Goal: Information Seeking & Learning: Learn about a topic

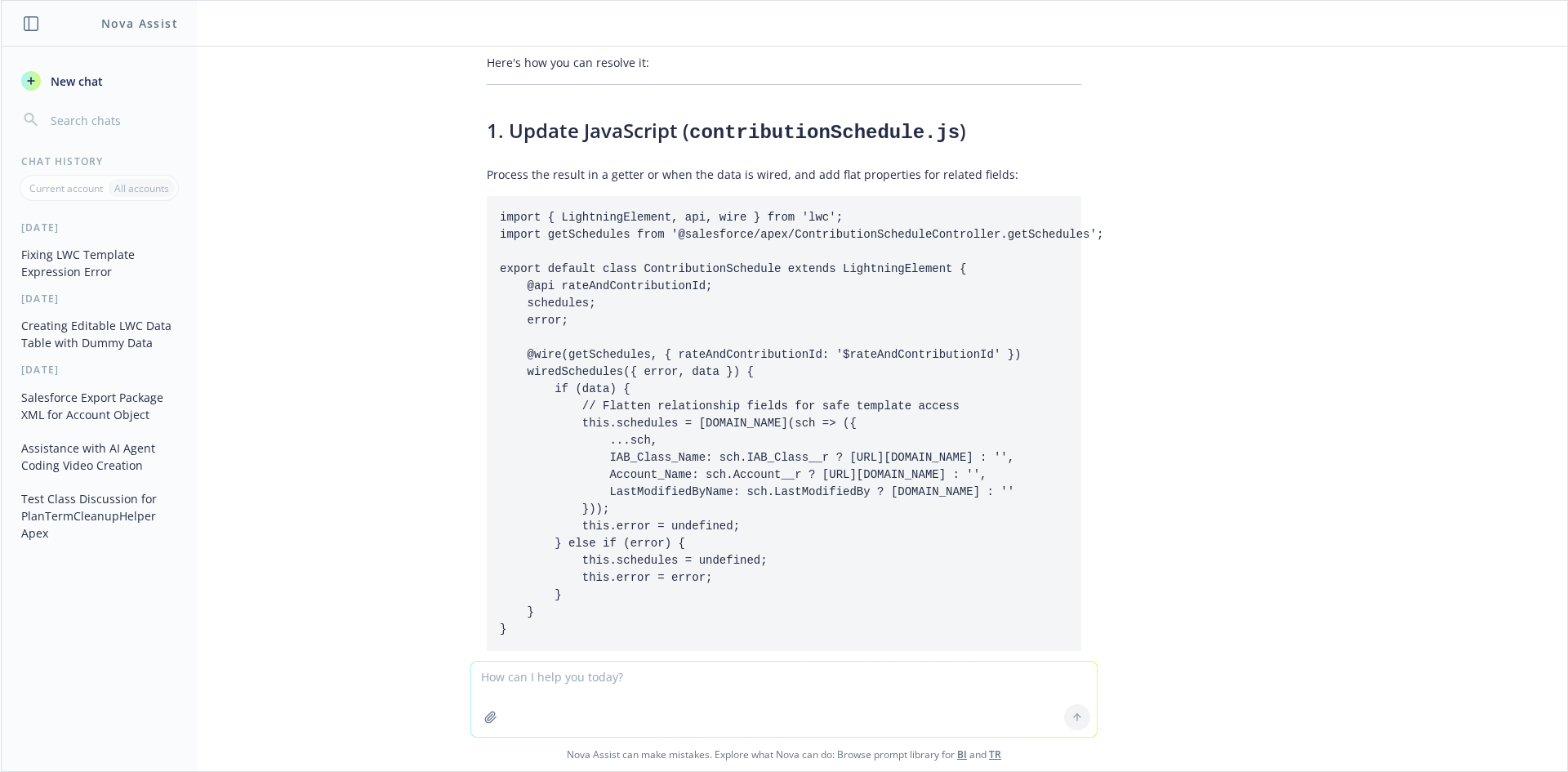
scroll to position [2638, 0]
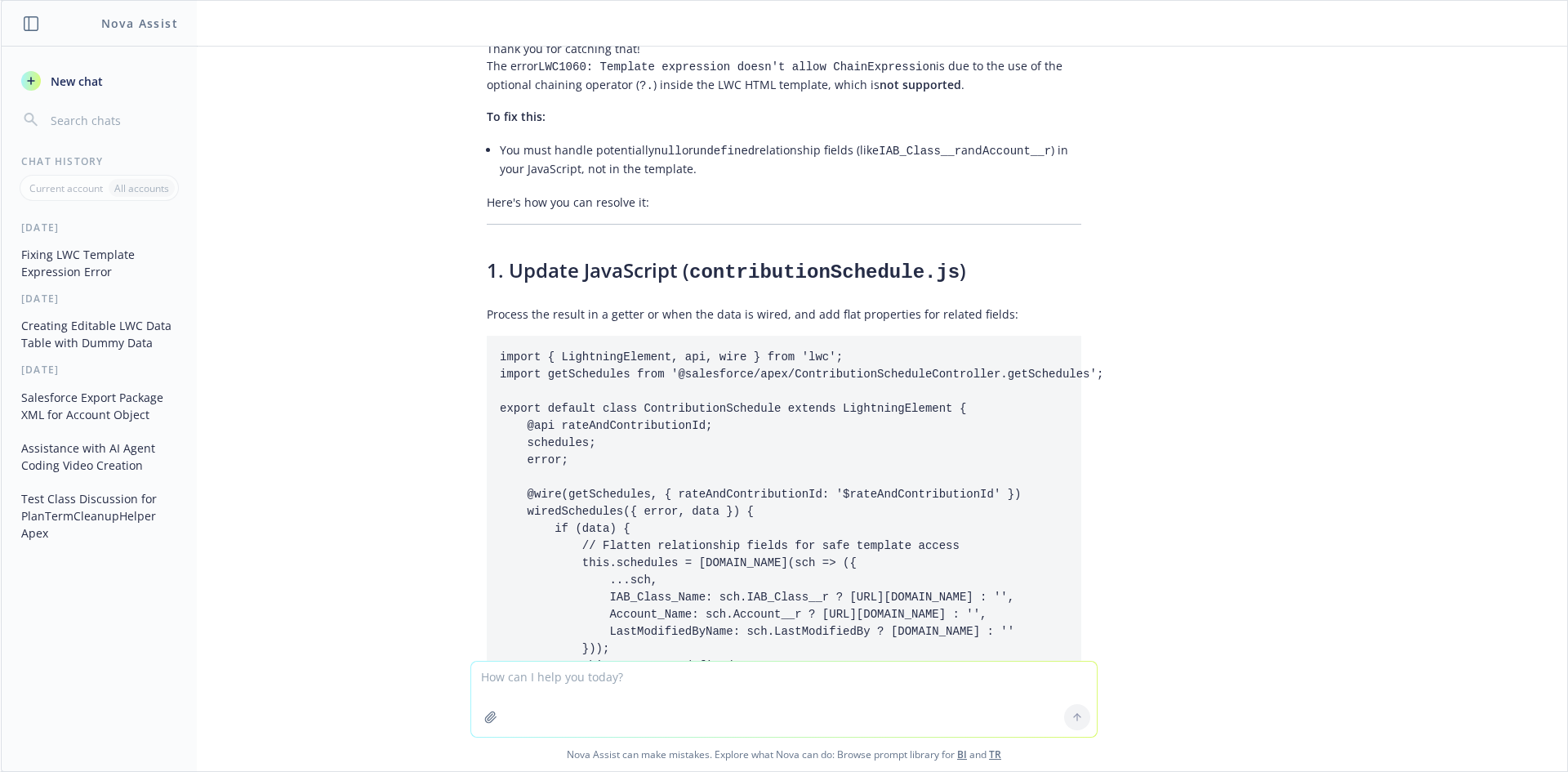
click at [700, 357] on pre "import { LightningElement, api, wire } from 'lwc'; import getSchedules from '@s…" at bounding box center [783, 562] width 594 height 454
click at [700, 357] on pre "import { LightningElement, api, wire } from 'lwc'; import getSchedules from '@s…" at bounding box center [783, 562] width 594 height 454
click at [818, 261] on code "contributionSchedule.js" at bounding box center [825, 272] width 270 height 22
copy code "contributionSchedule"
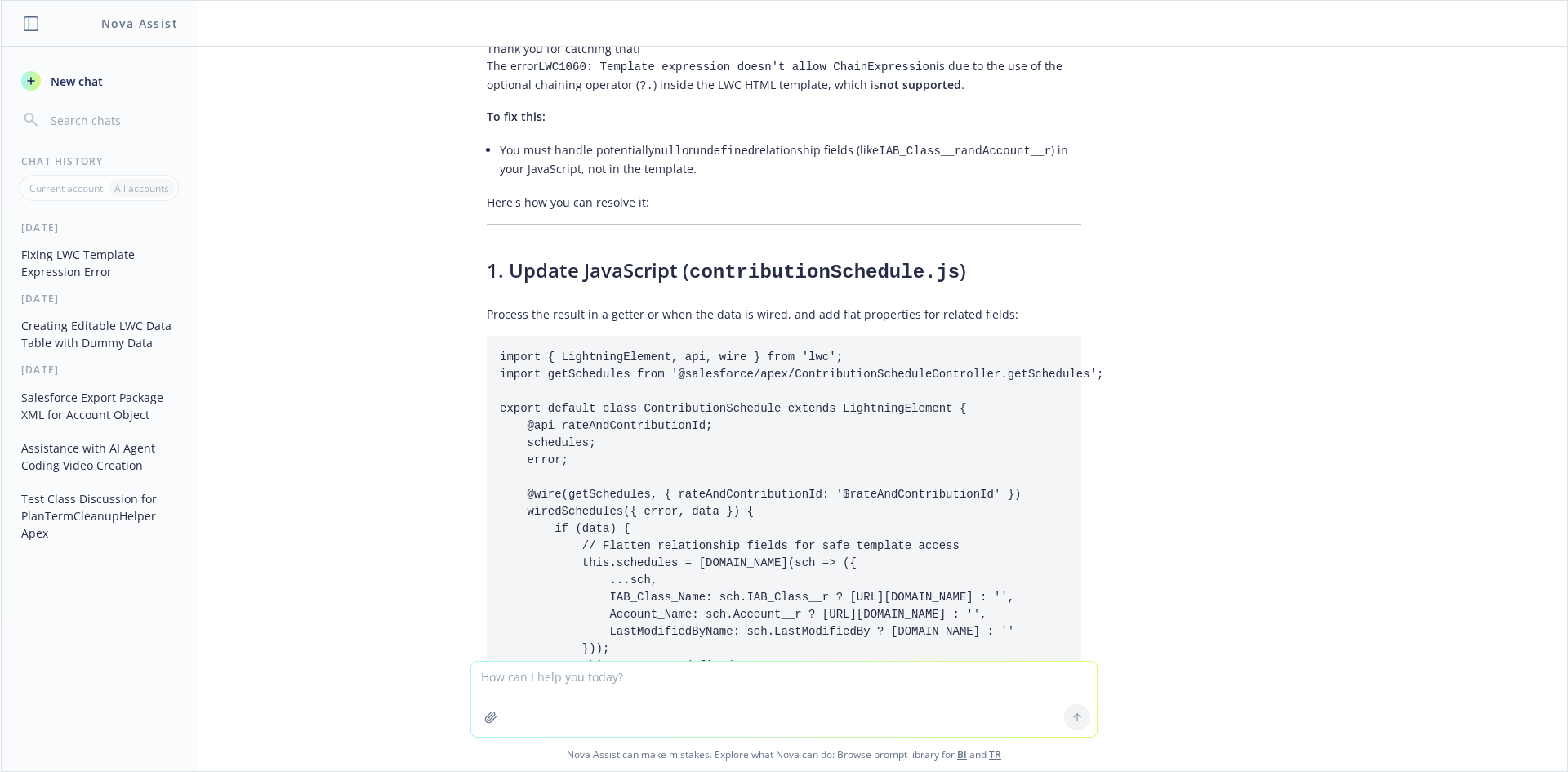
click at [626, 694] on textarea at bounding box center [784, 699] width 626 height 75
paste textarea "contributionSchedule"
type textarea "I would like to make contributionSchedule online editable"
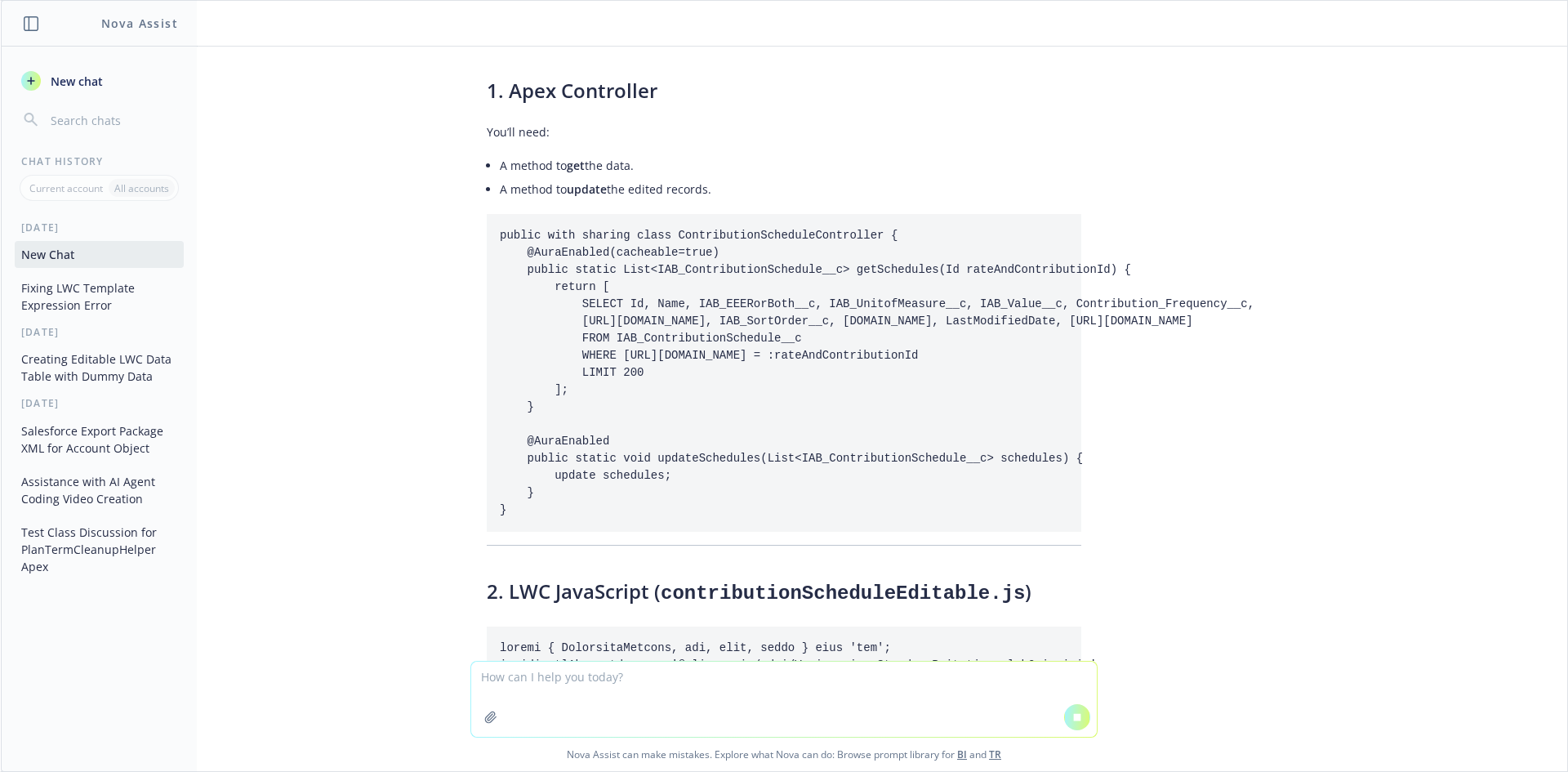
scroll to position [8179, 0]
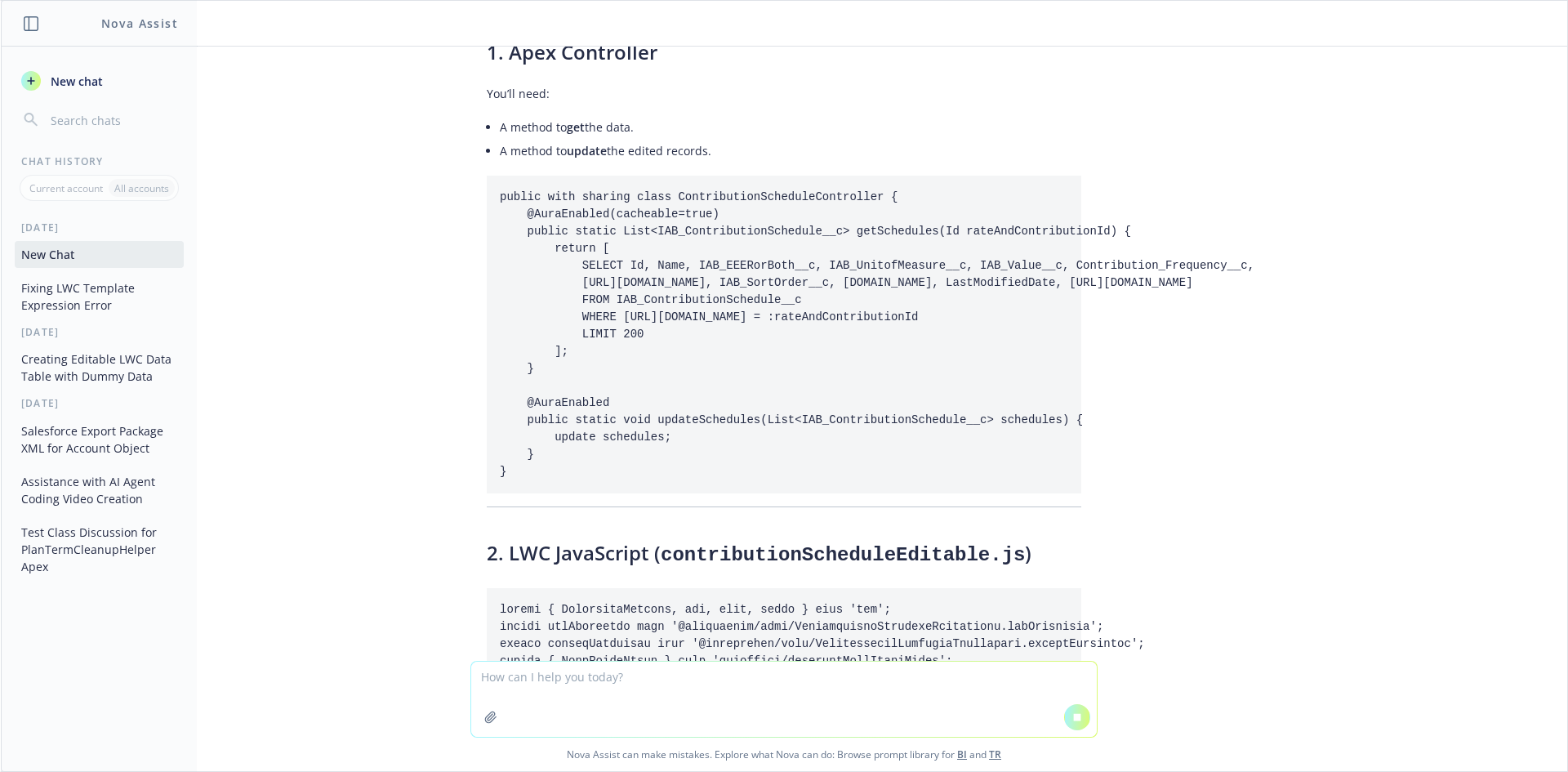
drag, startPoint x: 554, startPoint y: 388, endPoint x: 483, endPoint y: 298, distance: 114.6
copy div "You’ll need: A method to get the data. A method to update the edited records."
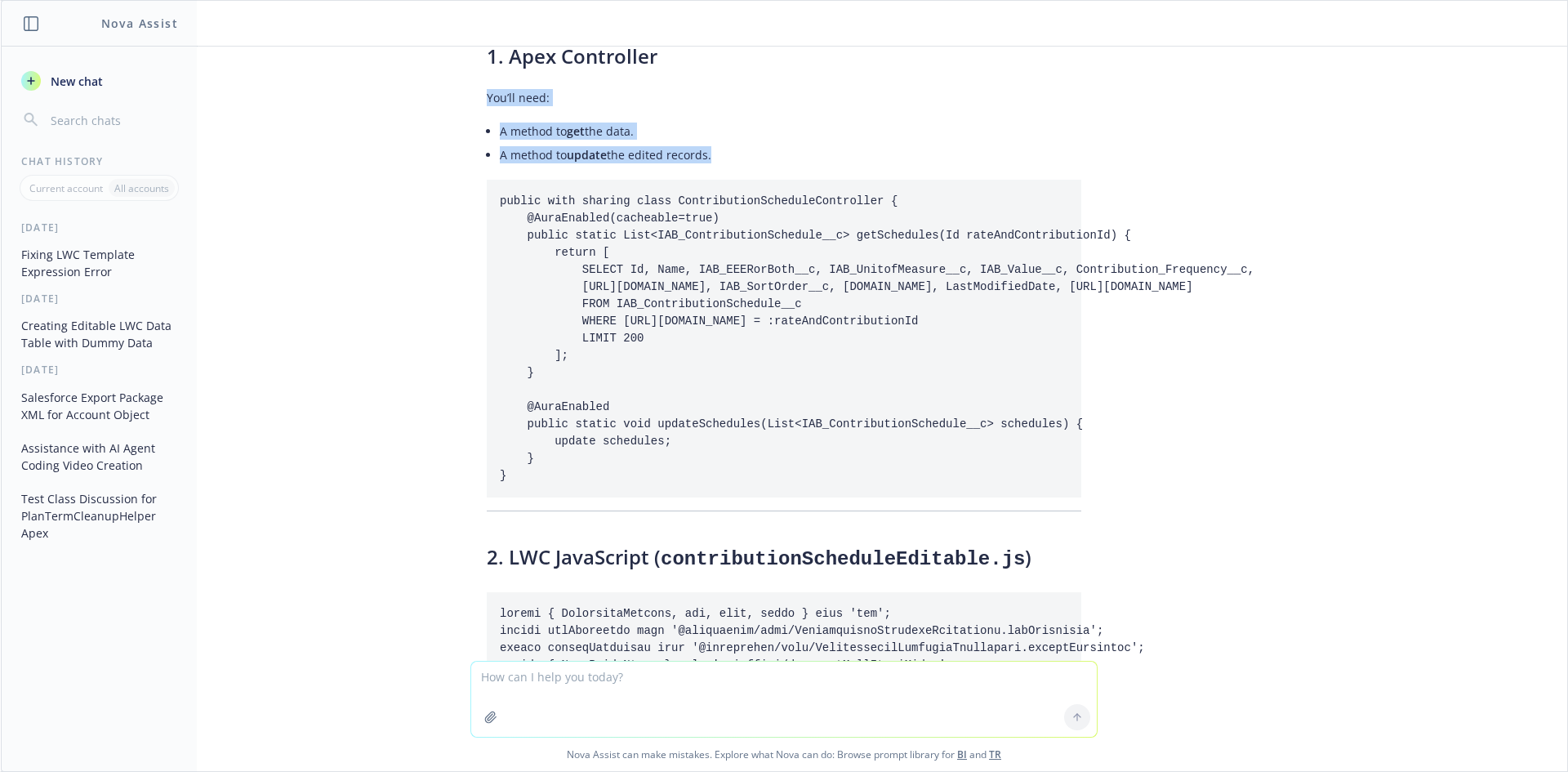
scroll to position [8148, 0]
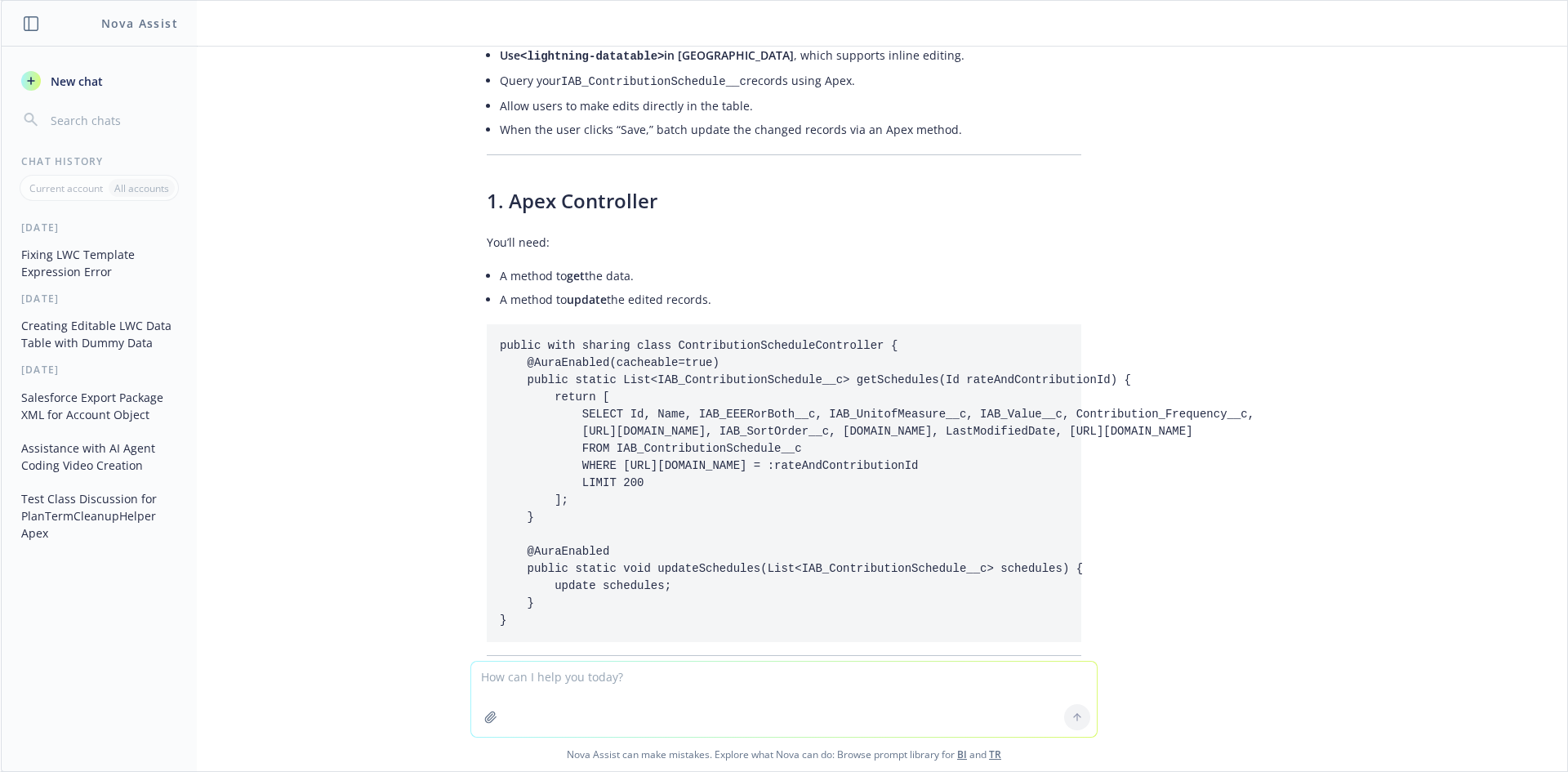
click at [740, 461] on code "public with sharing class ContributionScheduleController { @AuraEnabled(cacheab…" at bounding box center [877, 483] width 755 height 288
drag, startPoint x: 511, startPoint y: 437, endPoint x: 527, endPoint y: 495, distance: 60.2
click at [527, 495] on pre "public with sharing class ContributionScheduleController { @AuraEnabled(cacheab…" at bounding box center [783, 483] width 594 height 318
copy code "@AuraEnabled public static void updateSchedules(List<IAB_ContributionSchedule__…"
click at [671, 393] on pre "public with sharing class ContributionScheduleController { @AuraEnabled(cacheab…" at bounding box center [783, 483] width 594 height 318
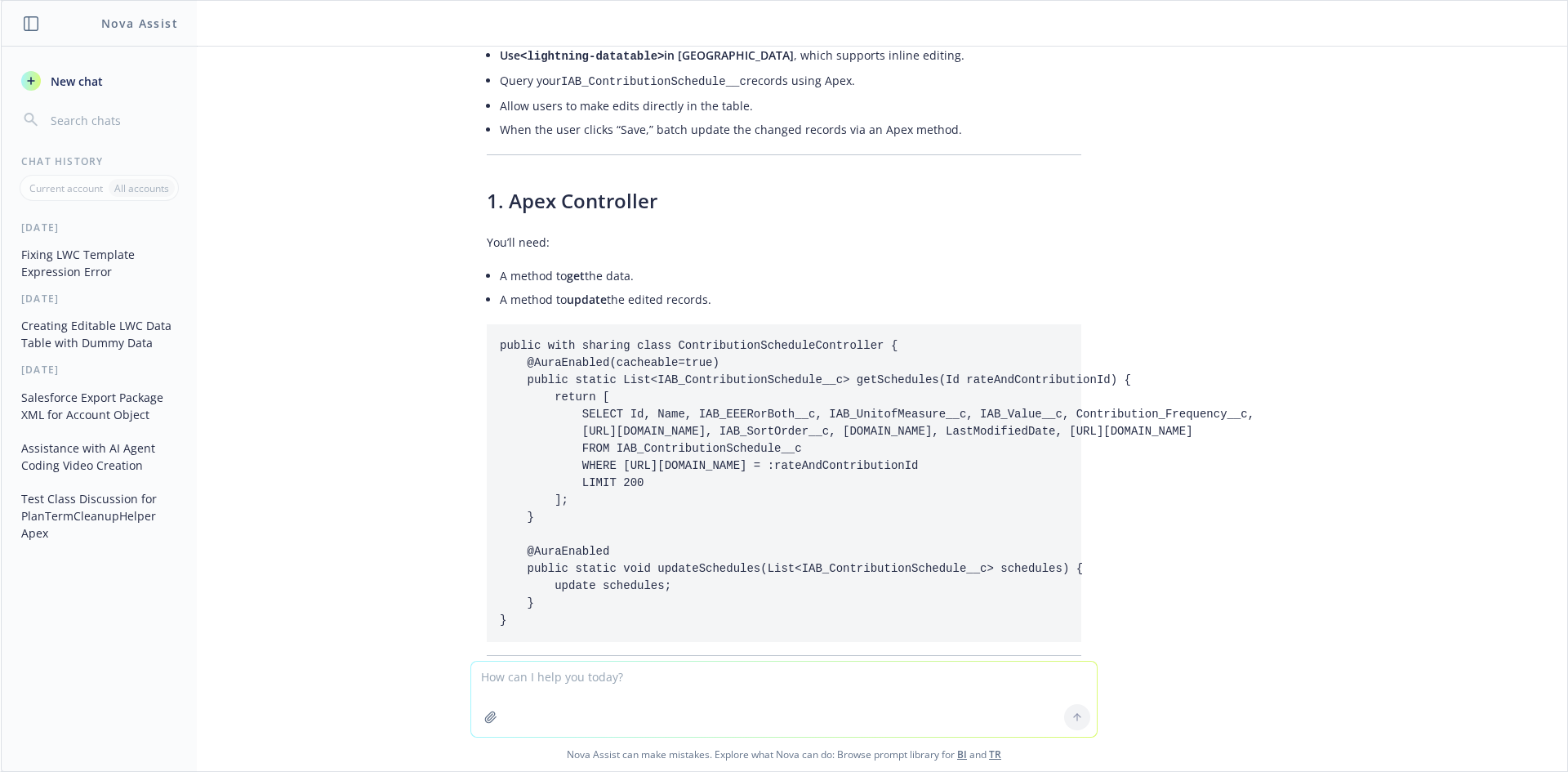
drag, startPoint x: 485, startPoint y: 240, endPoint x: 515, endPoint y: 507, distance: 268.7
click at [515, 507] on pre "public with sharing class ContributionScheduleController { @AuraEnabled(cacheab…" at bounding box center [783, 483] width 594 height 318
copy code "public with sharing class ContributionScheduleController { @AuraEnabled(cacheab…"
click at [625, 413] on pre "public with sharing class ContributionScheduleController { @AuraEnabled(cacheab…" at bounding box center [783, 483] width 594 height 318
drag, startPoint x: 540, startPoint y: 497, endPoint x: 454, endPoint y: 451, distance: 97.5
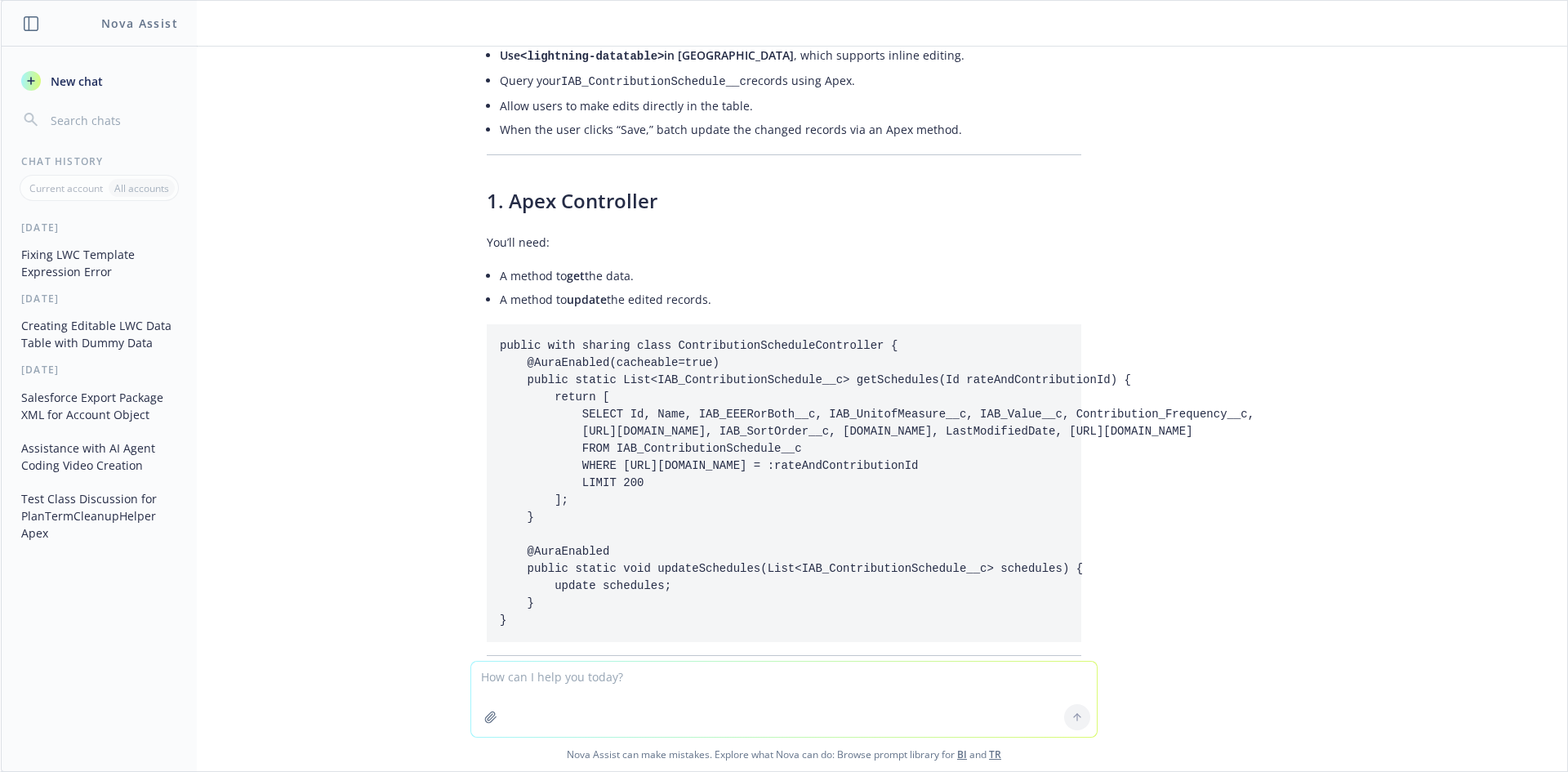
copy code "@AuraEnabled public static void updateSchedules(List<IAB_ContributionSchedule__…"
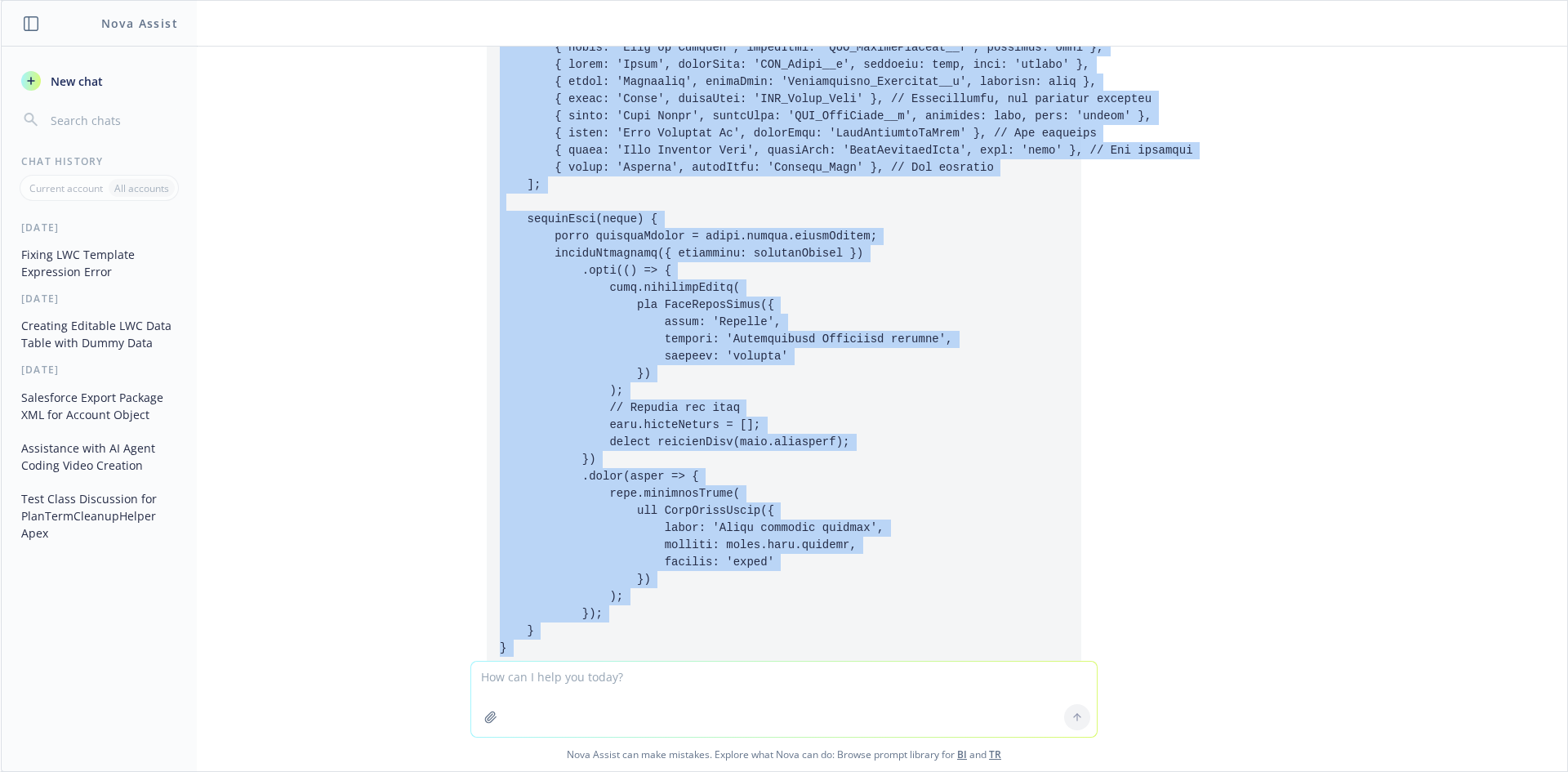
scroll to position [9487, 0]
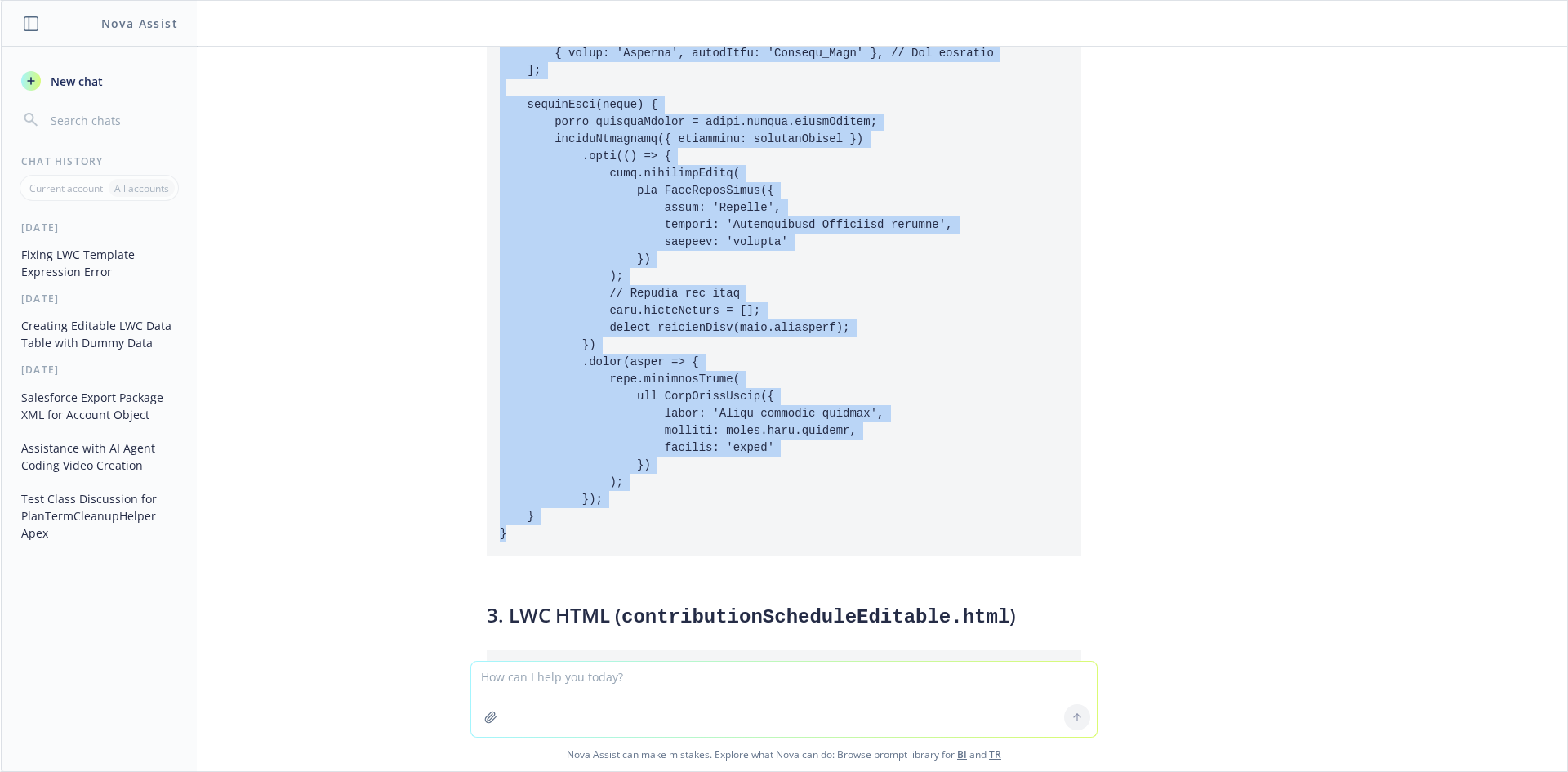
drag, startPoint x: 486, startPoint y: 156, endPoint x: 572, endPoint y: 435, distance: 292.0
copy code "import { LightningElement, api, wire, track } from 'lwc'; import getSchedules f…"
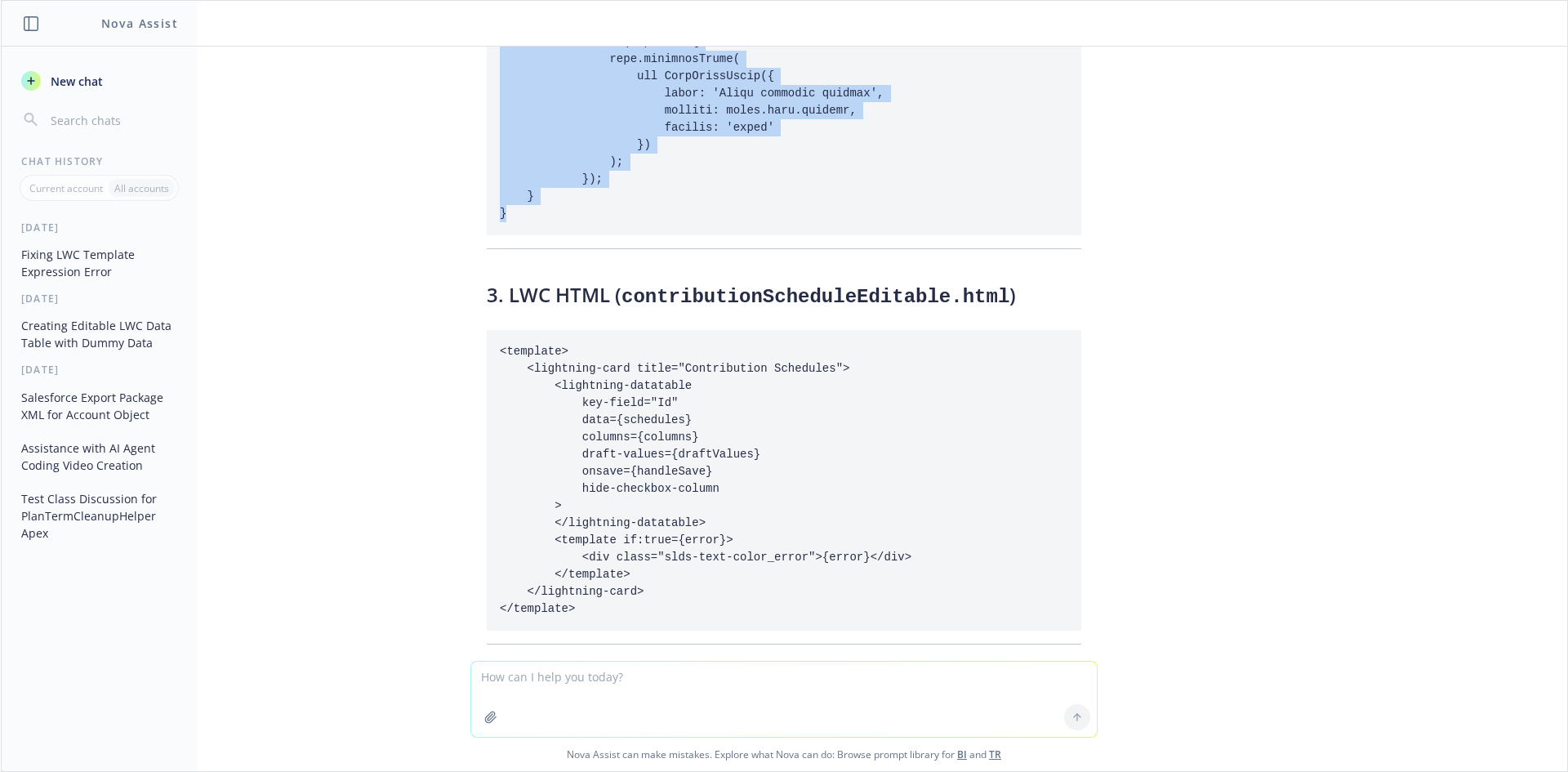
scroll to position [9814, 0]
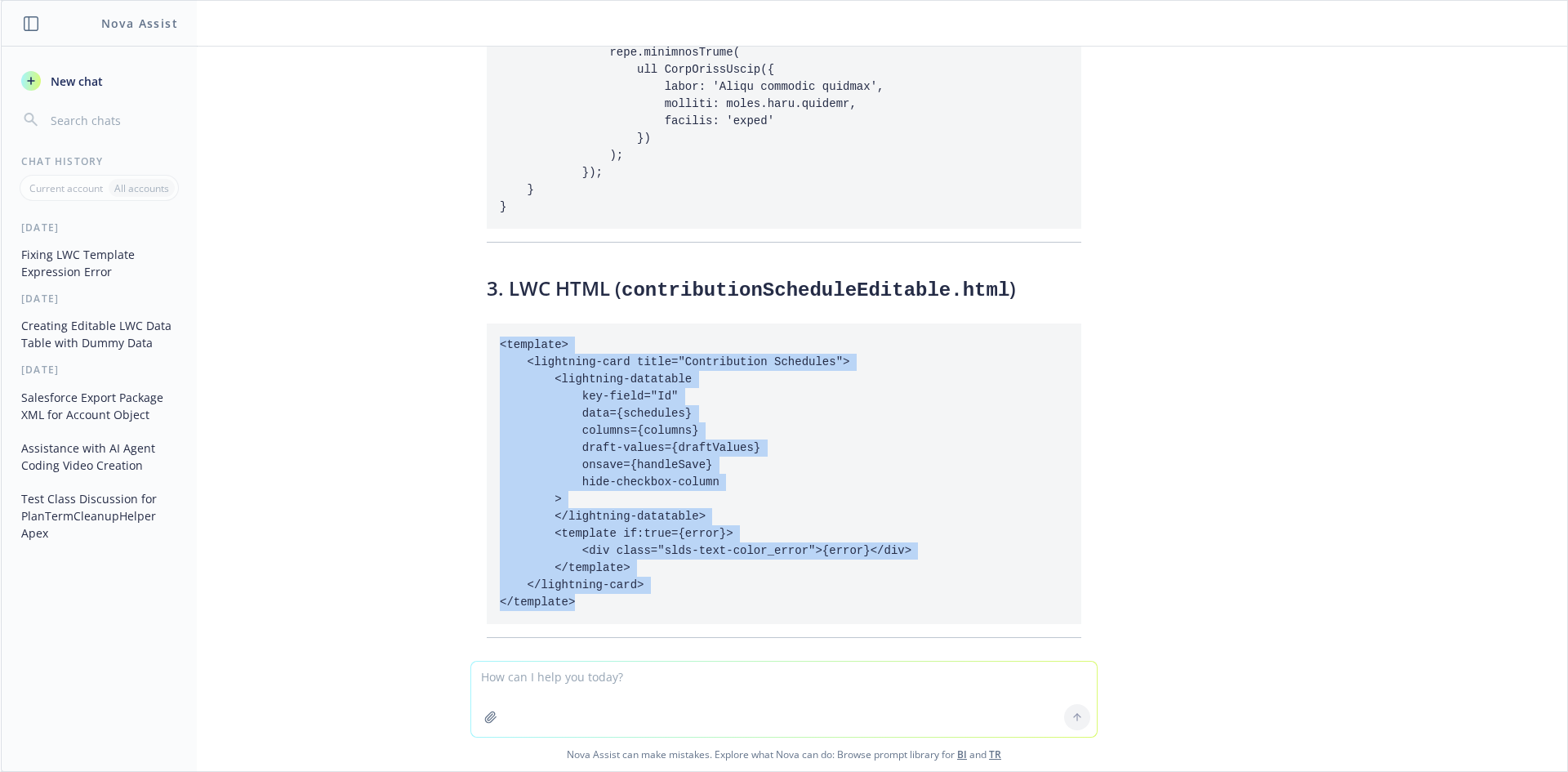
drag, startPoint x: 485, startPoint y: 231, endPoint x: 569, endPoint y: 488, distance: 270.4
click at [569, 488] on pre "<template> <lightning-card title="Contribution Schedules"> <lightning-datatable…" at bounding box center [783, 473] width 594 height 300
copy code "<template> <lightning-card title="Contribution Schedules"> <lightning-datatable…"
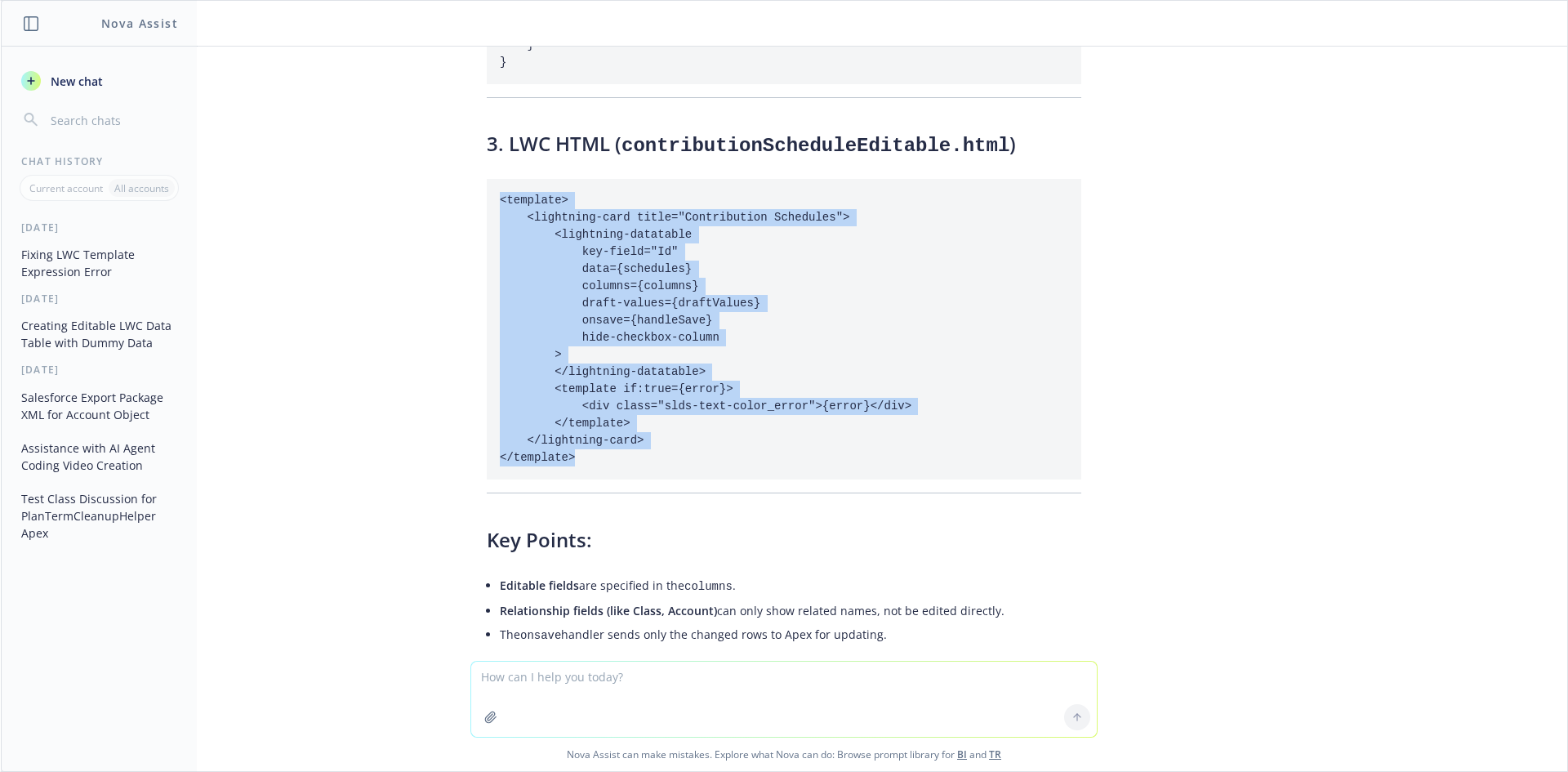
scroll to position [10108, 0]
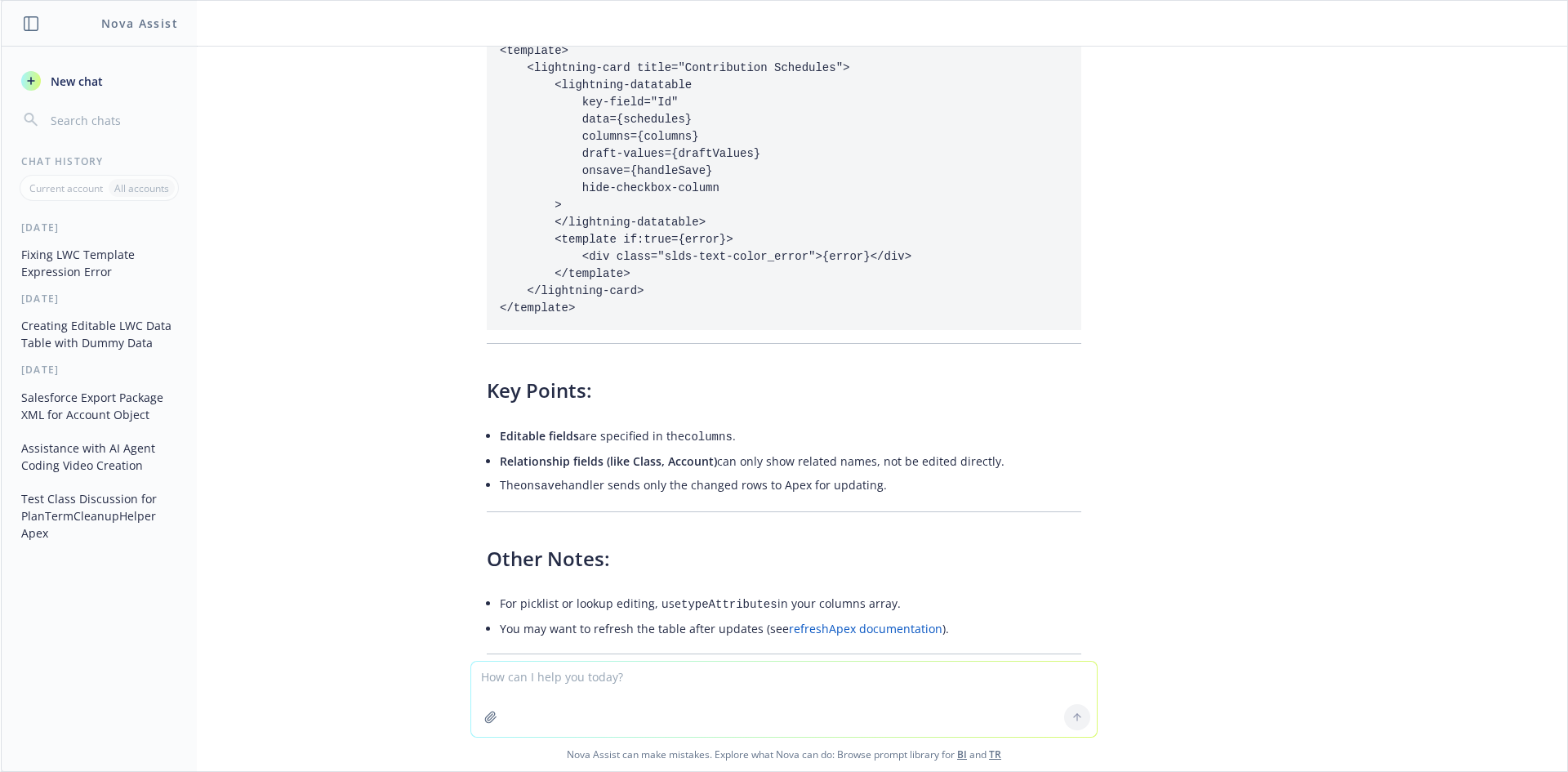
click at [574, 424] on li "Editable fields are specified in the columns ." at bounding box center [790, 436] width 582 height 25
click at [602, 473] on li "The onsave handler sends only the changed rows to Apex for updating." at bounding box center [790, 485] width 582 height 25
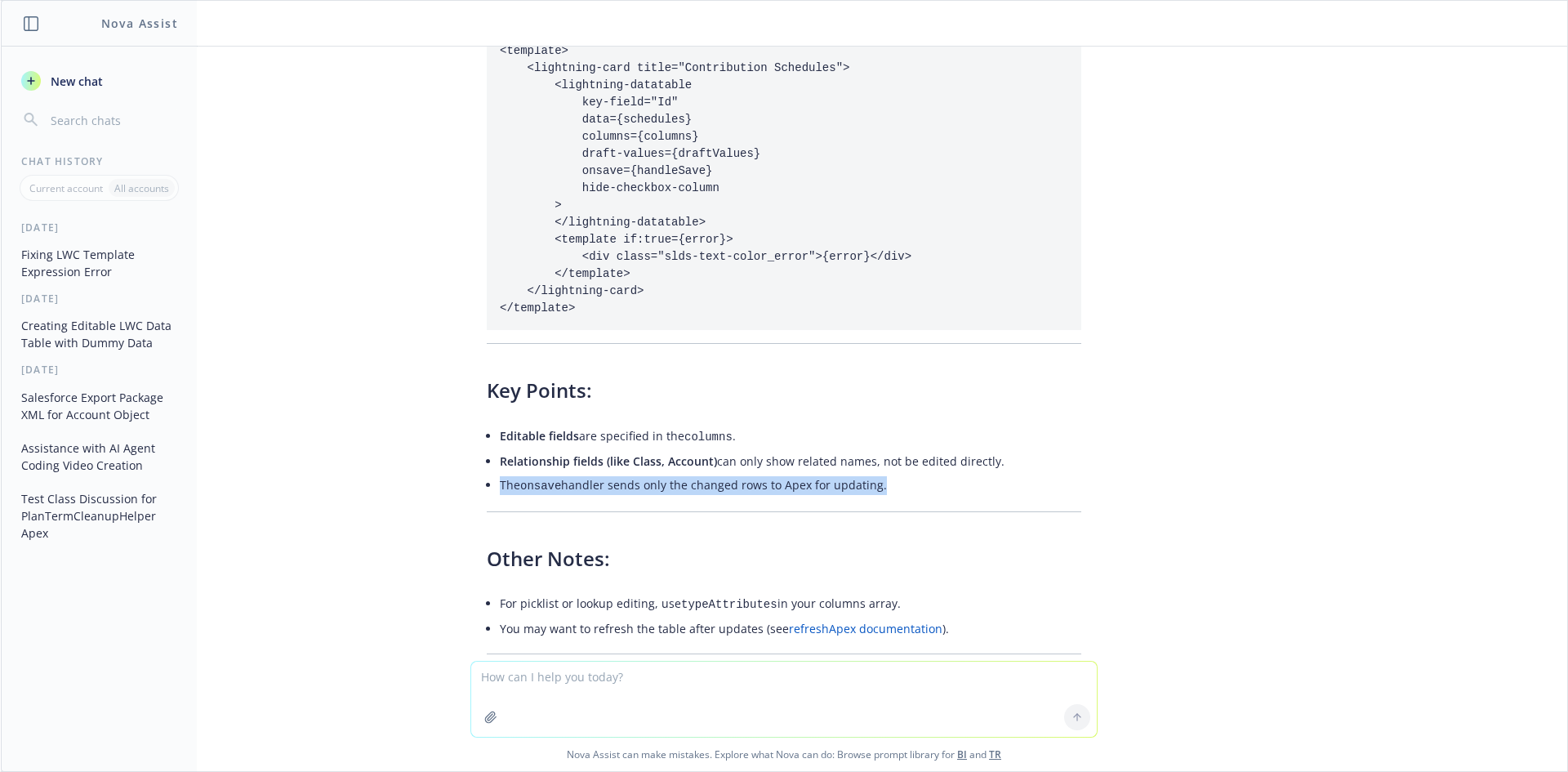
click at [602, 473] on li "The onsave handler sends only the changed rows to Apex for updating." at bounding box center [790, 485] width 582 height 25
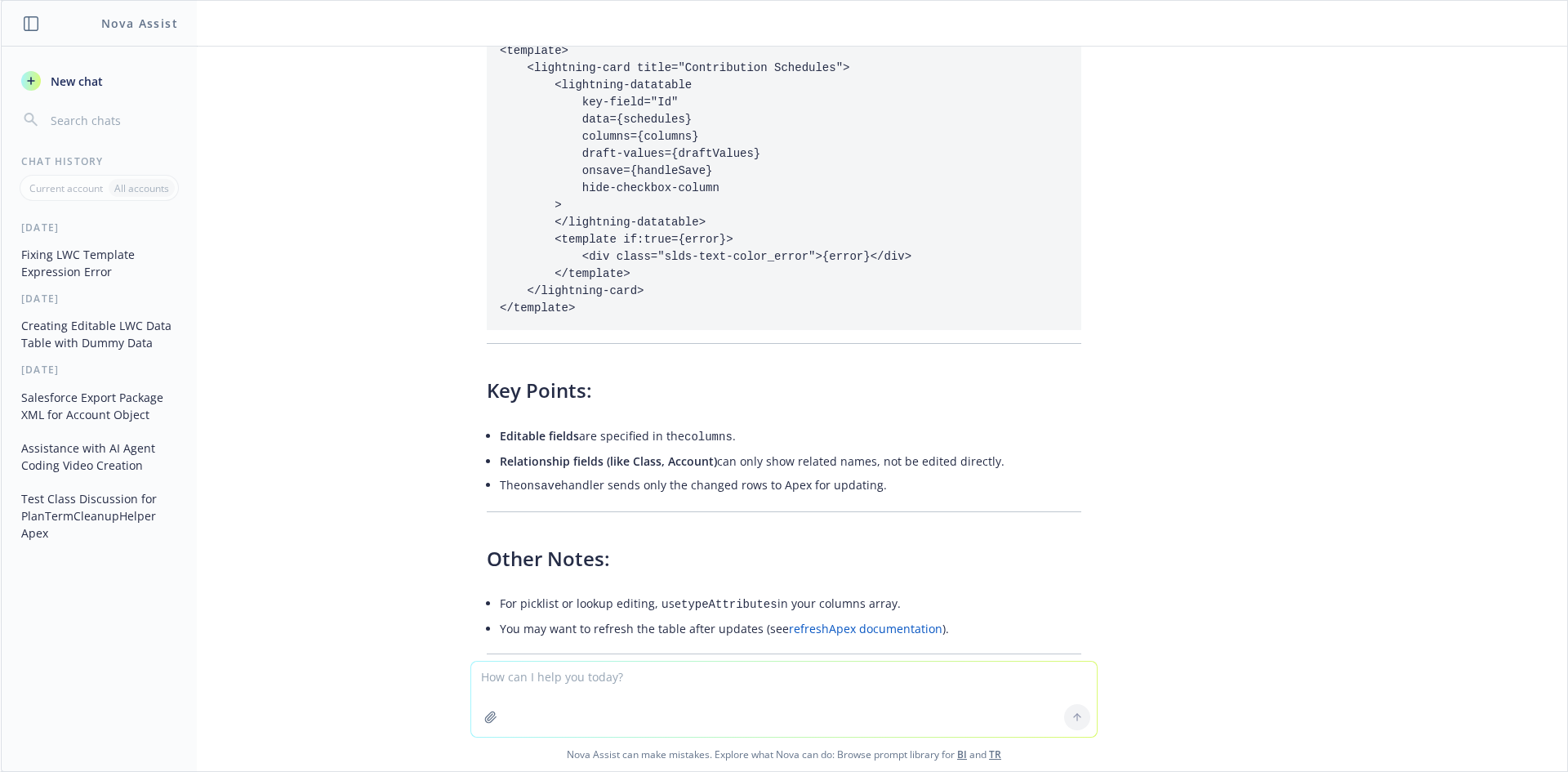
click at [548, 591] on li "For picklist or lookup editing, use typeAttributes in your columns array." at bounding box center [790, 604] width 582 height 25
click at [583, 683] on textarea at bounding box center [784, 699] width 626 height 75
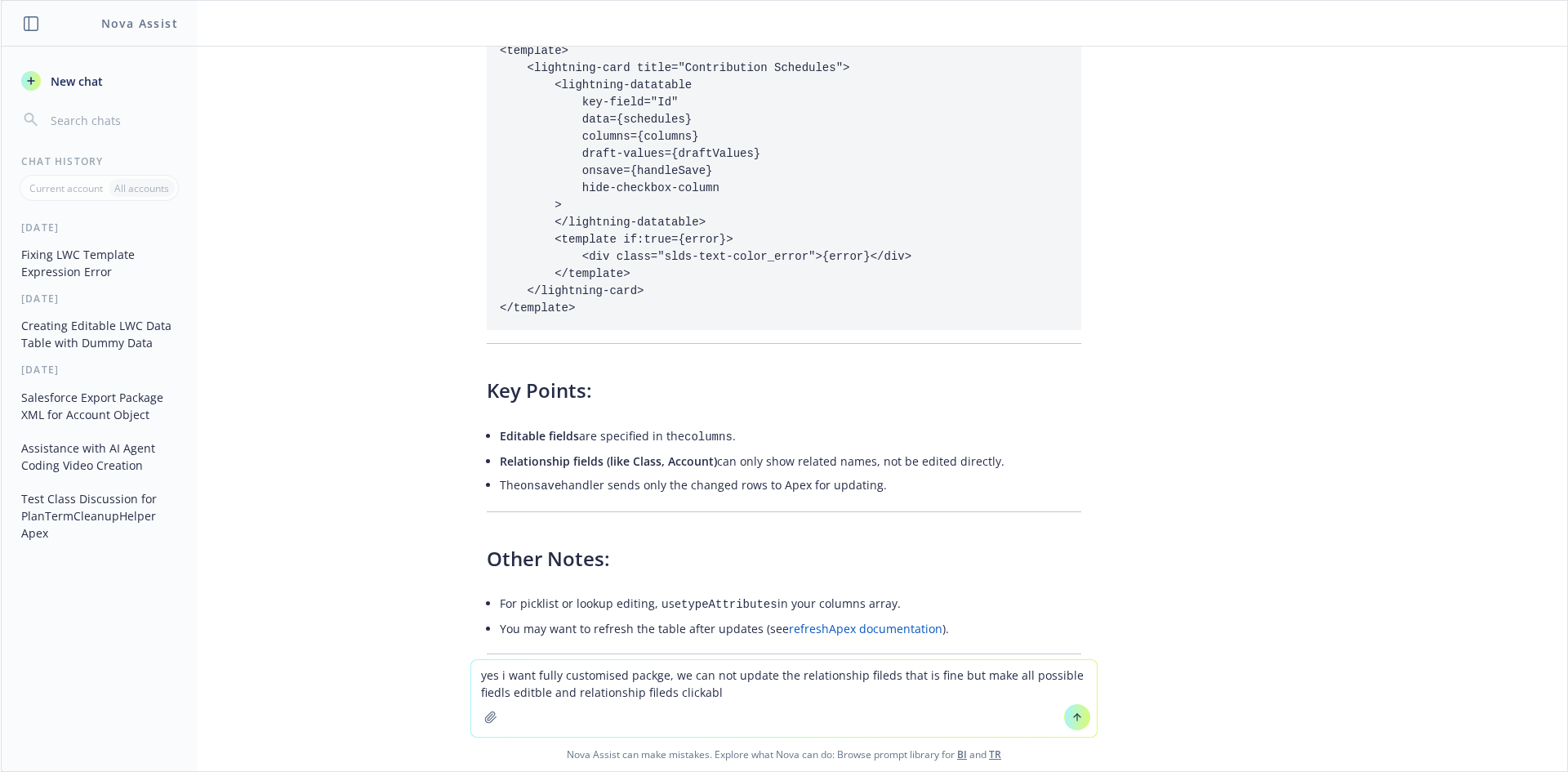
type textarea "yes i want fully customised packge, we can not update the relationship fileds t…"
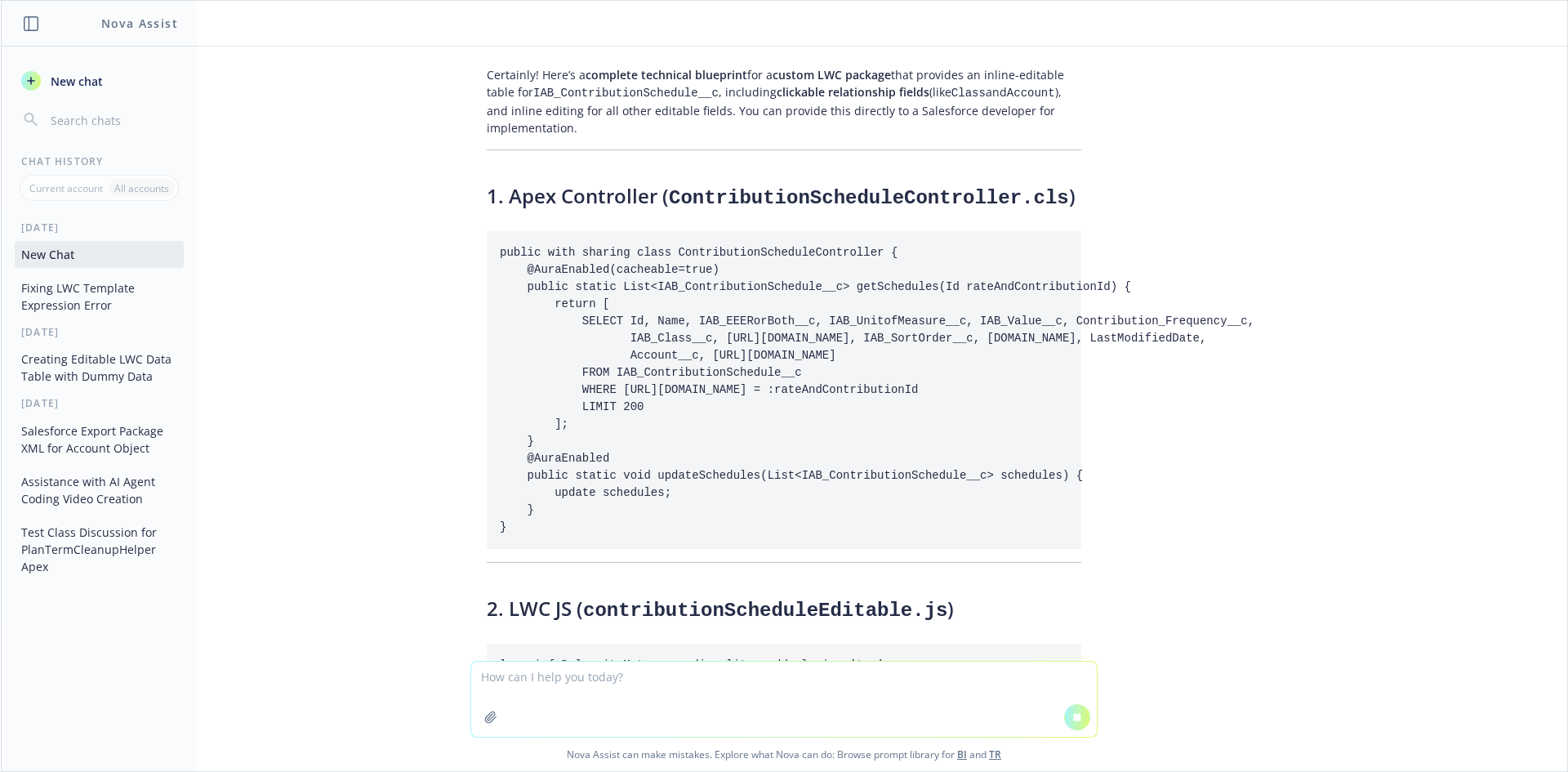
scroll to position [10736, 0]
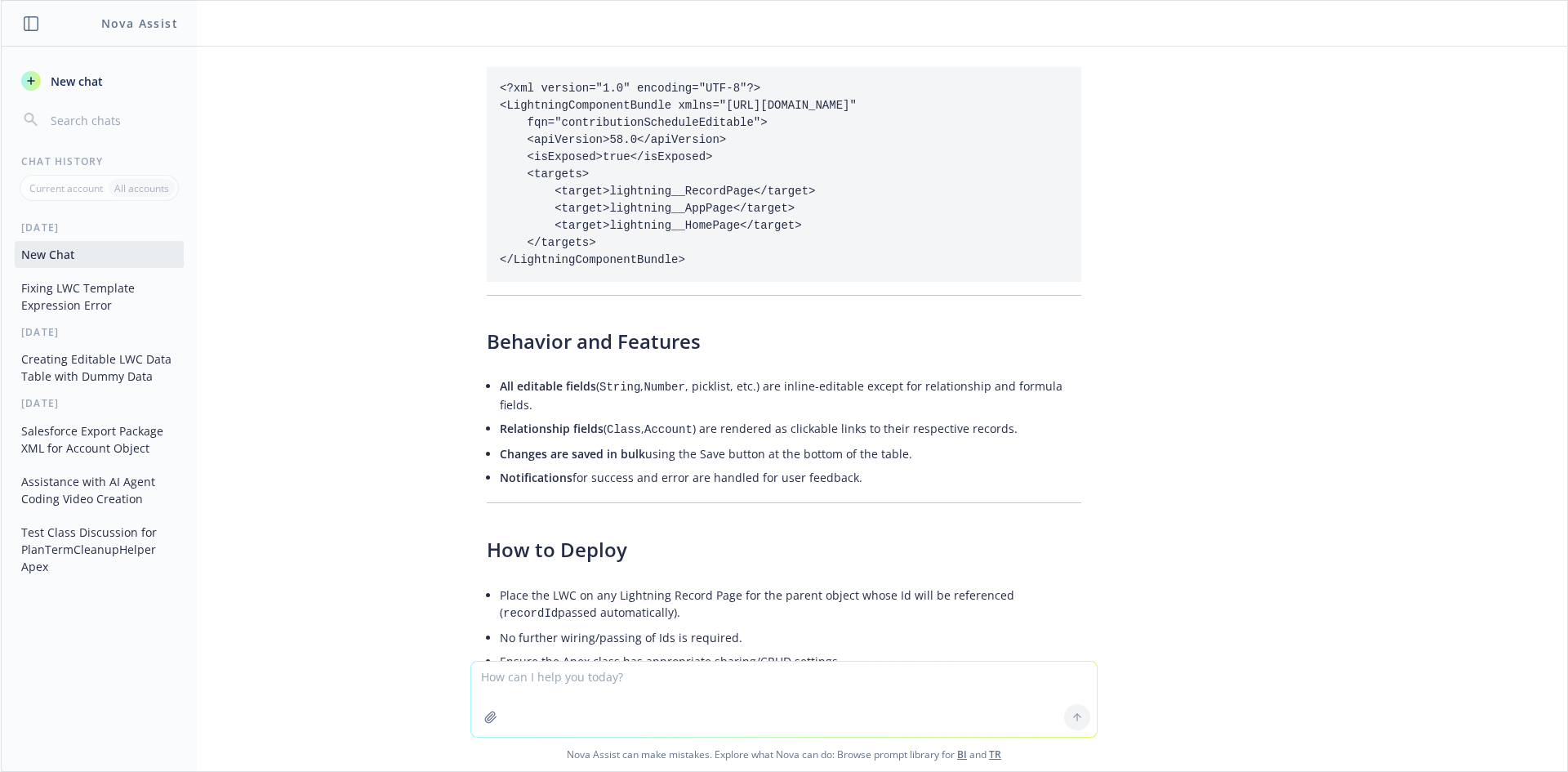
scroll to position [13438, 0]
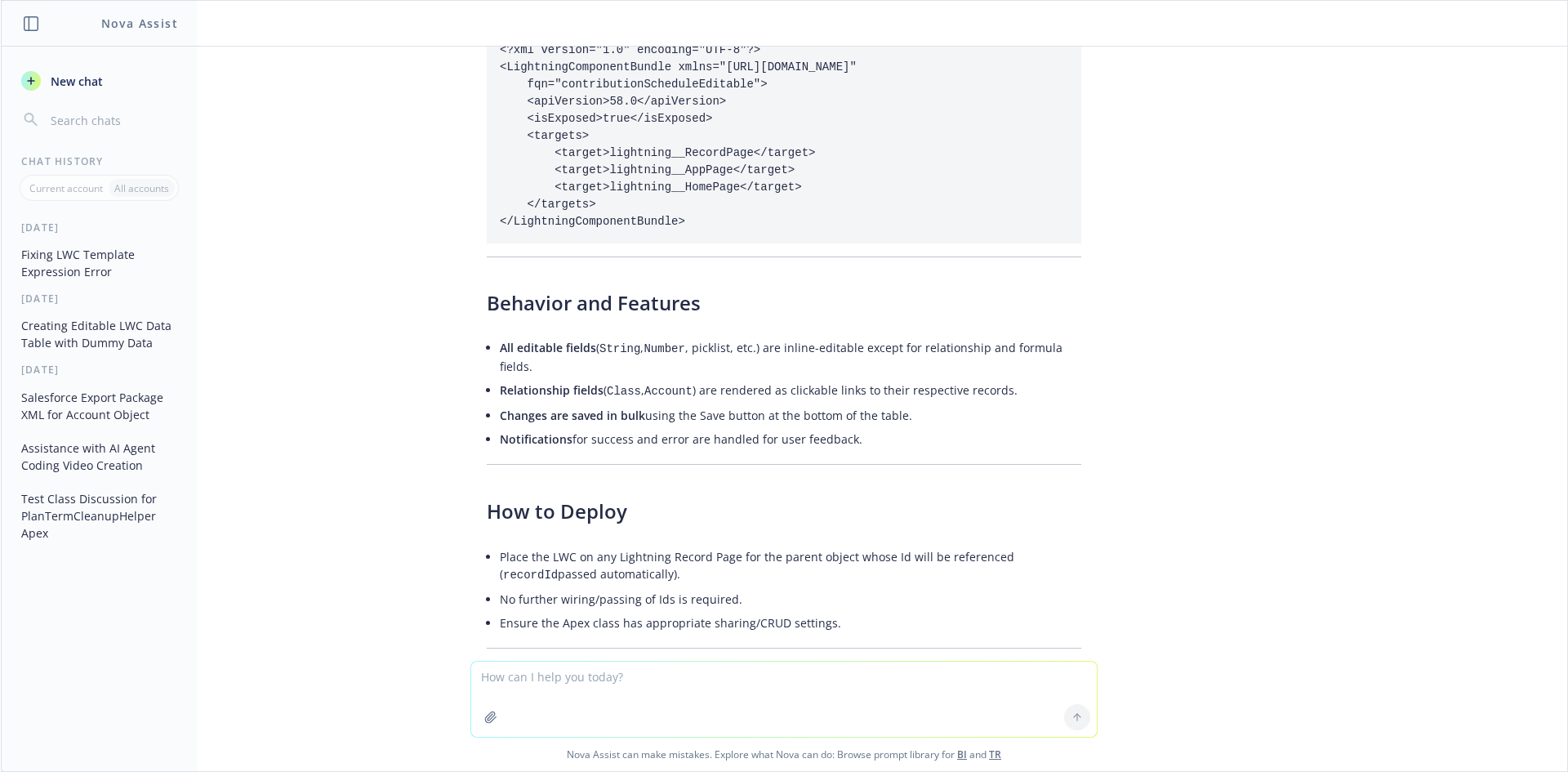
click at [977, 587] on li "No further wiring/passing of Ids is required." at bounding box center [790, 599] width 582 height 24
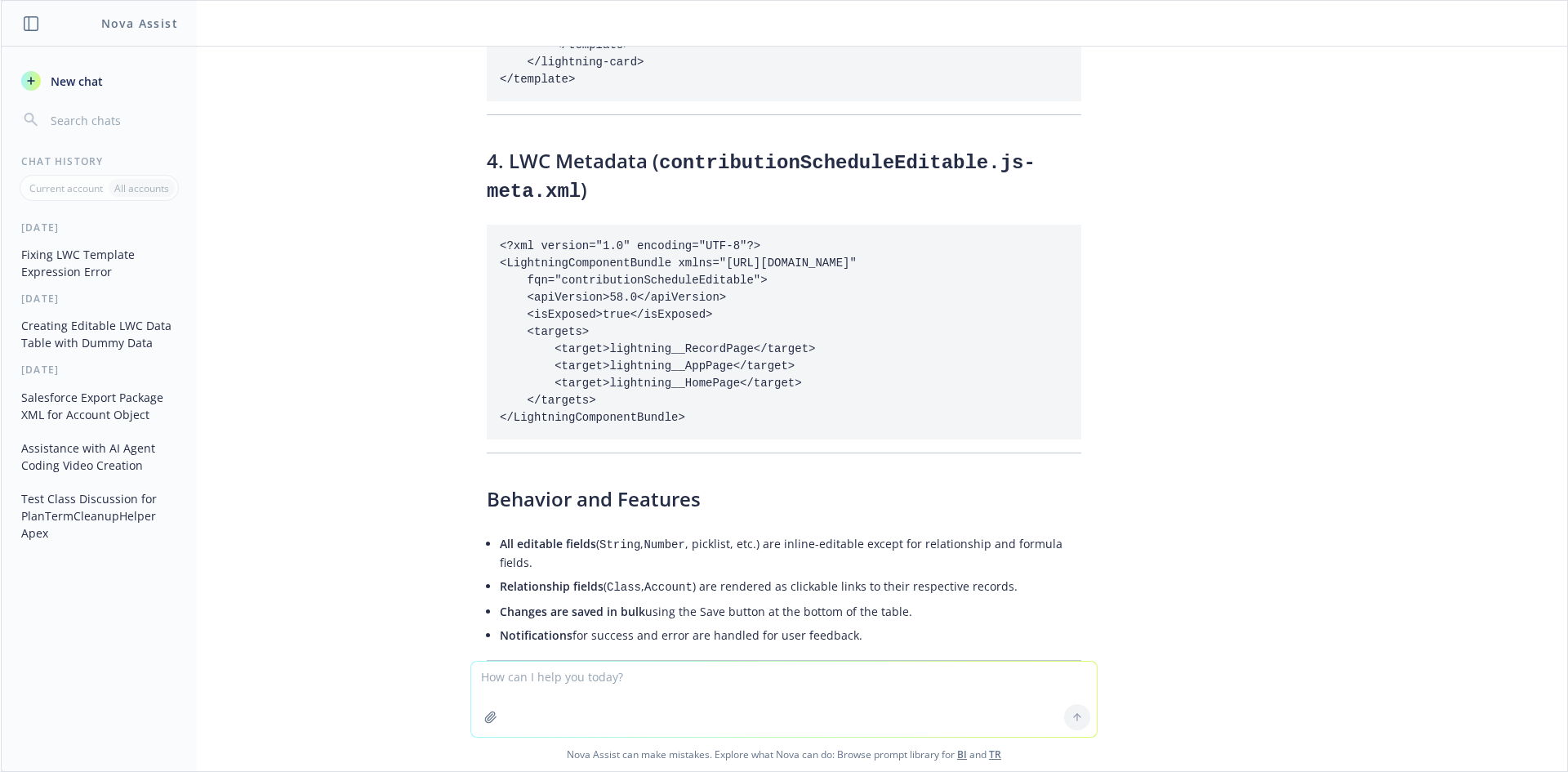
scroll to position [13111, 0]
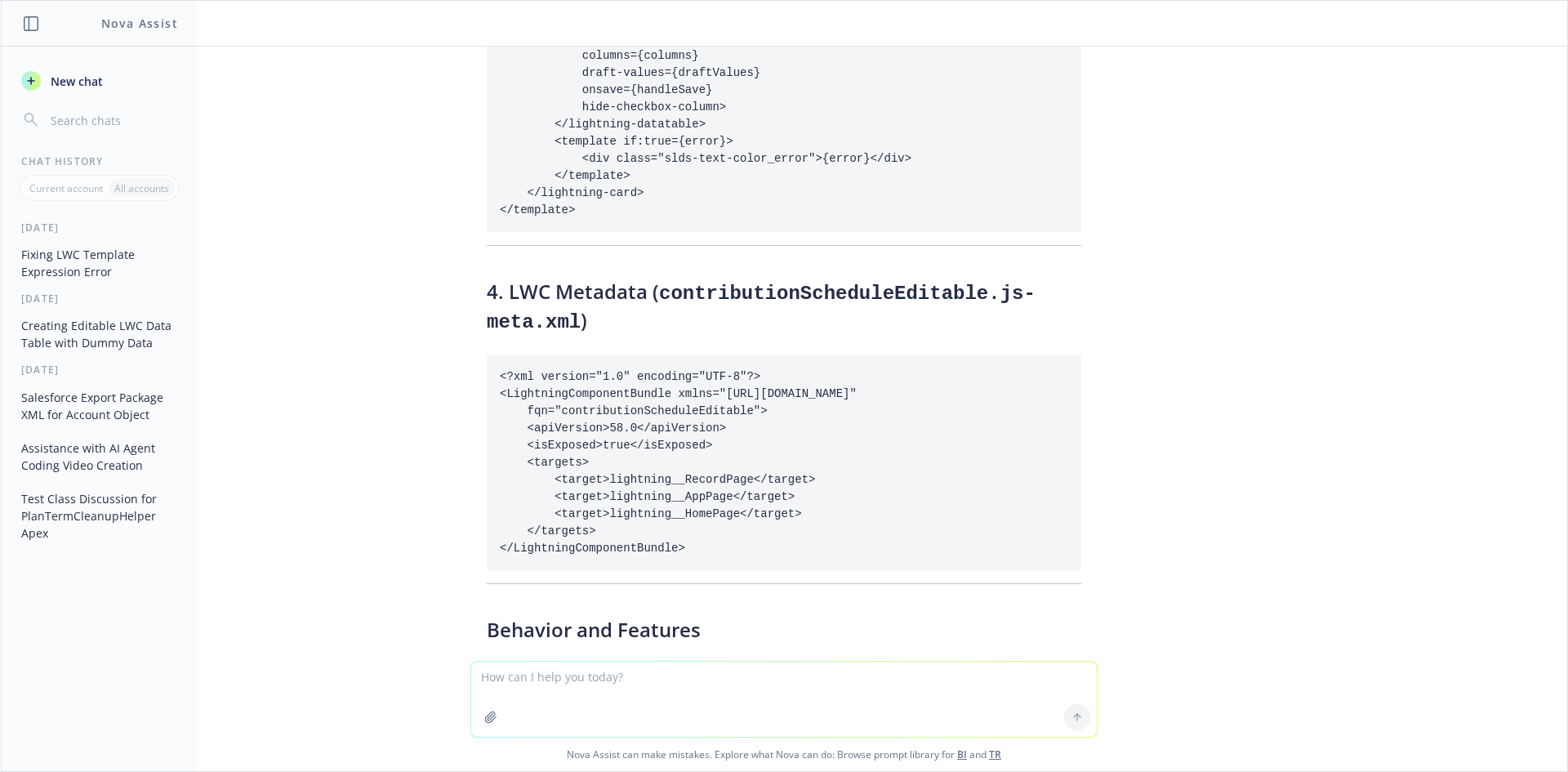
click at [610, 690] on textarea at bounding box center [784, 699] width 626 height 75
type textarea "we should be able eit multiedit like salesforce defualt"
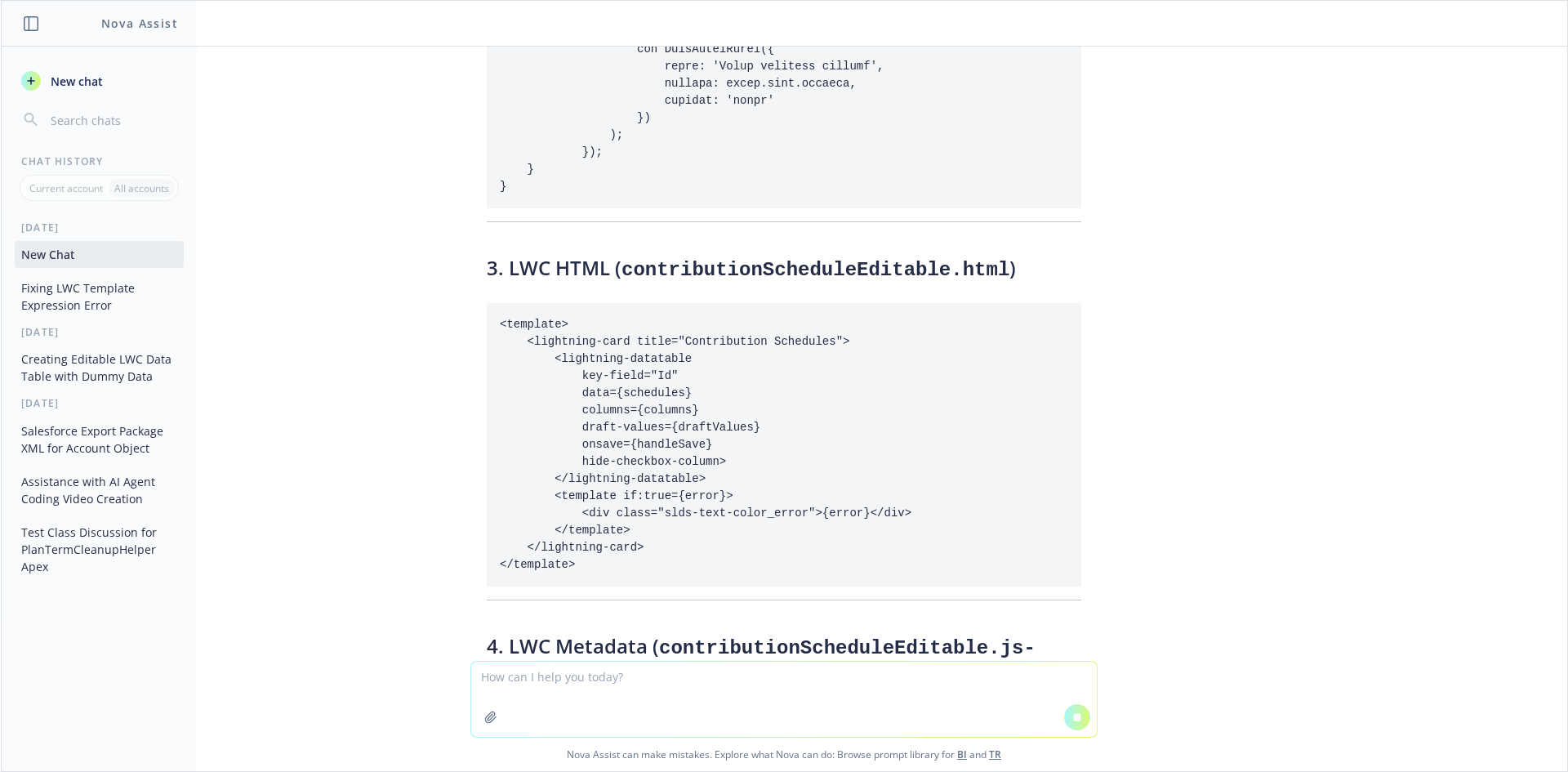
scroll to position [12550, 0]
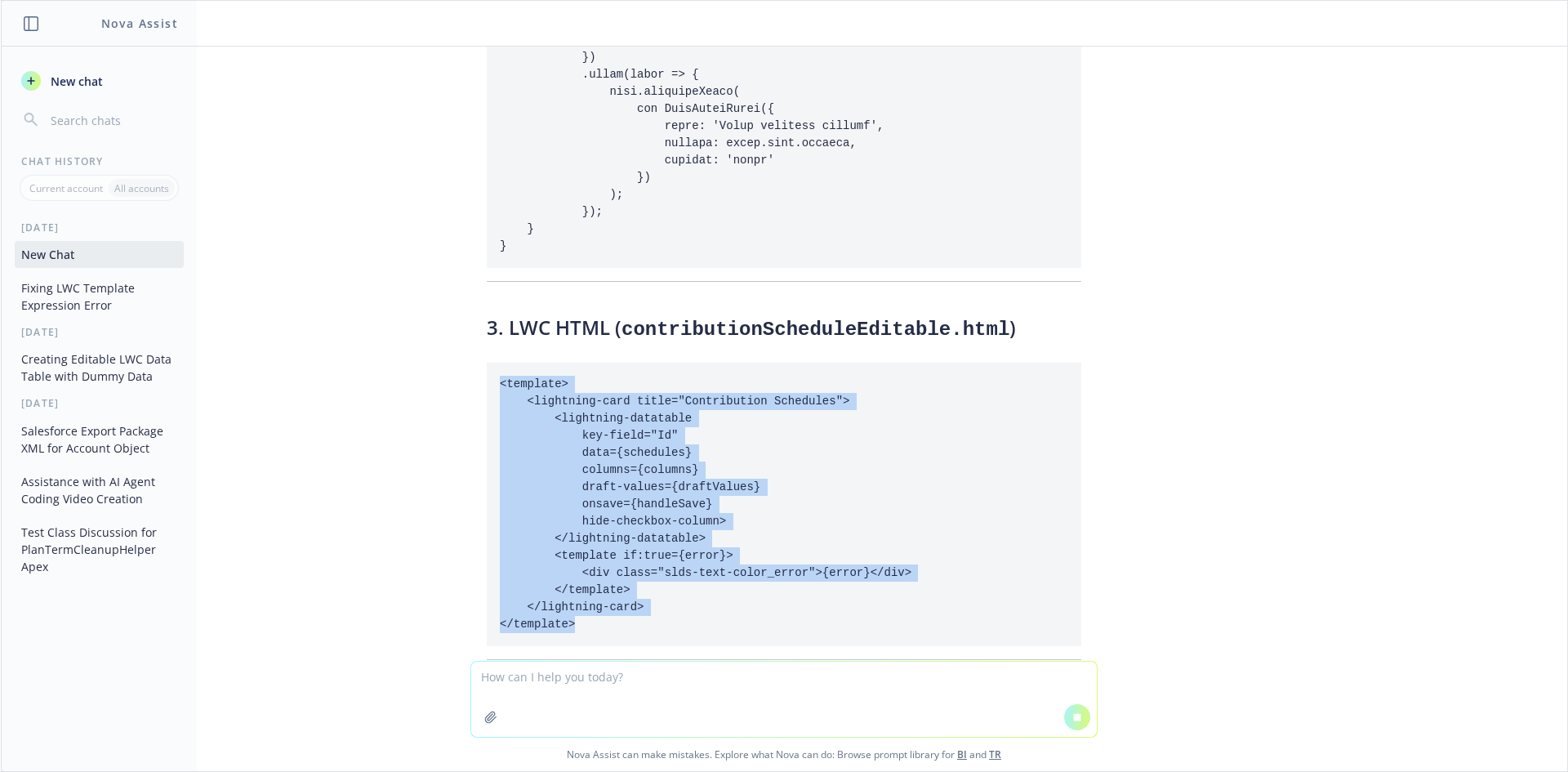
drag, startPoint x: 597, startPoint y: 511, endPoint x: 486, endPoint y: 269, distance: 266.2
click at [486, 363] on pre "<template> <lightning-card title="Contribution Schedules"> <lightning-datatable…" at bounding box center [783, 504] width 594 height 283
copy code "<template> <lightning-card title="Contribution Schedules"> <lightning-datatable…"
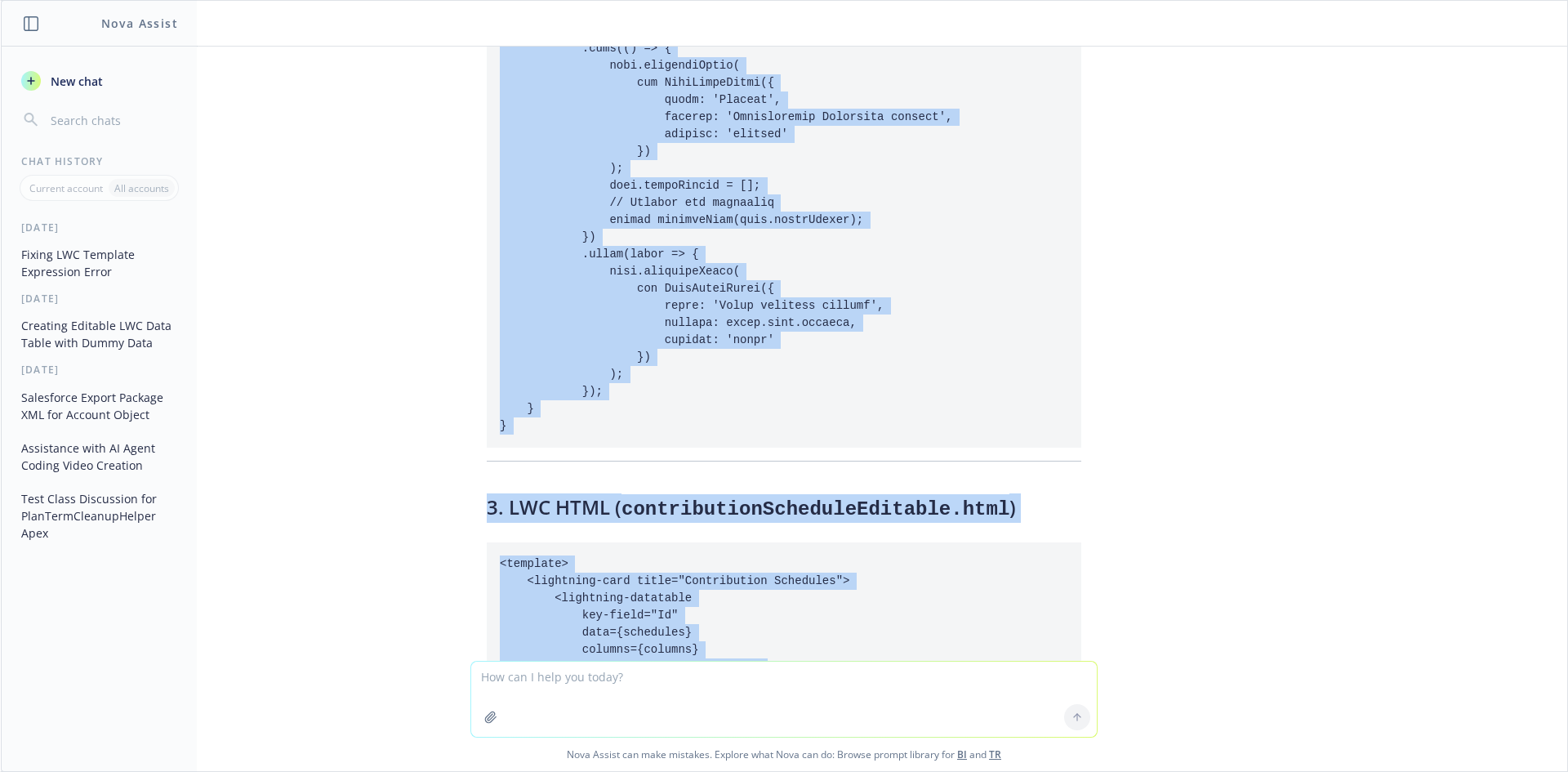
scroll to position [12563, 0]
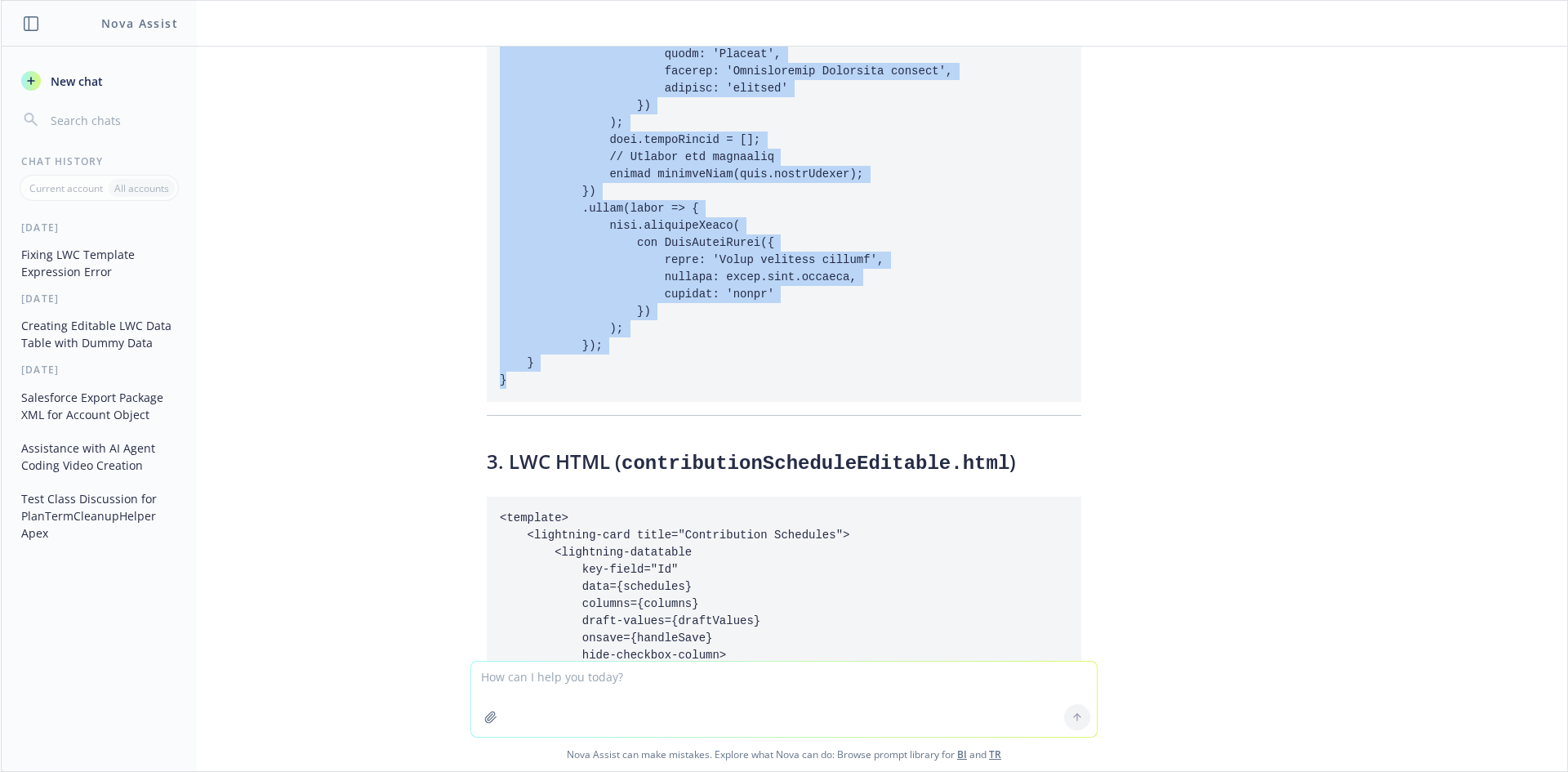
drag, startPoint x: 489, startPoint y: 313, endPoint x: 513, endPoint y: 266, distance: 52.8
copy code "import { LightningElement, api, wire, track } from 'lwc'; import getSchedules f…"
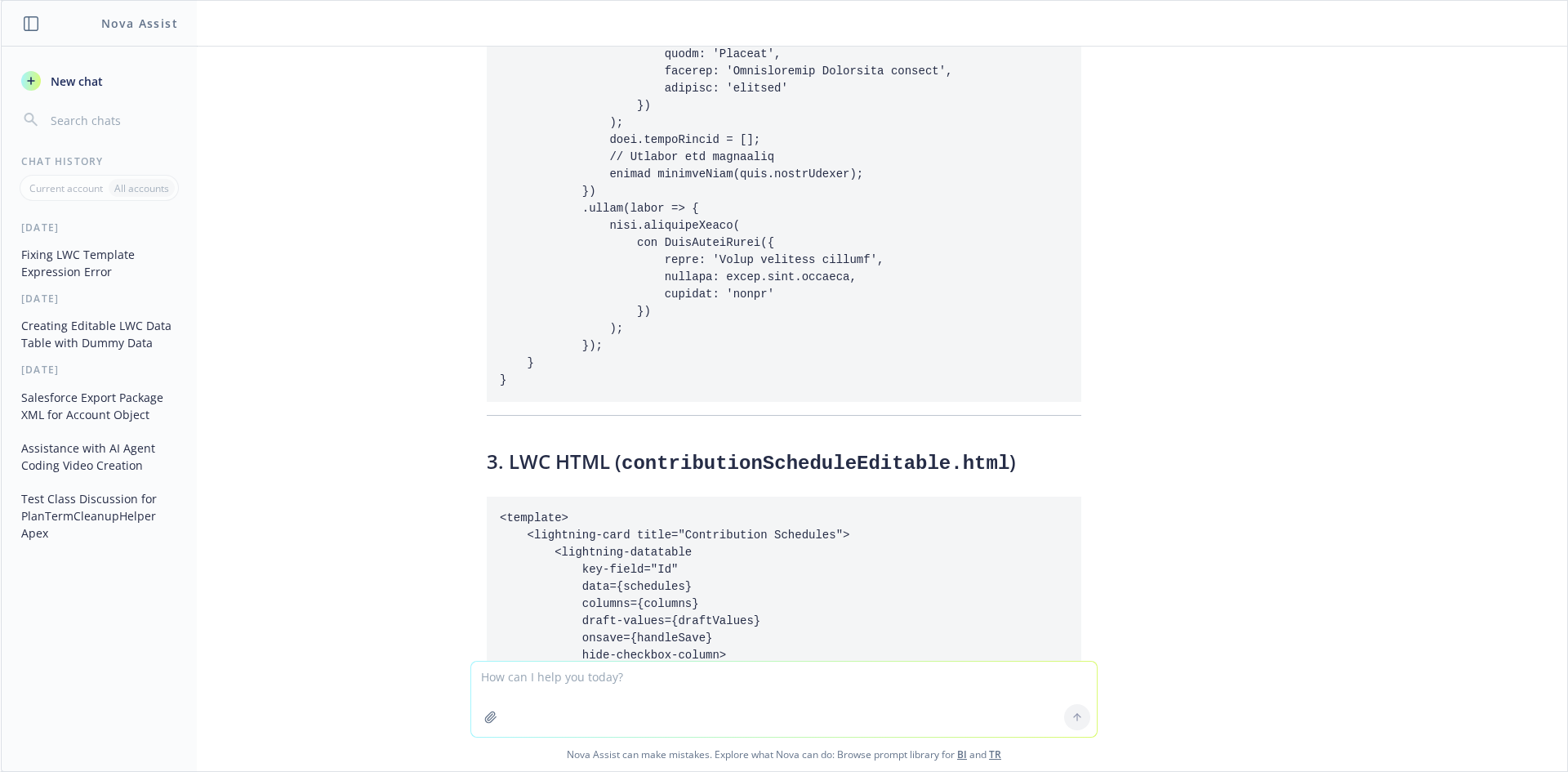
click at [544, 701] on textarea at bounding box center [784, 699] width 626 height 75
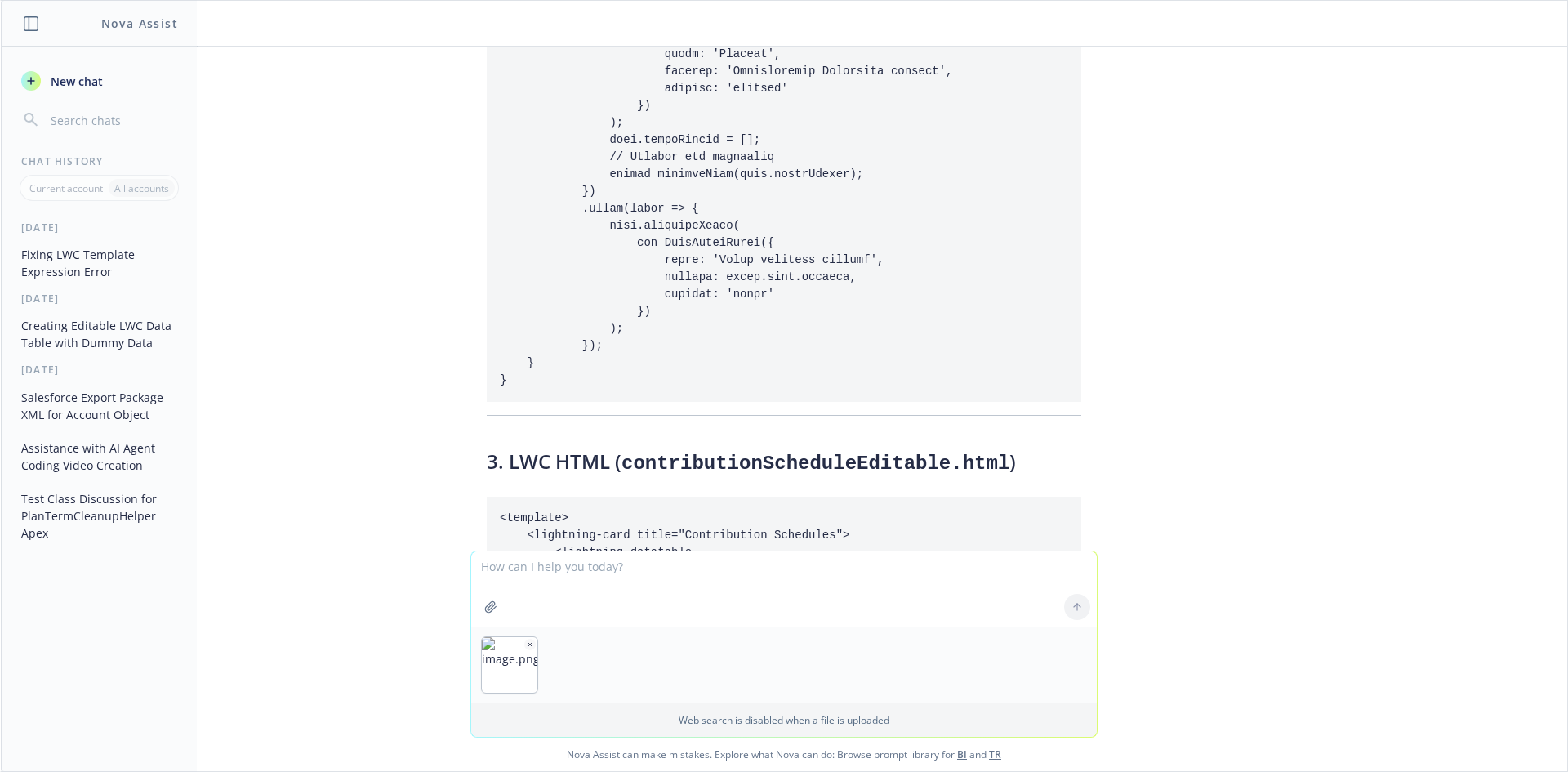
click at [566, 583] on textarea at bounding box center [784, 589] width 626 height 75
type textarea "w"
type textarea "Multi selected and edit is not supoorted on the one which you hve given code, A…"
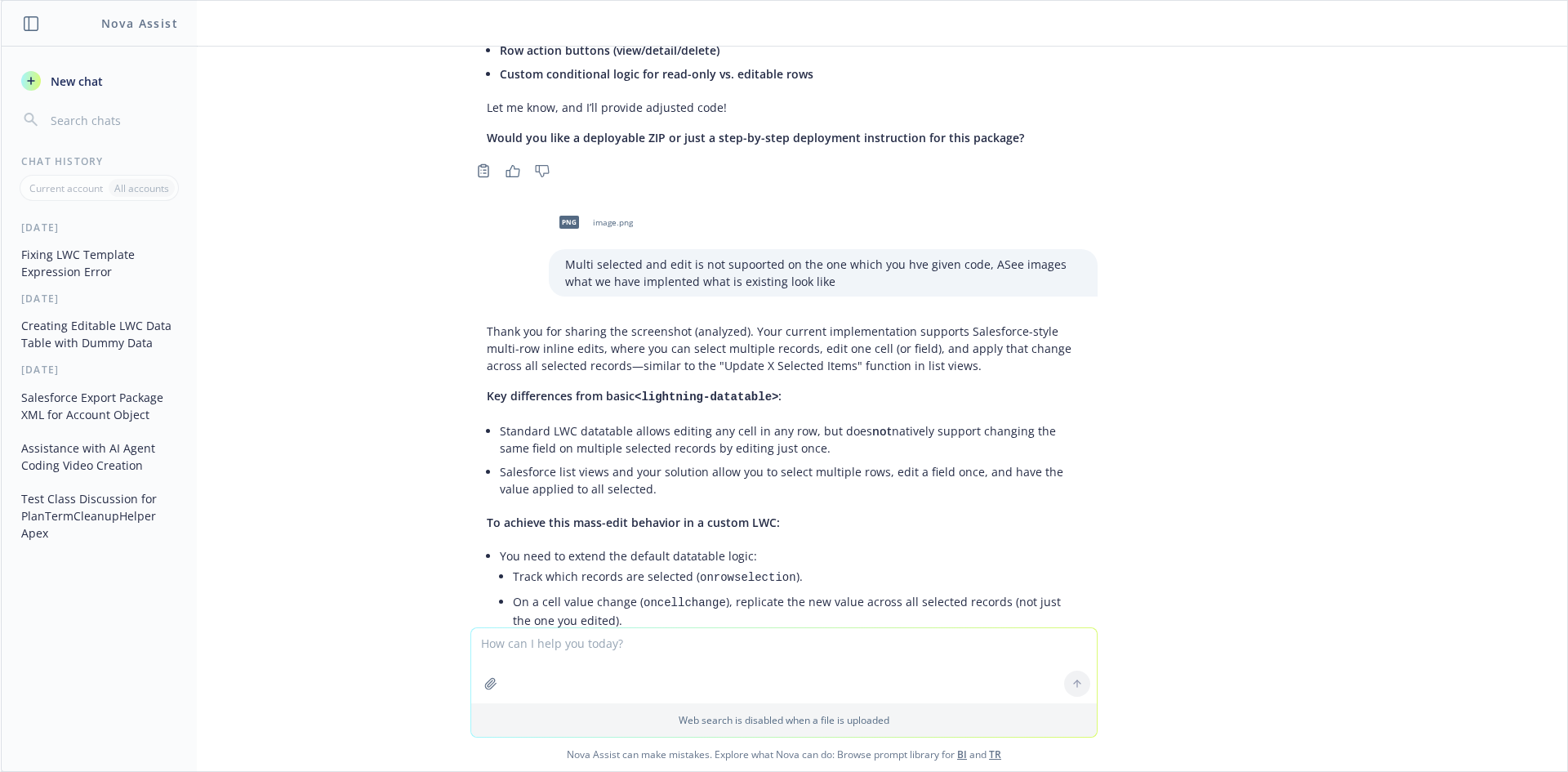
scroll to position [15346, 0]
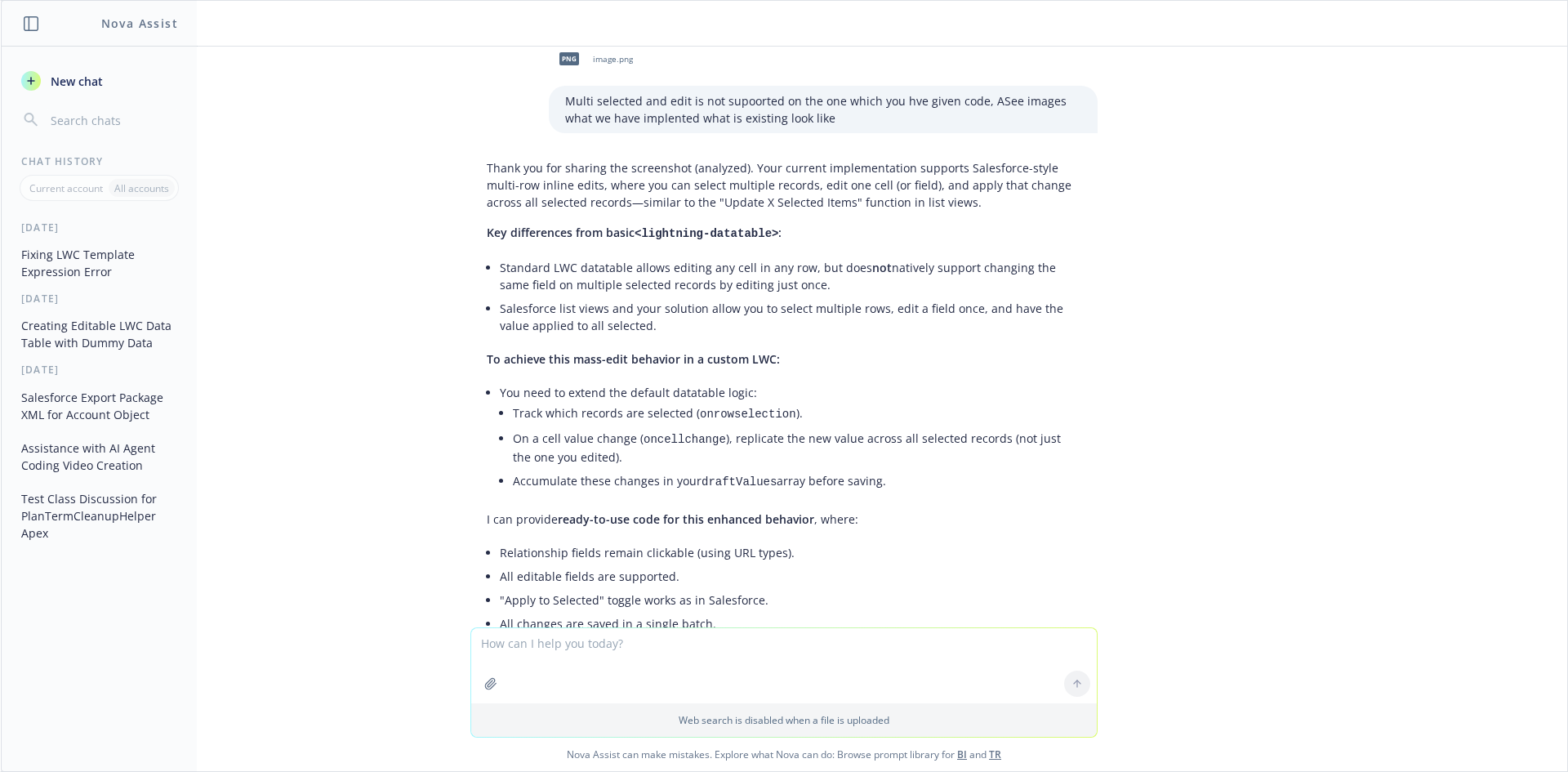
click at [593, 653] on textarea at bounding box center [784, 665] width 626 height 75
type textarea "yes , please"
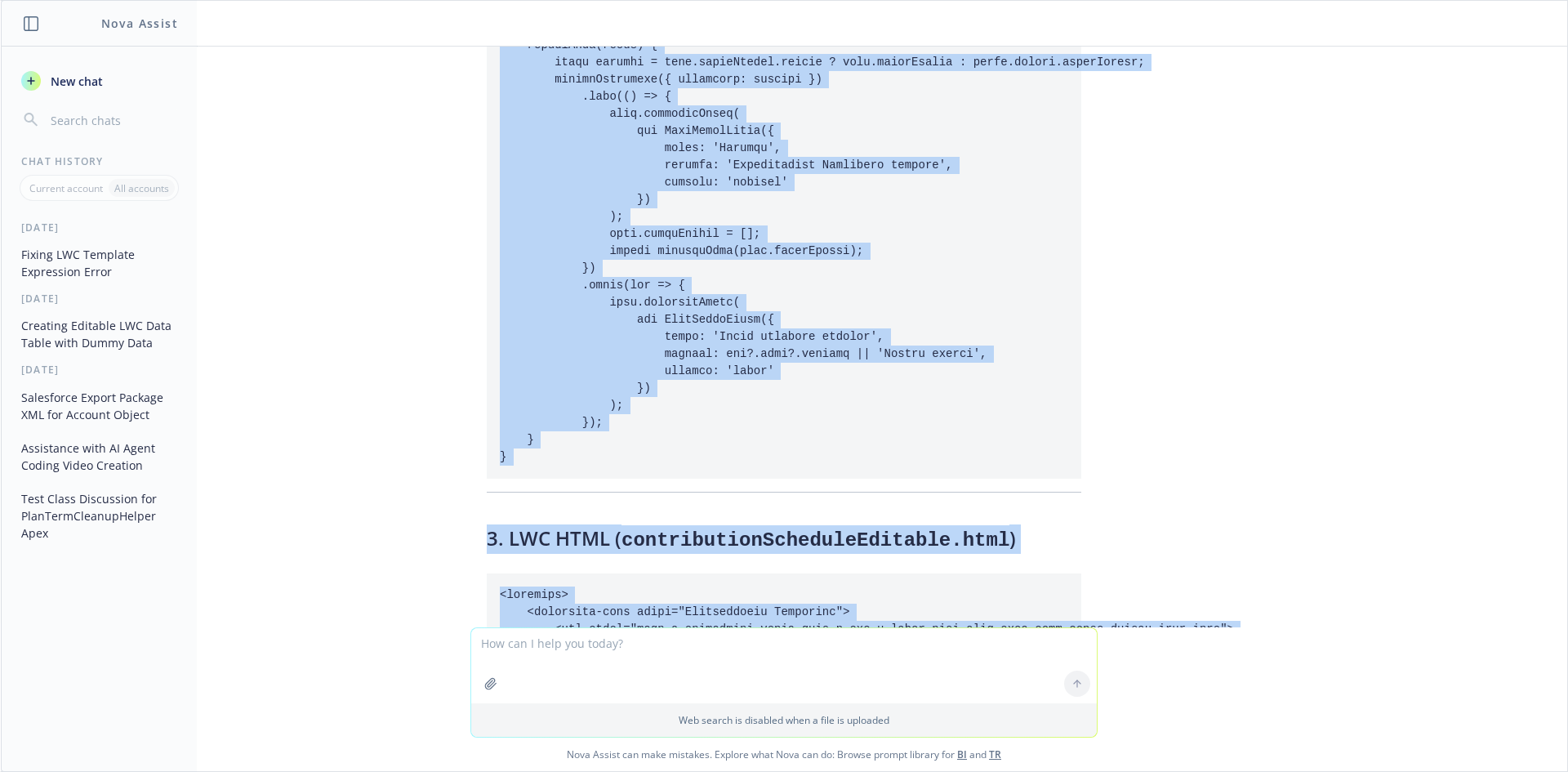
scroll to position [18717, 0]
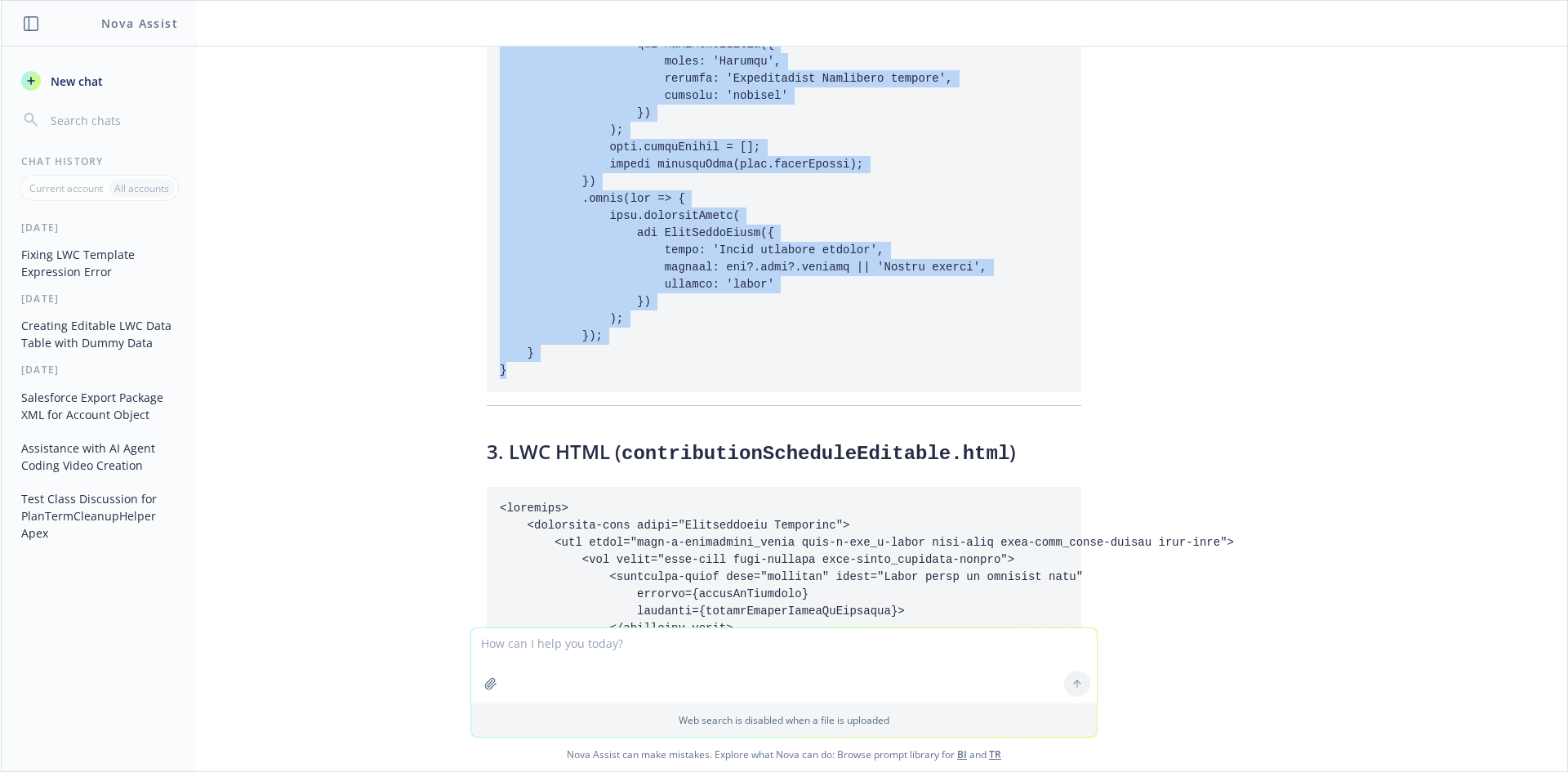
drag, startPoint x: 485, startPoint y: 293, endPoint x: 515, endPoint y: 212, distance: 86.4
copy code "import { LightningElement, api, wire, track } from 'lwc'; import getSchedules f…"
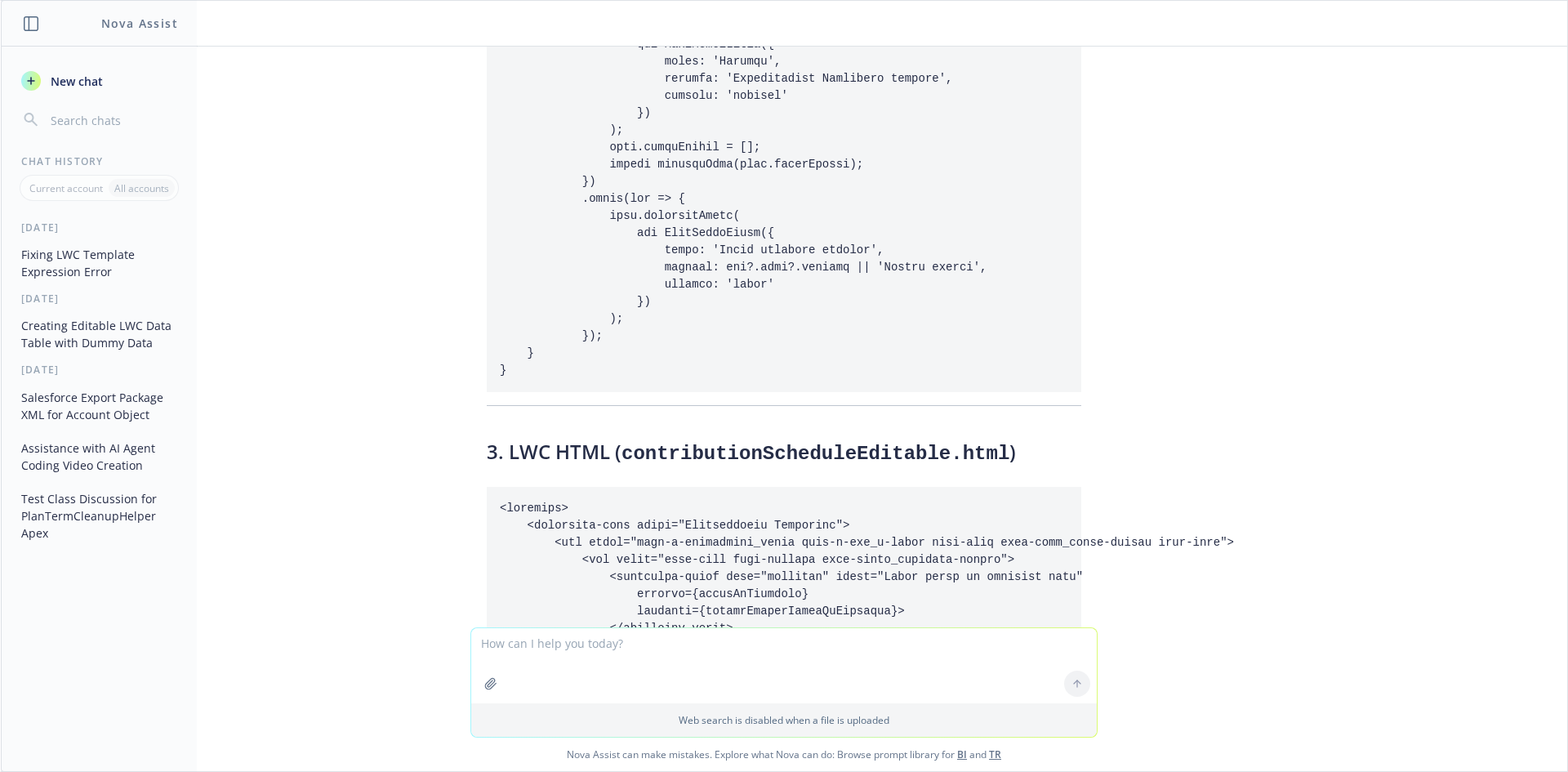
click at [643, 502] on code at bounding box center [911, 782] width 823 height 562
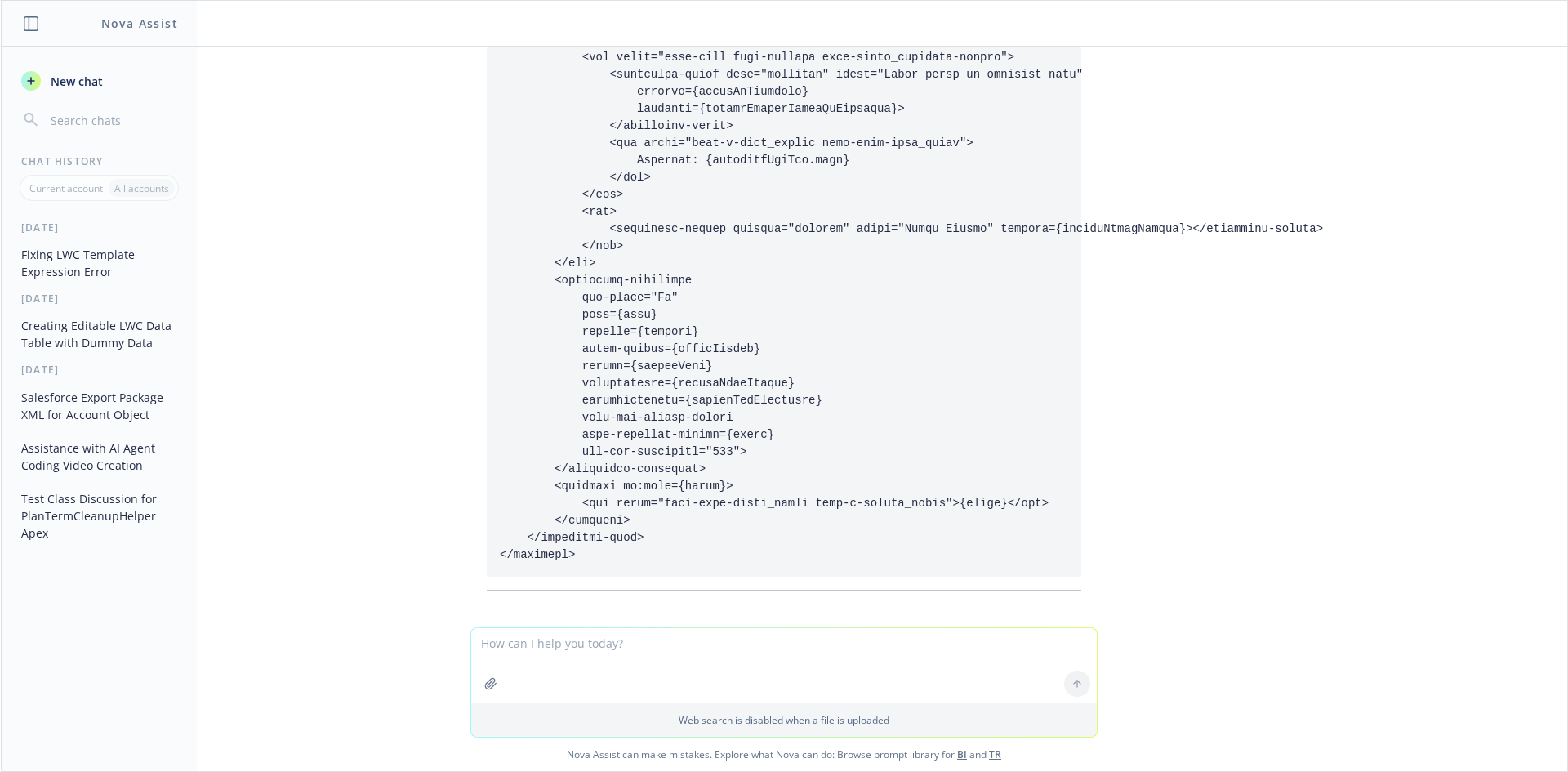
scroll to position [19507, 0]
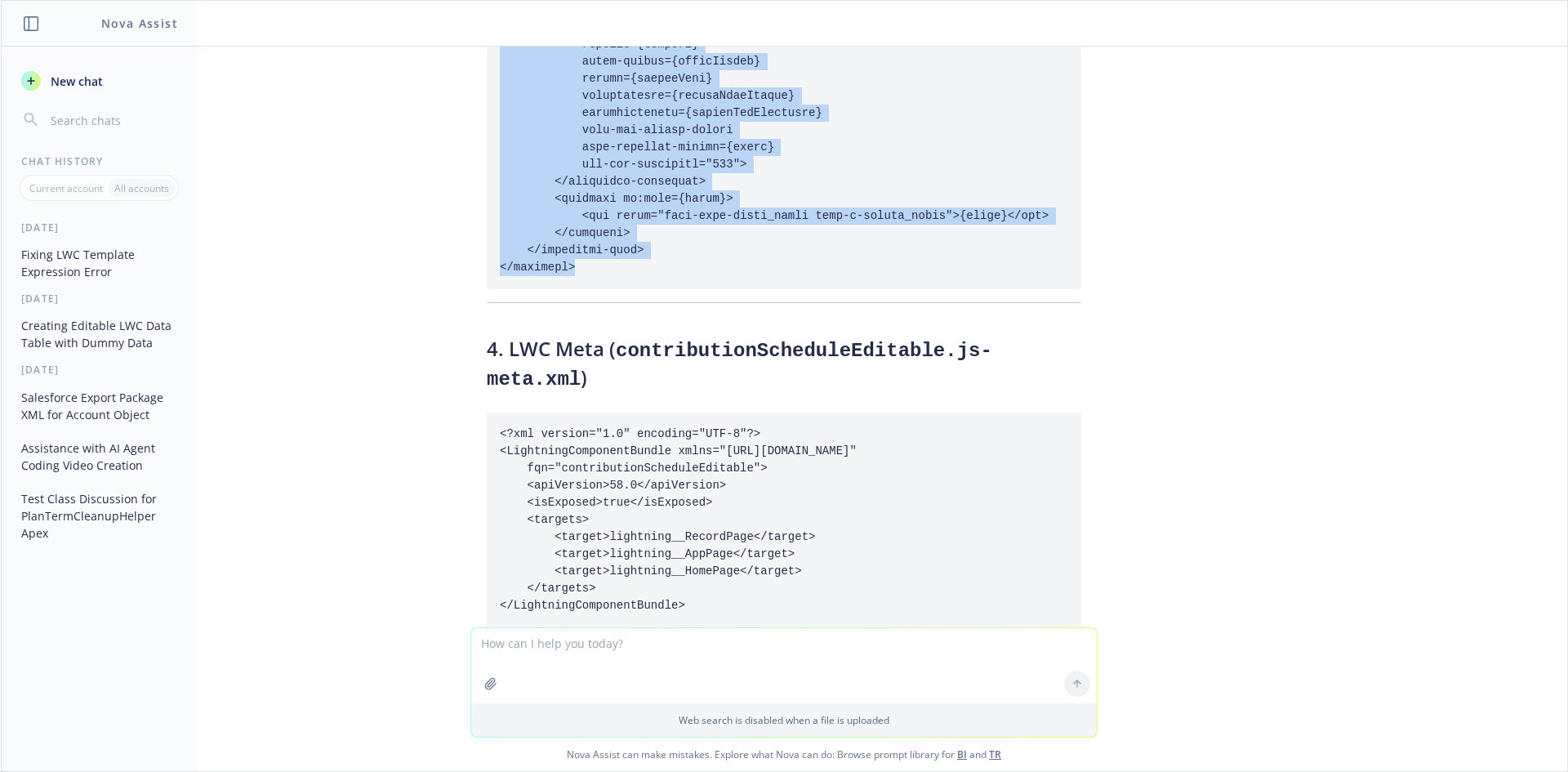
drag, startPoint x: 485, startPoint y: 93, endPoint x: 575, endPoint y: 112, distance: 92.0
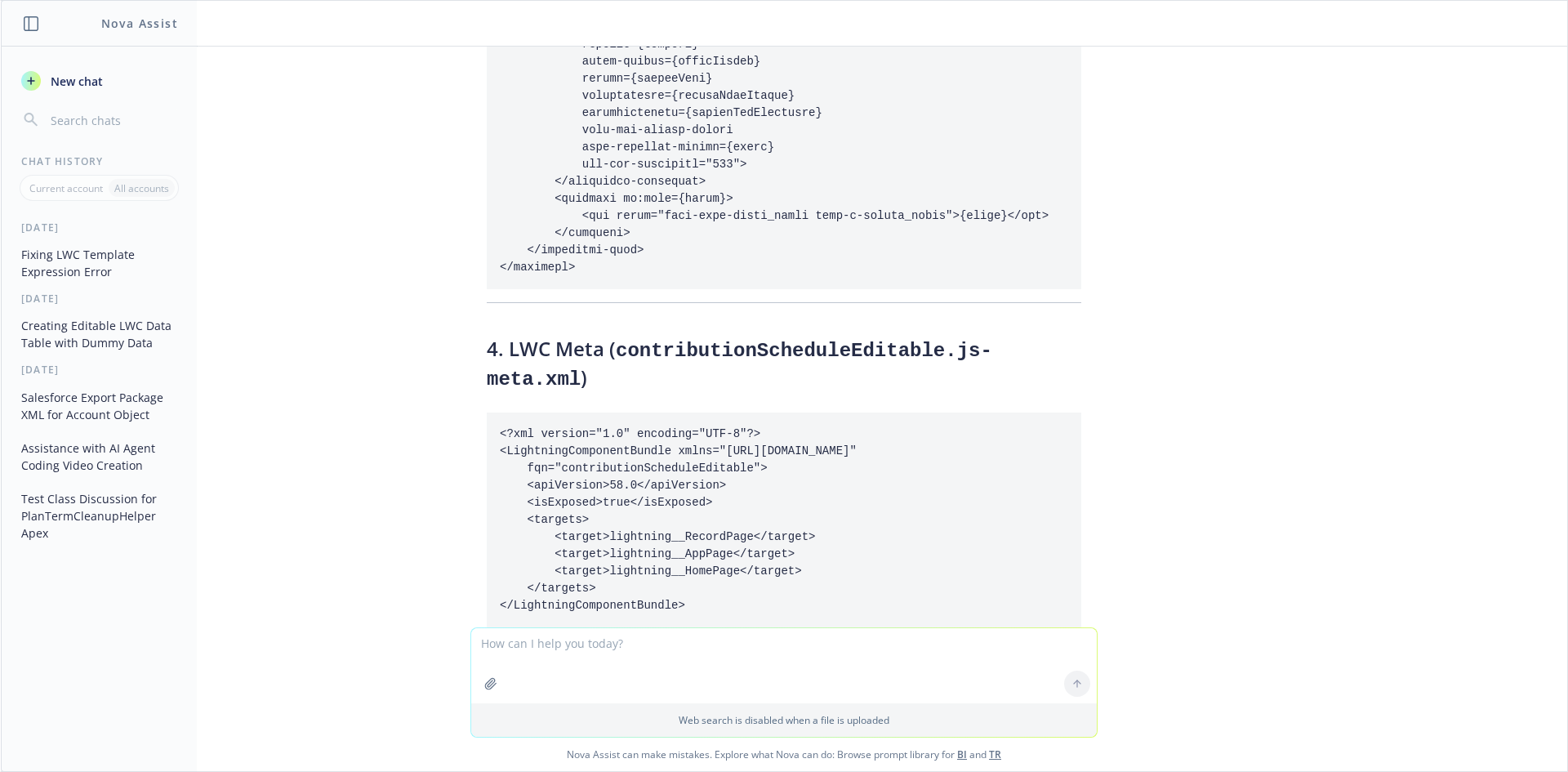
click at [662, 661] on textarea at bounding box center [784, 665] width 626 height 75
paste textarea "Compilation Failure contributionSchedule.html:26,13 : LWC1535: Unexpected plugi…"
type textarea "Compilation Failure contributionSchedule.html:26,13 : LWC1535: Unexpected plugi…"
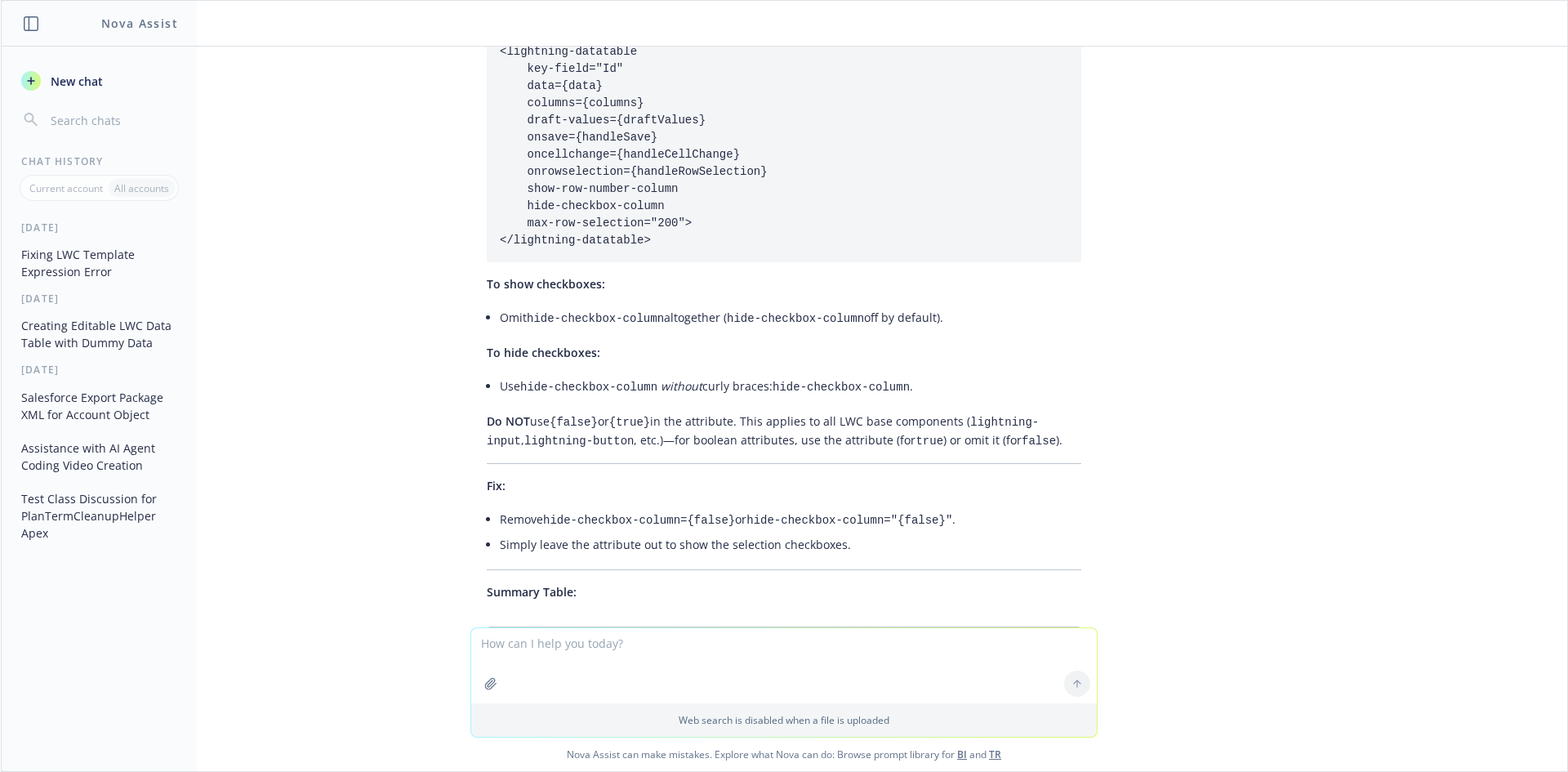
scroll to position [21045, 0]
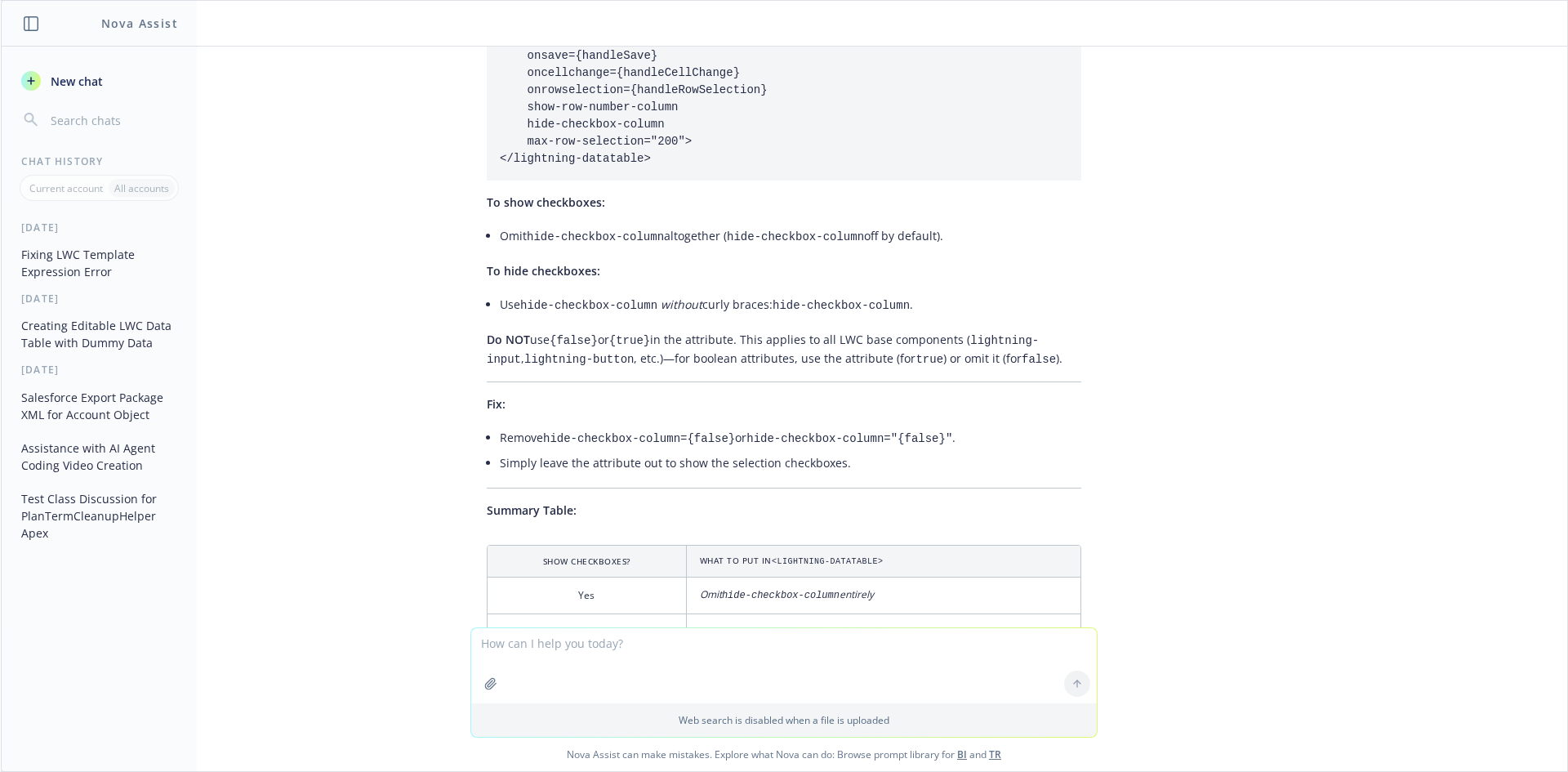
click at [732, 679] on textarea at bounding box center [784, 665] width 626 height 75
type textarea "can you updat the code you just provided as it is giving same error"
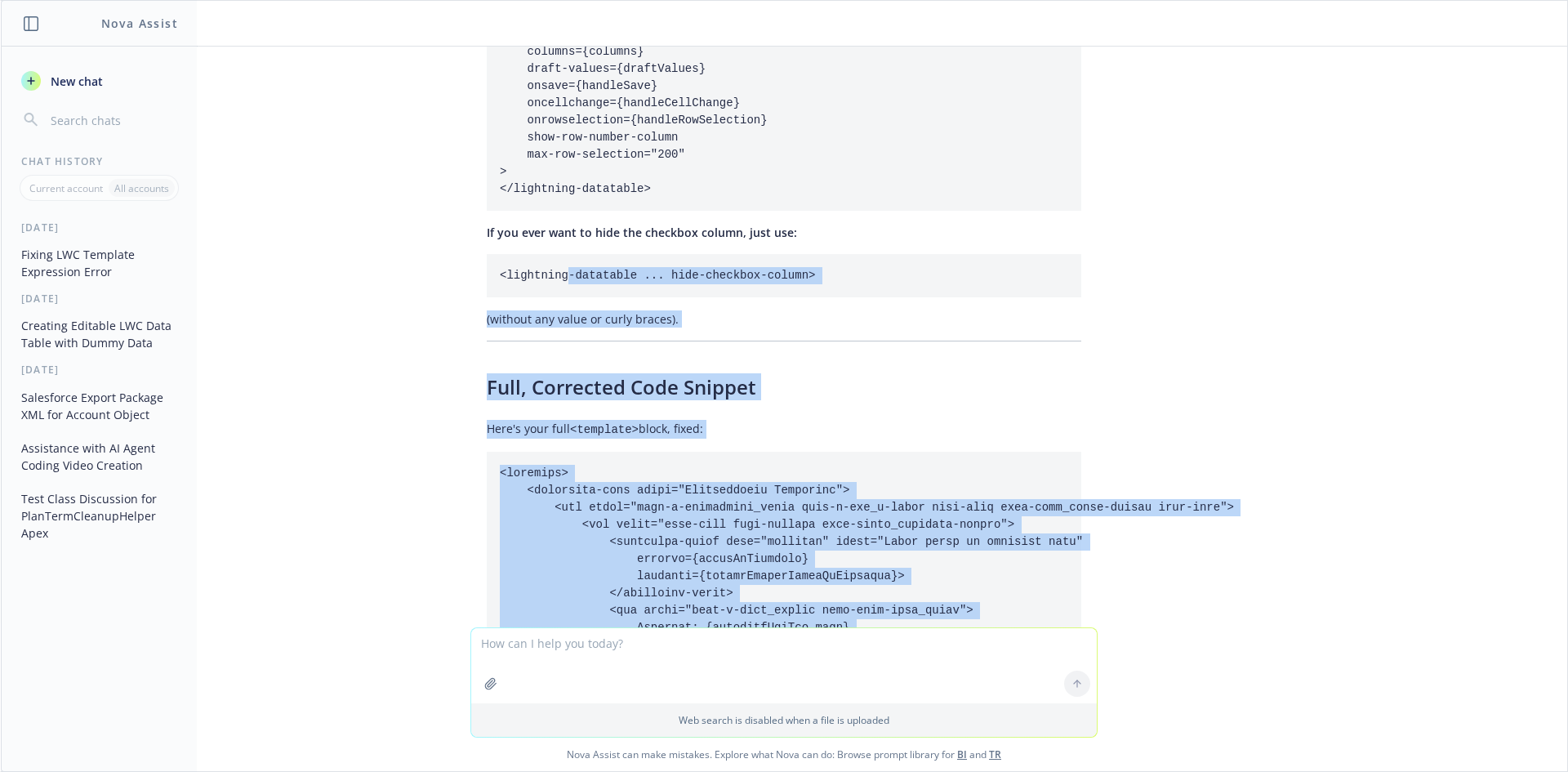
scroll to position [22281, 0]
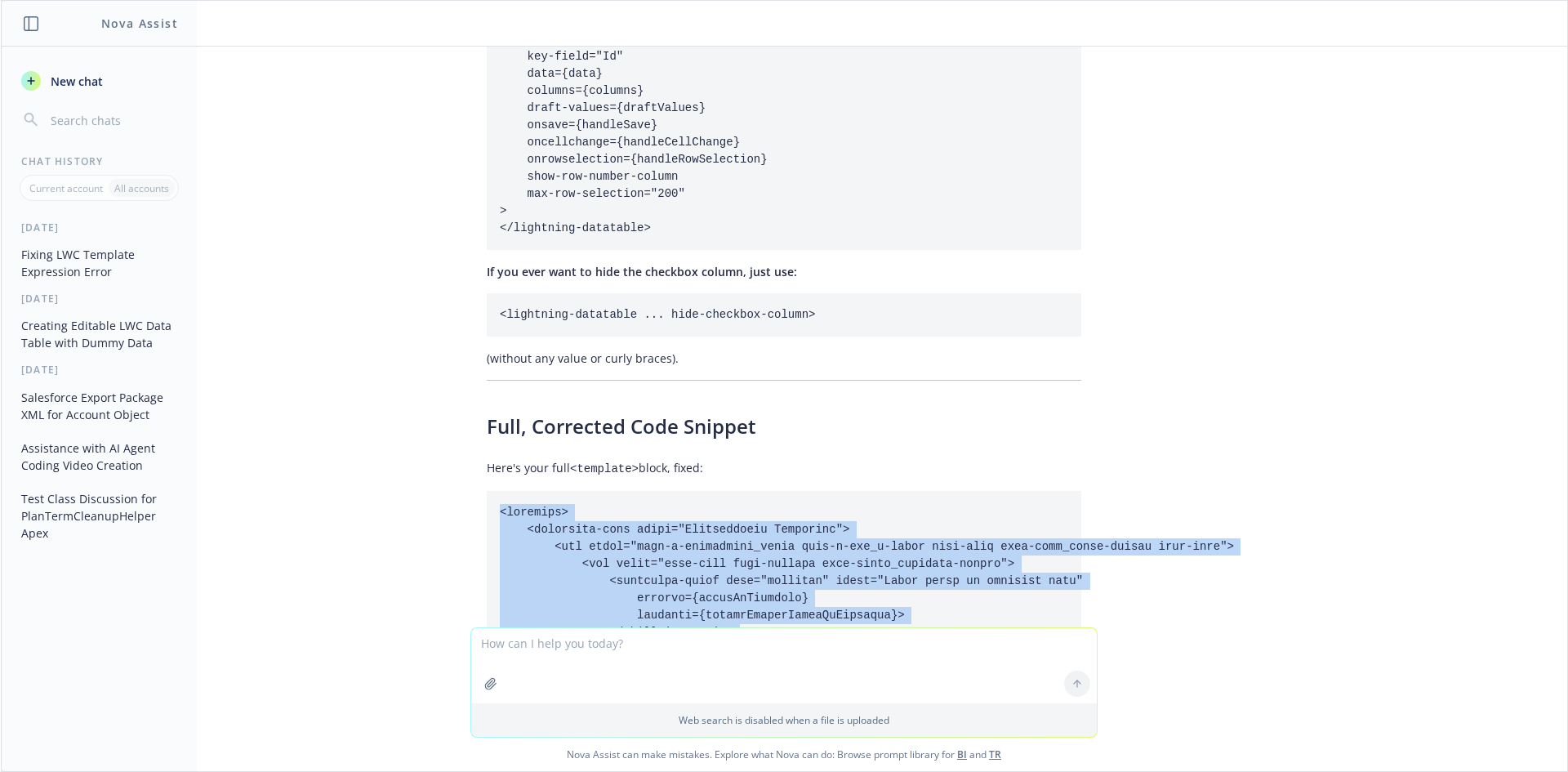
drag, startPoint x: 601, startPoint y: 475, endPoint x: 480, endPoint y: 296, distance: 216.1
click at [486, 491] on pre at bounding box center [783, 787] width 594 height 592
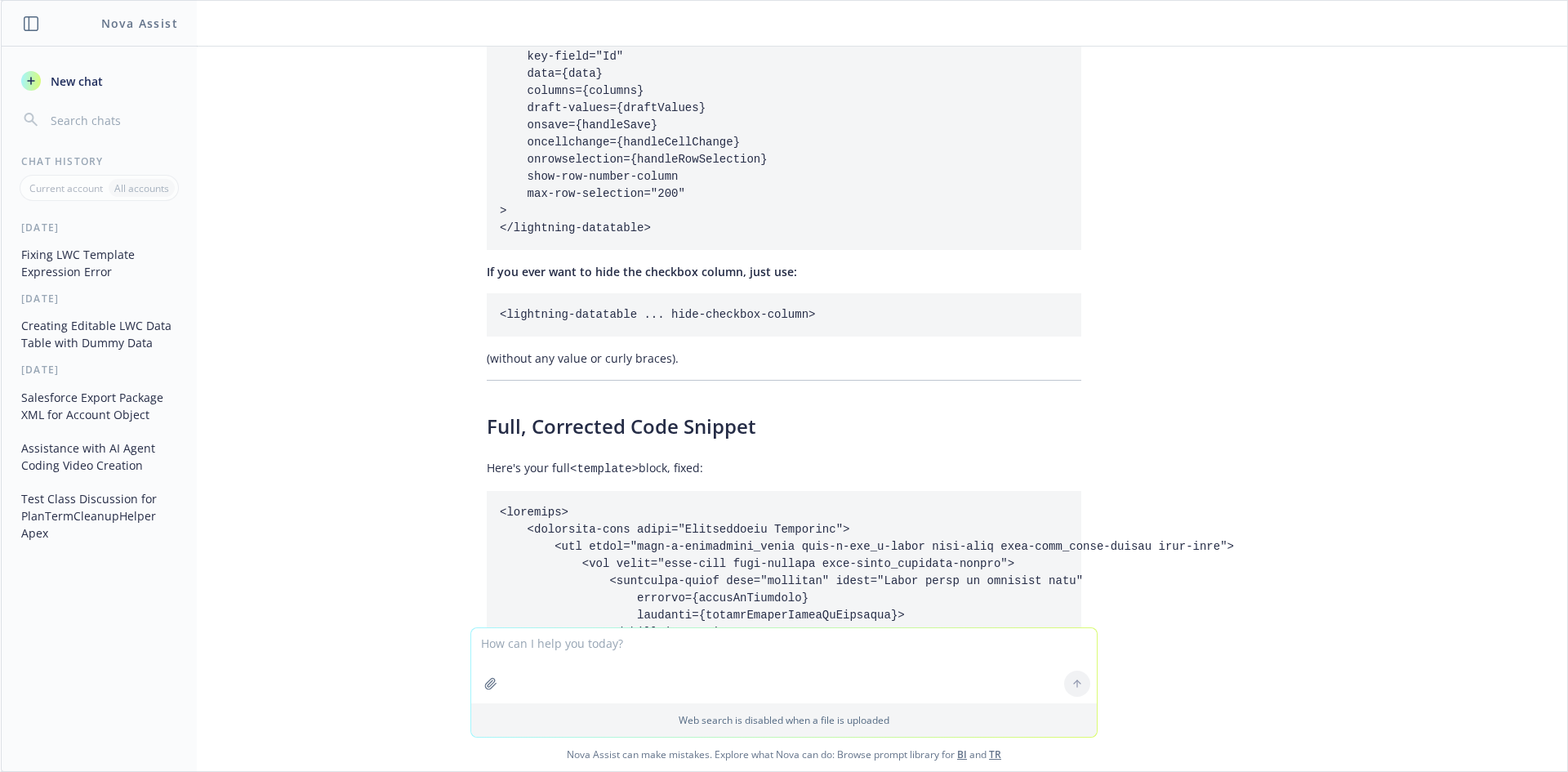
click at [760, 681] on textarea at bounding box center [784, 665] width 626 height 75
paste textarea "EE/ER/Both"
click at [486, 627] on textarea "greate next change EE/ER/Both" at bounding box center [784, 657] width 626 height 93
click at [486, 626] on textarea "greate next change EE/ER/Both" at bounding box center [784, 657] width 626 height 93
click at [557, 650] on textarea "great next change EE/ER/Both" at bounding box center [784, 657] width 626 height 93
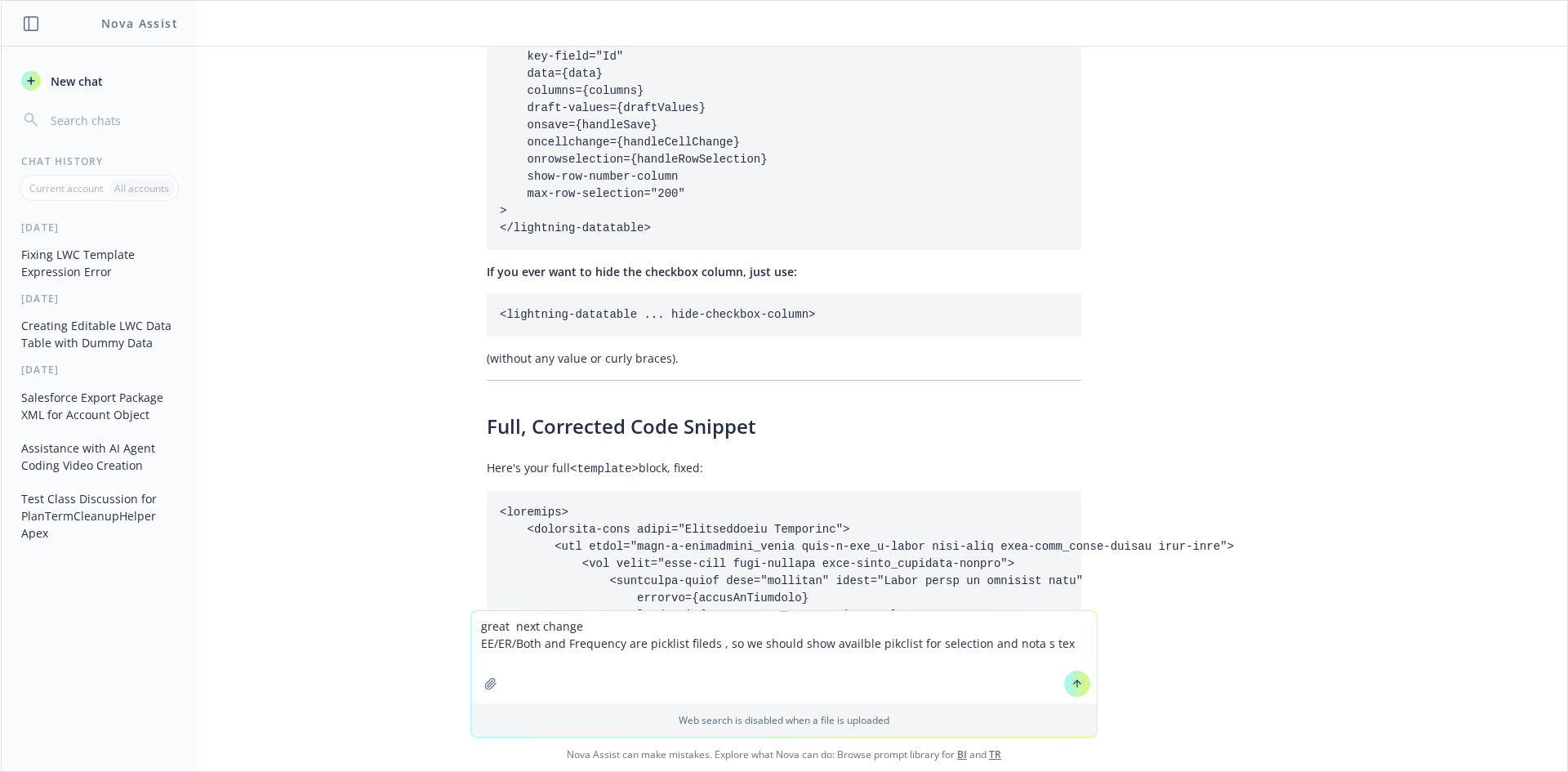
type textarea "great next change EE/ER/Both and Frequency are picklist fileds , so we should s…"
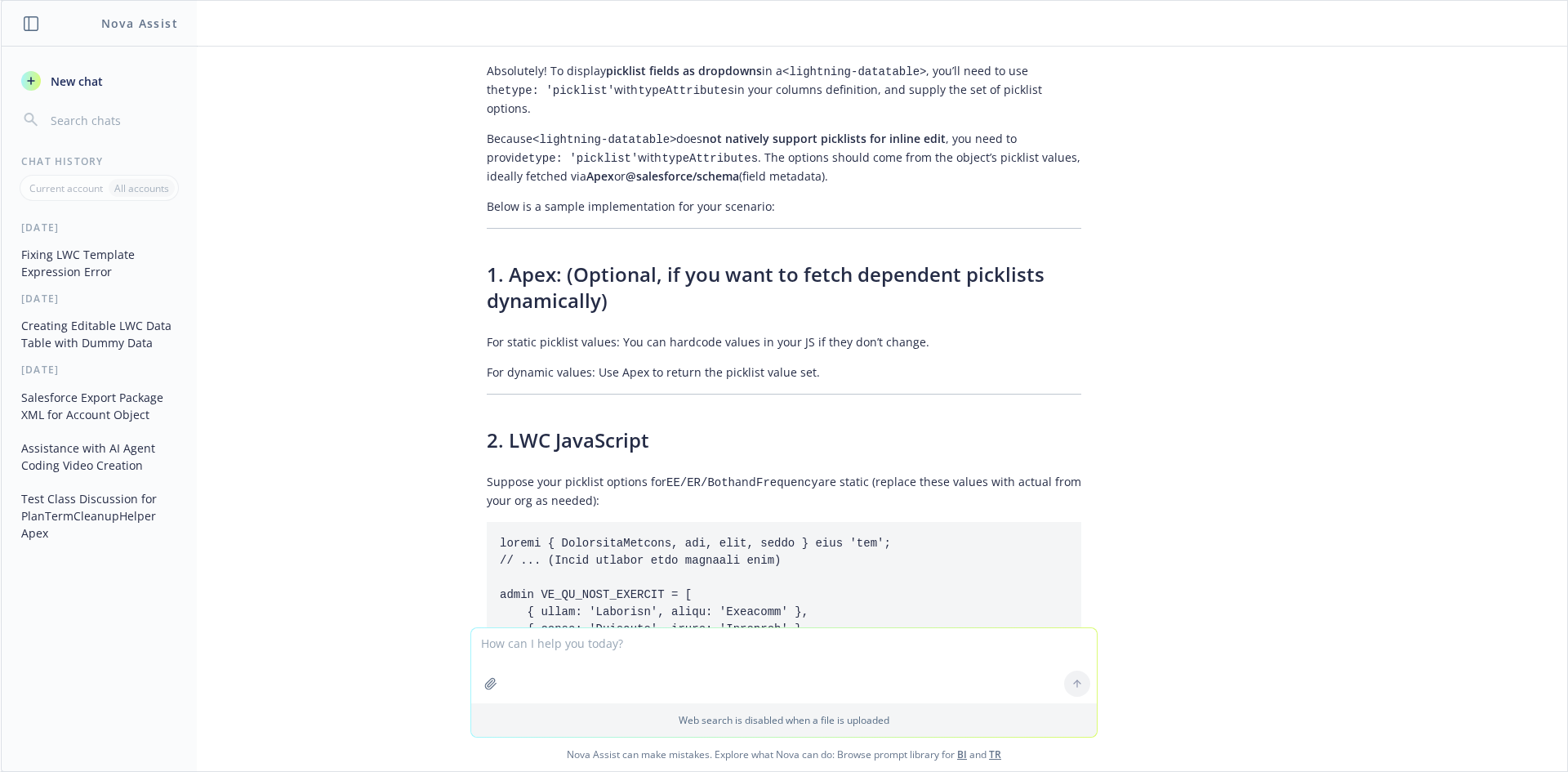
scroll to position [23533, 0]
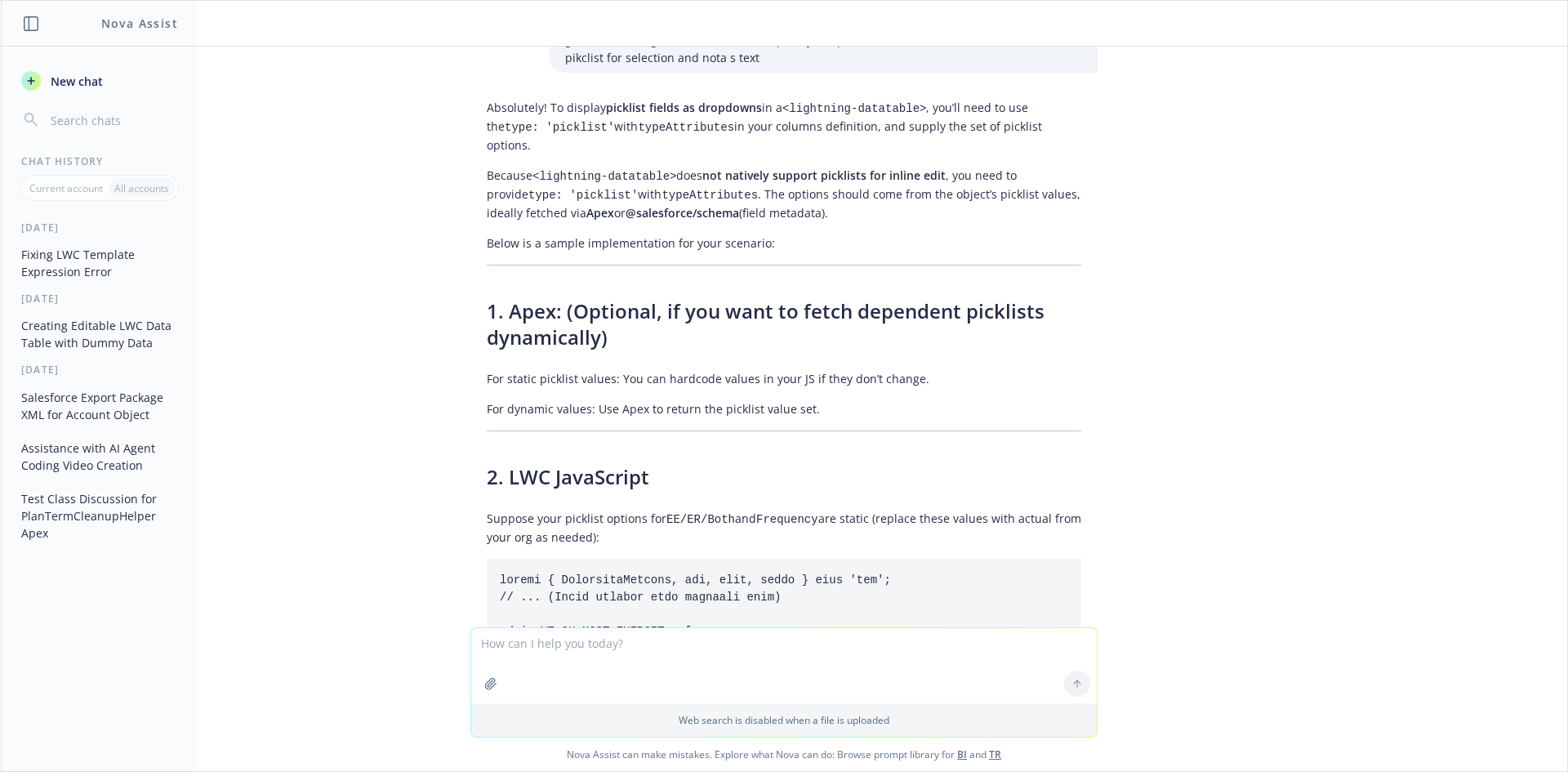
click at [587, 370] on p "For static picklist values: You can hardcode values in your JS if they don’t ch…" at bounding box center [783, 378] width 594 height 17
click at [720, 400] on p "For dynamic values: Use Apex to return the picklist value set." at bounding box center [783, 408] width 594 height 17
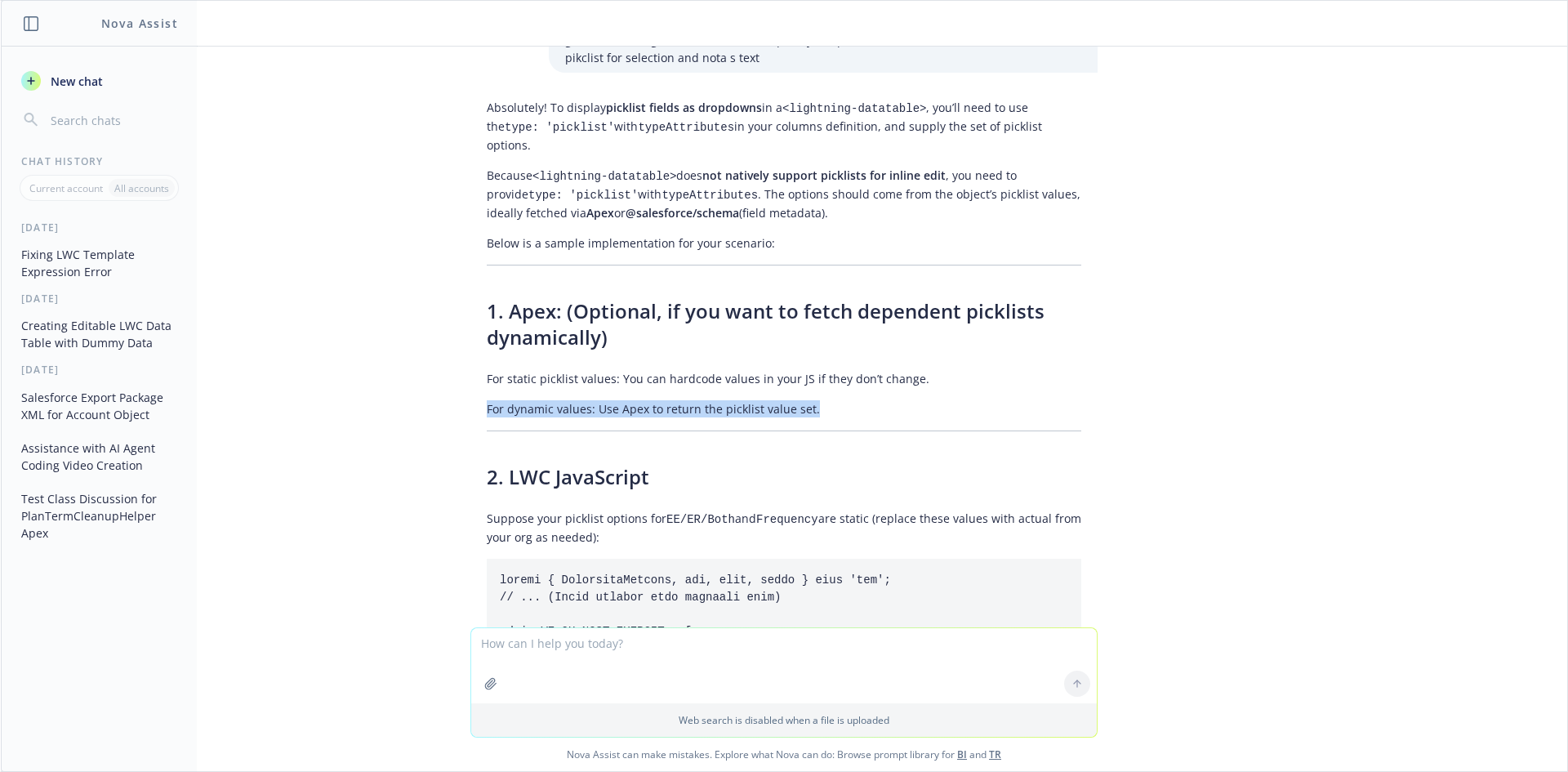
click at [720, 400] on p "For dynamic values: Use Apex to return the picklist value set." at bounding box center [783, 408] width 594 height 17
click at [630, 681] on textarea at bounding box center [784, 665] width 626 height 75
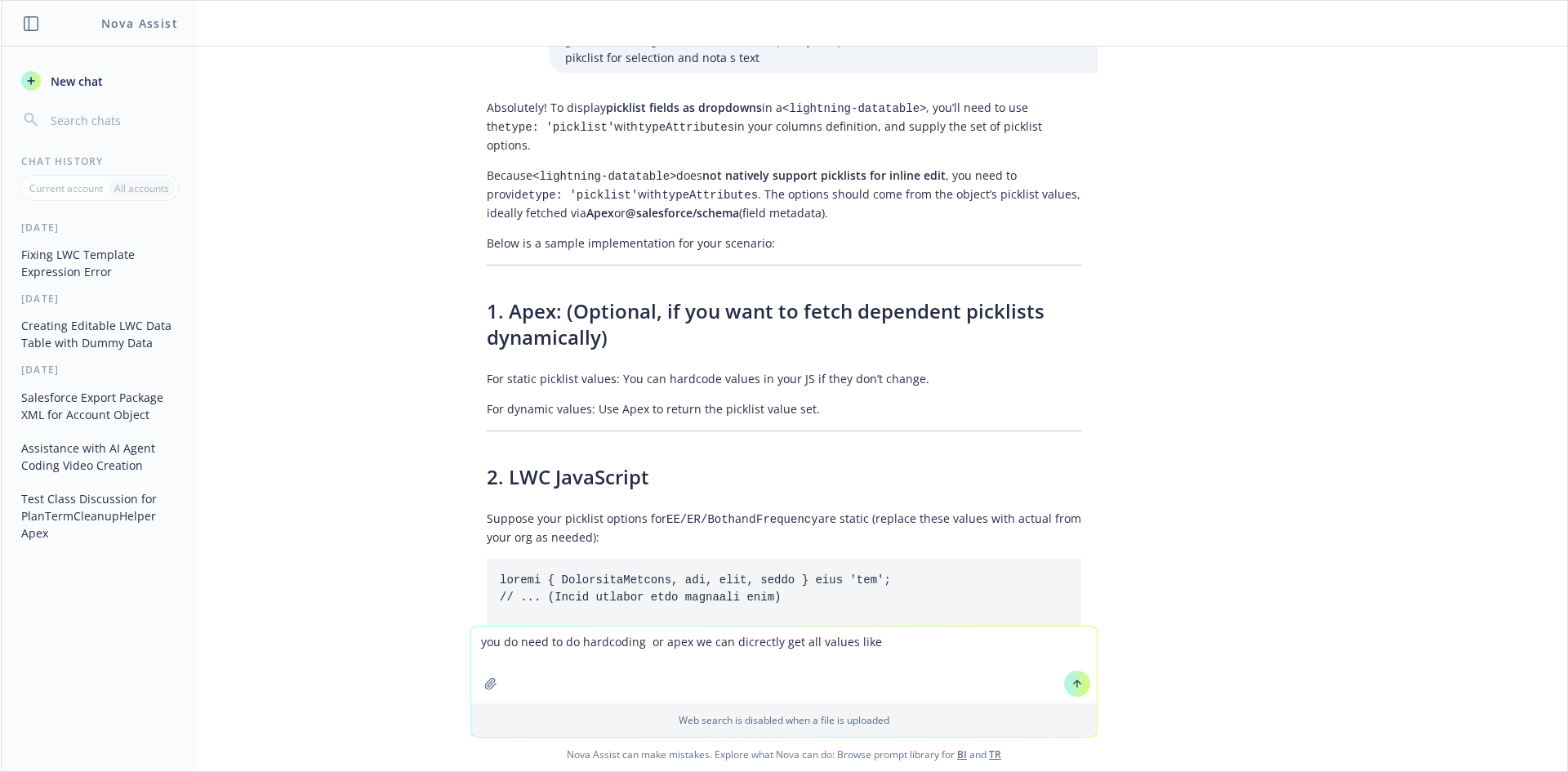
paste textarea "import COVERAGE_START_FIELD from '@salesforce/schema/Plan_Rule_EligibilityClass…"
type textarea "you do need to do hardcoding or apex we can directly get all values like import…"
click at [593, 623] on textarea "you do need to do hardcoding or apex we can directly get all values like import…" at bounding box center [784, 657] width 626 height 93
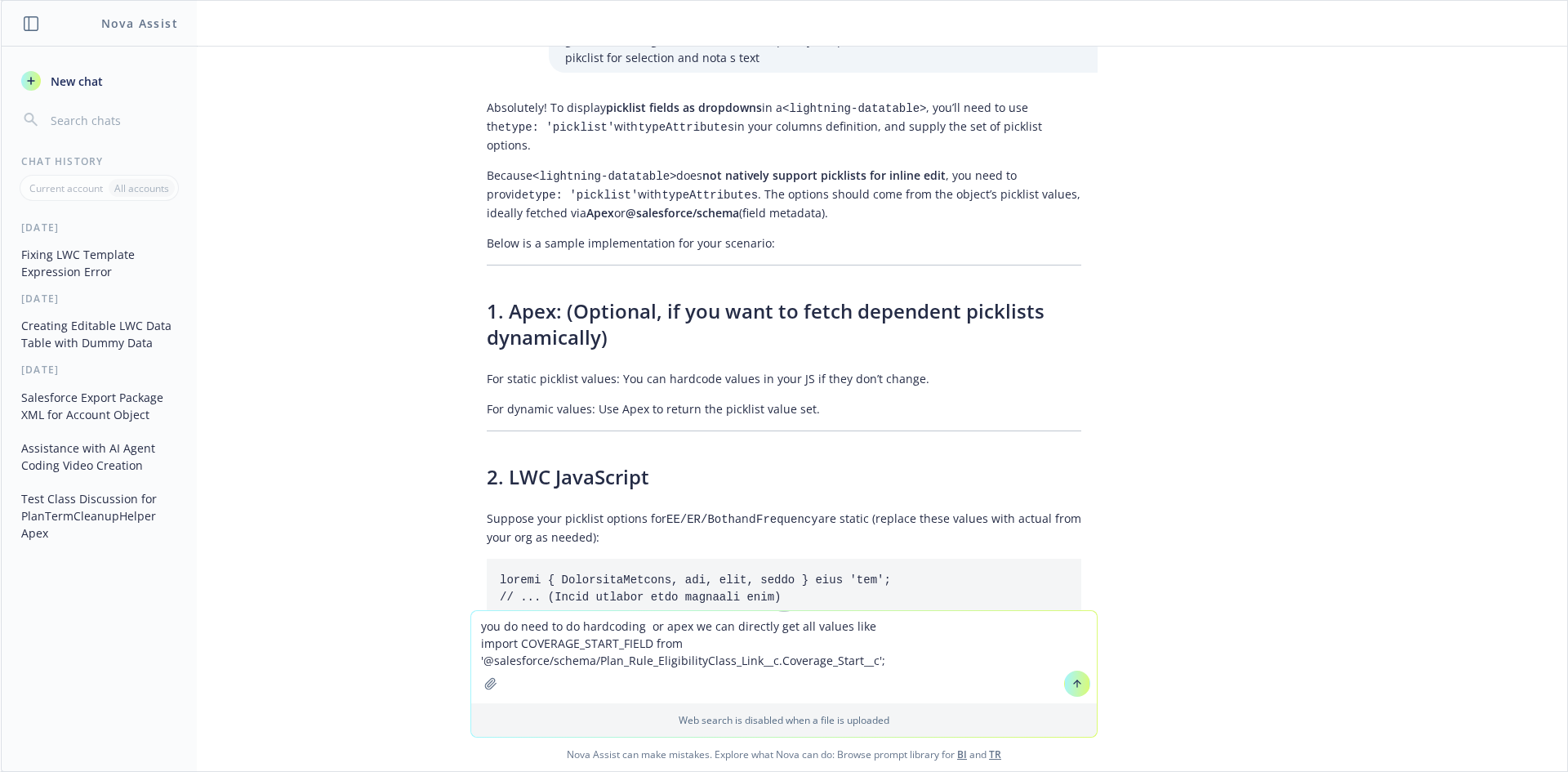
click at [913, 615] on textarea "you do need to do hardcoding or apex we can directly get all values like import…" at bounding box center [784, 657] width 626 height 93
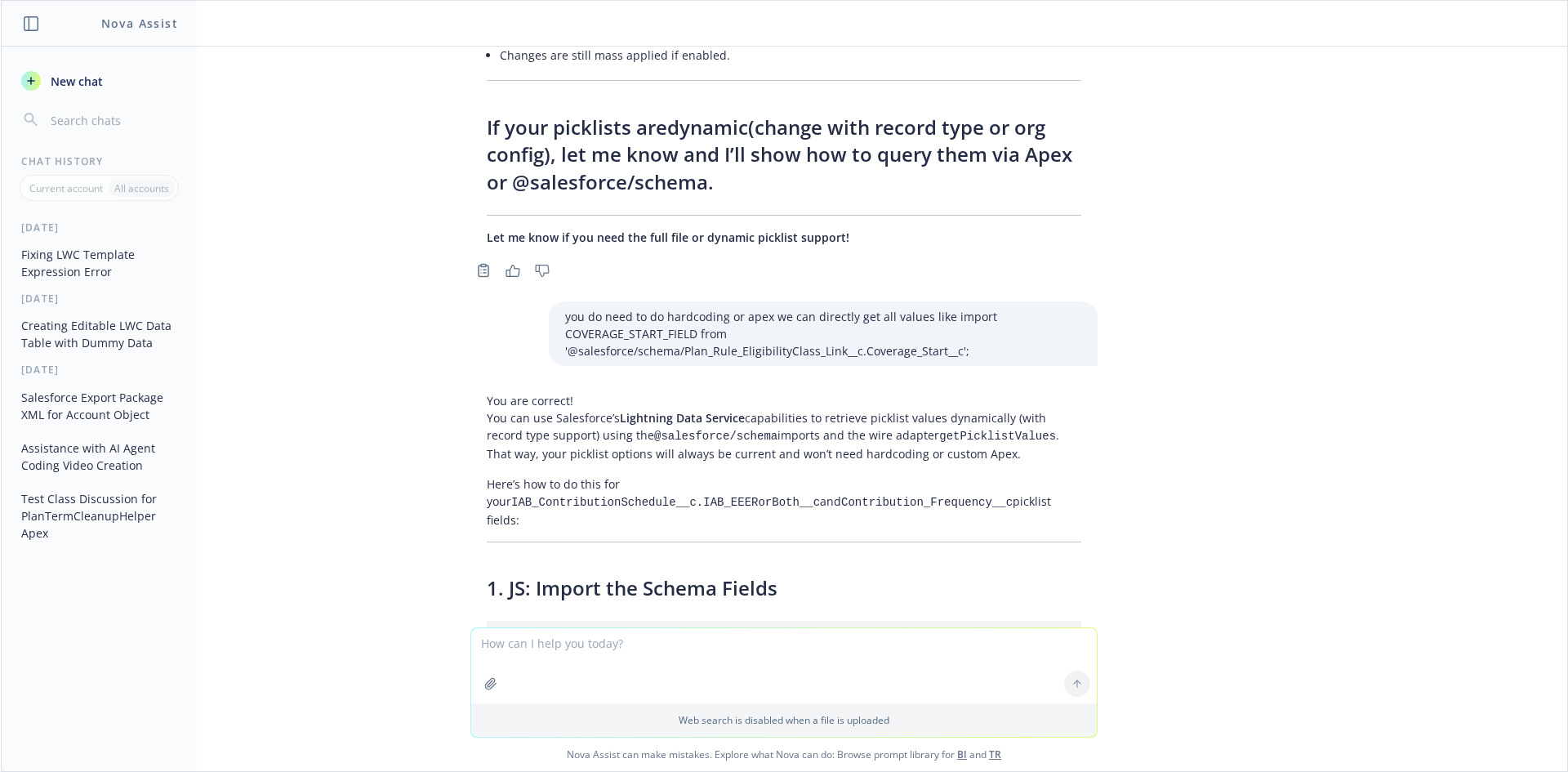
scroll to position [24917, 0]
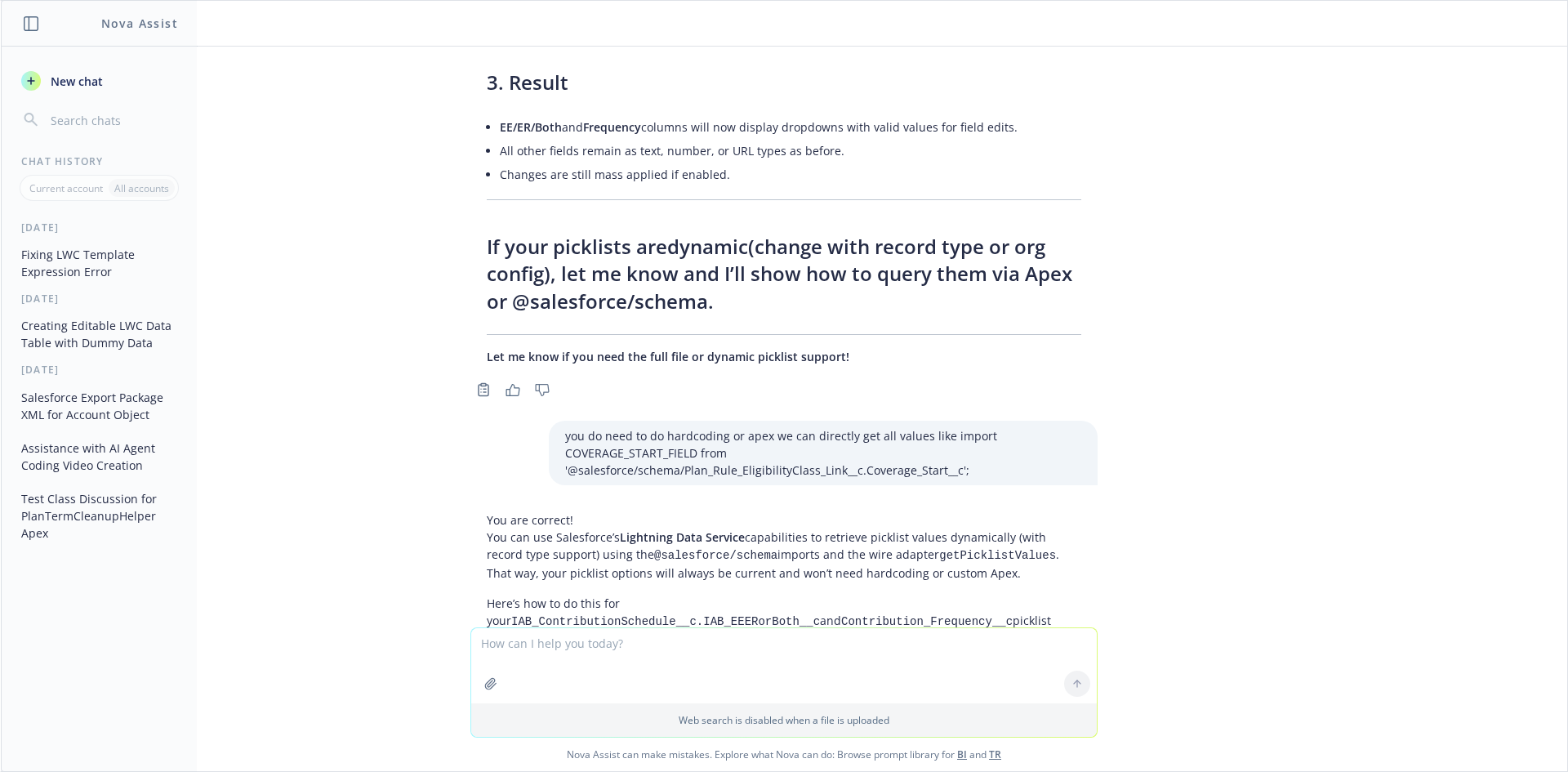
click at [586, 638] on textarea at bounding box center [784, 665] width 626 height 75
type textarea "Great now please give me updated complte LWC and html for these chnages"
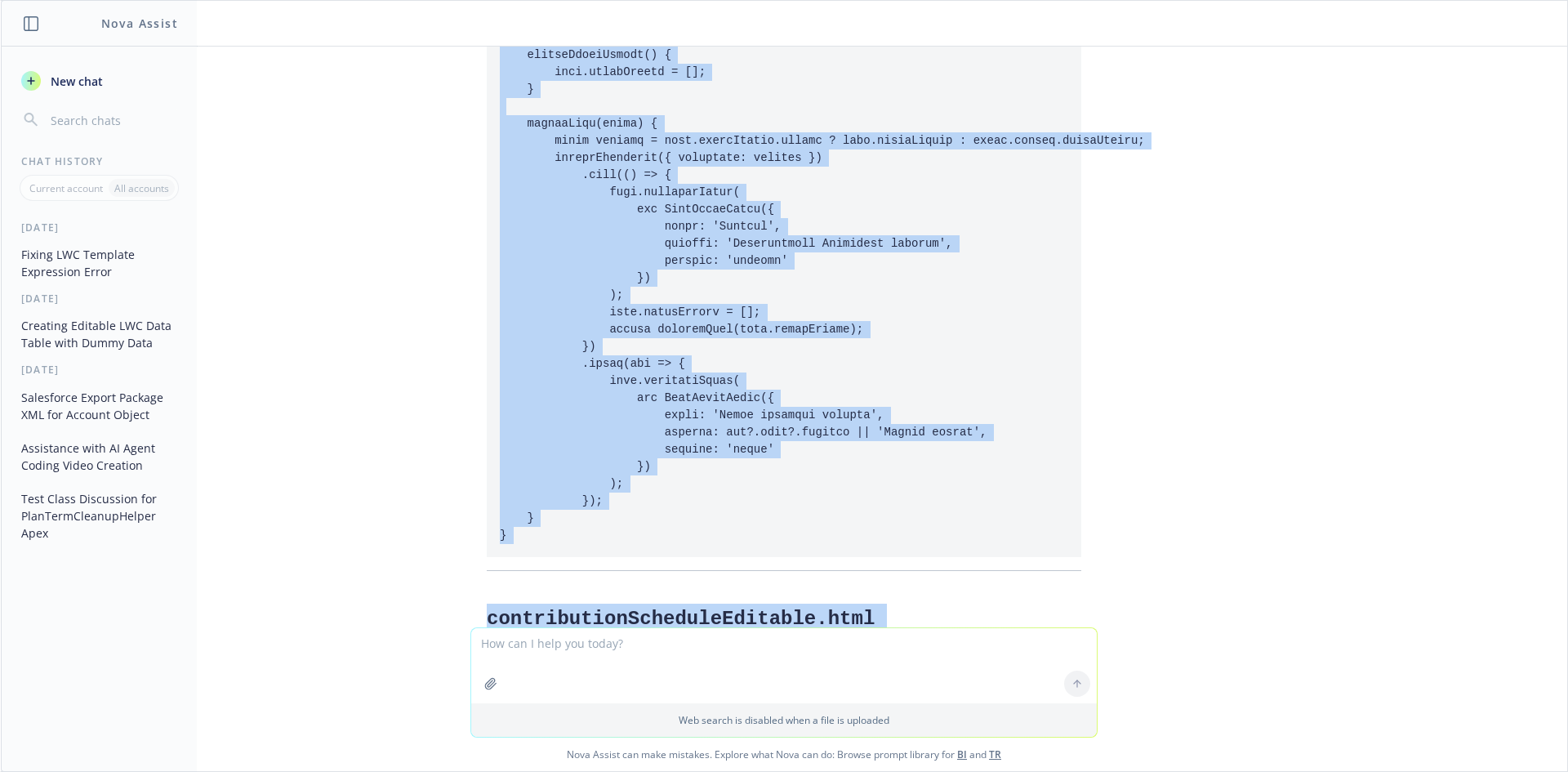
scroll to position [30339, 0]
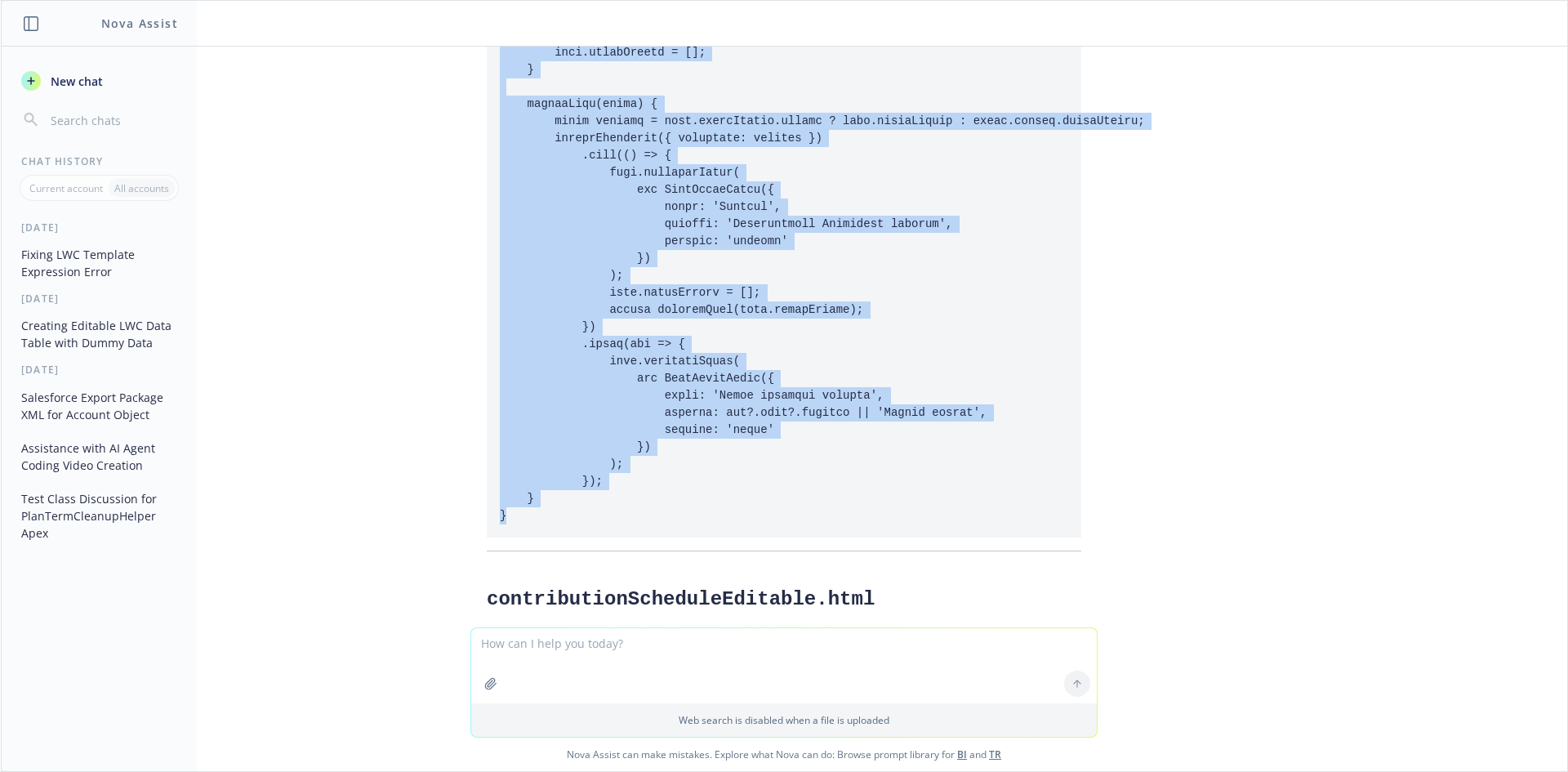
drag, startPoint x: 486, startPoint y: 274, endPoint x: 524, endPoint y: 269, distance: 38.3
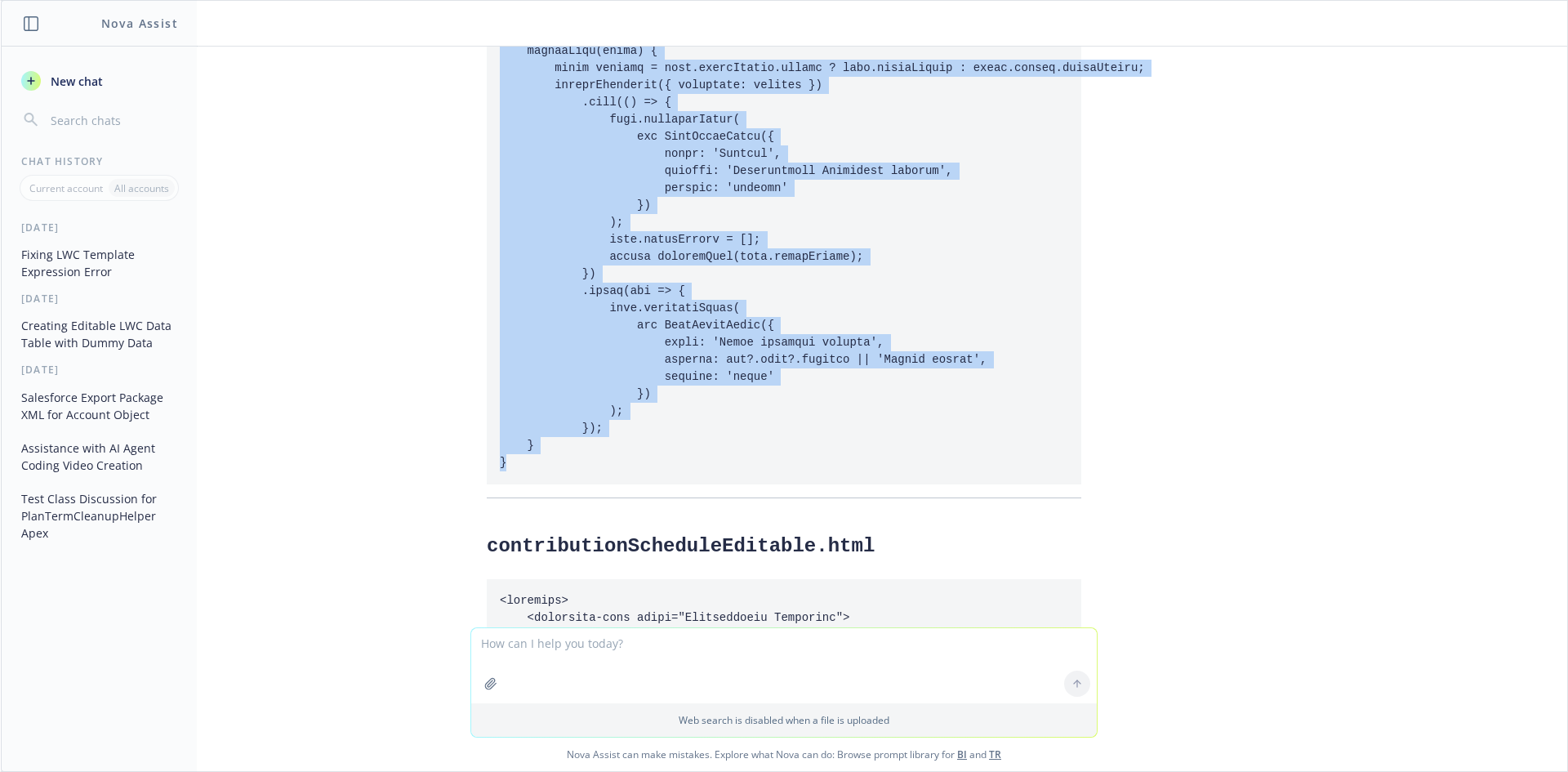
scroll to position [30421, 0]
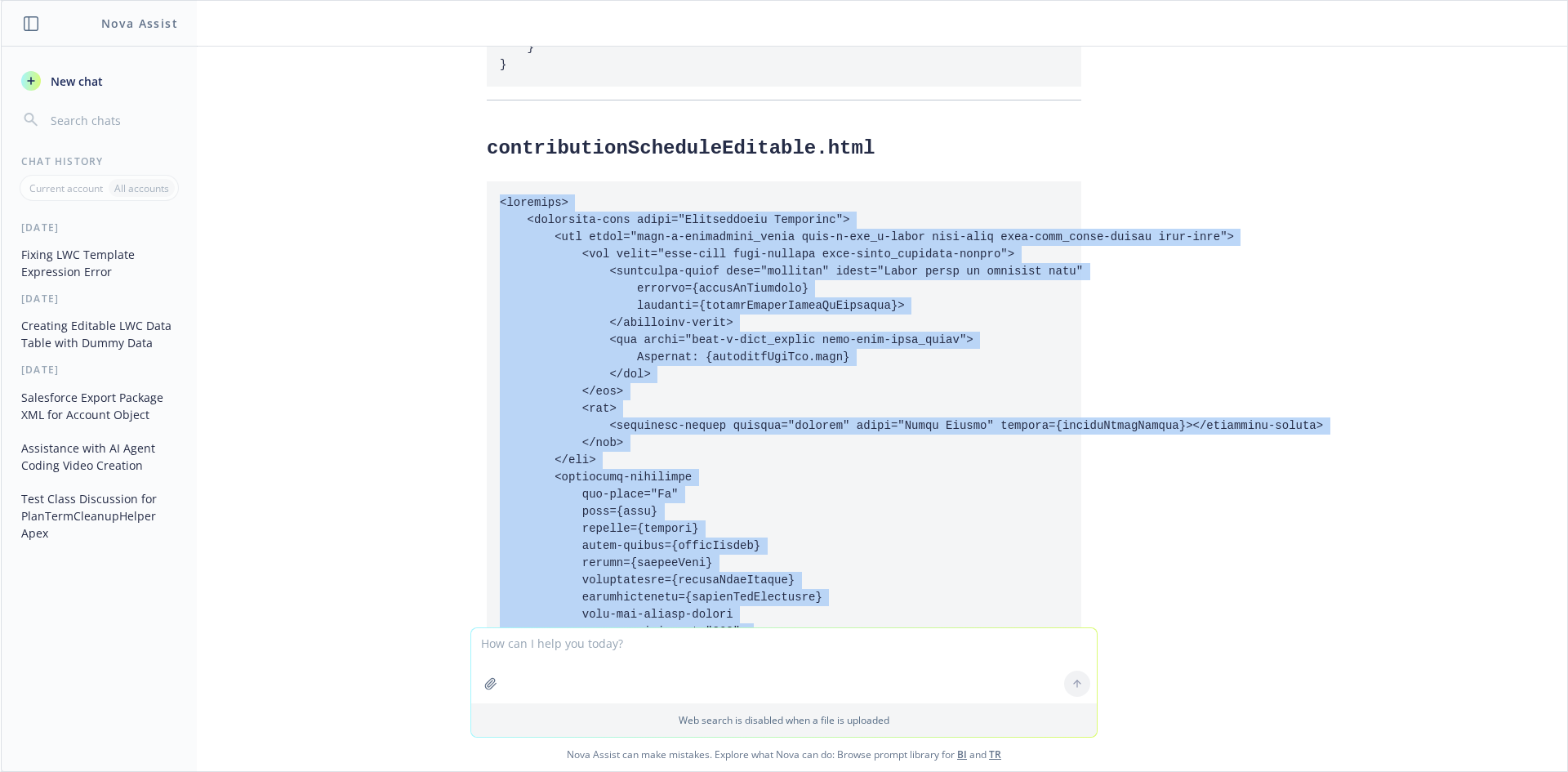
scroll to position [30914, 0]
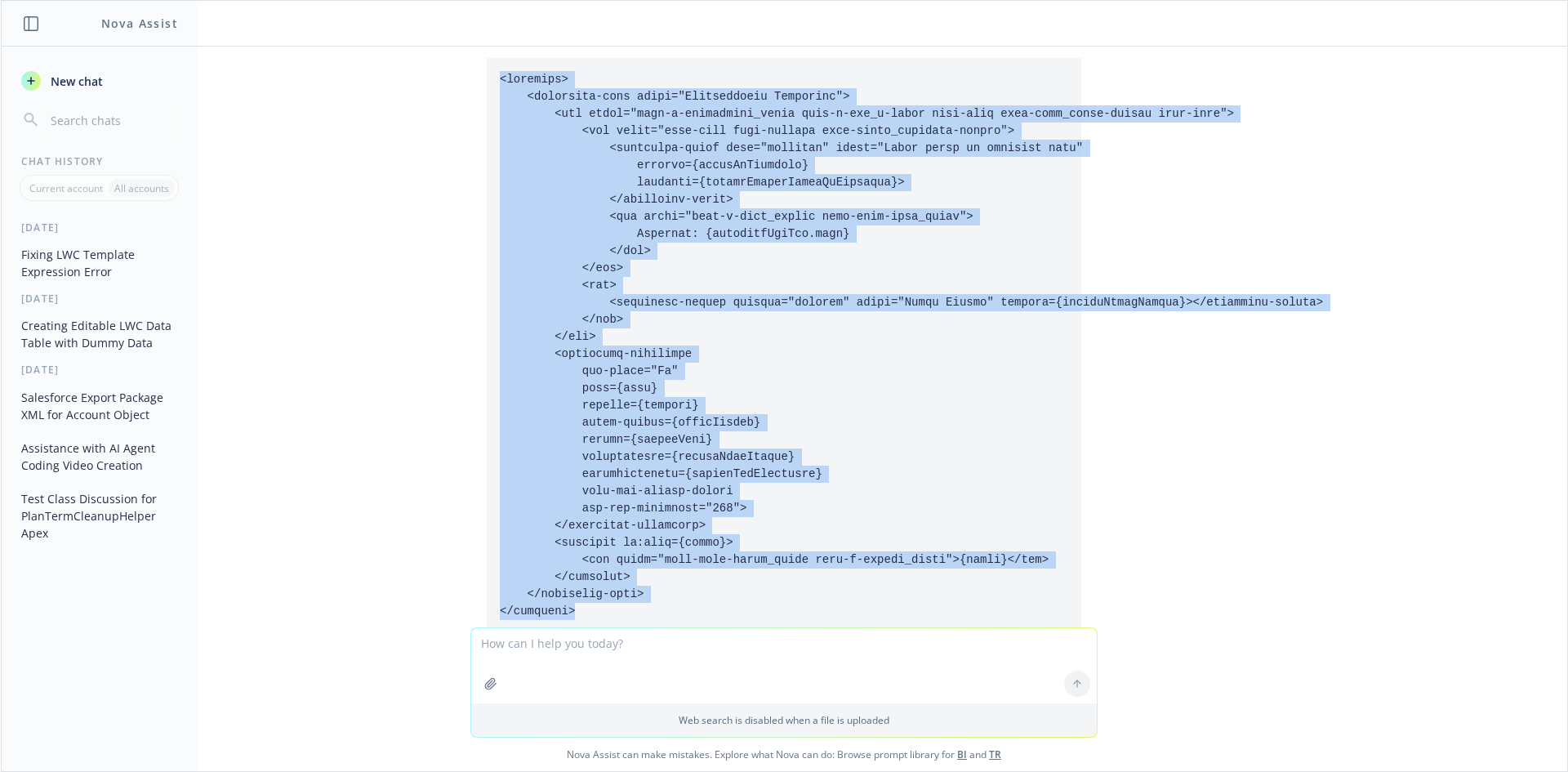
drag, startPoint x: 483, startPoint y: 316, endPoint x: 582, endPoint y: 385, distance: 120.7
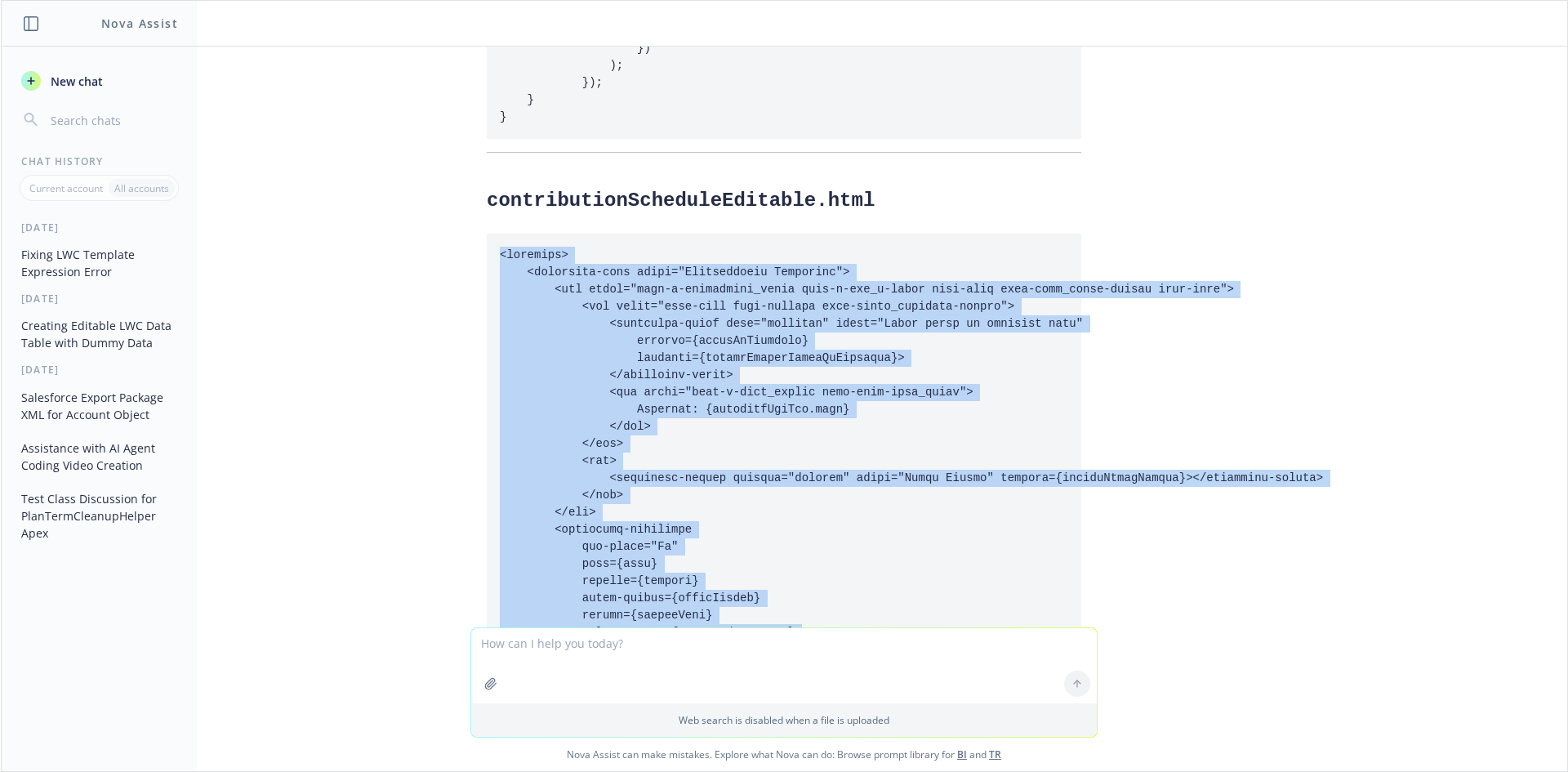
scroll to position [30505, 0]
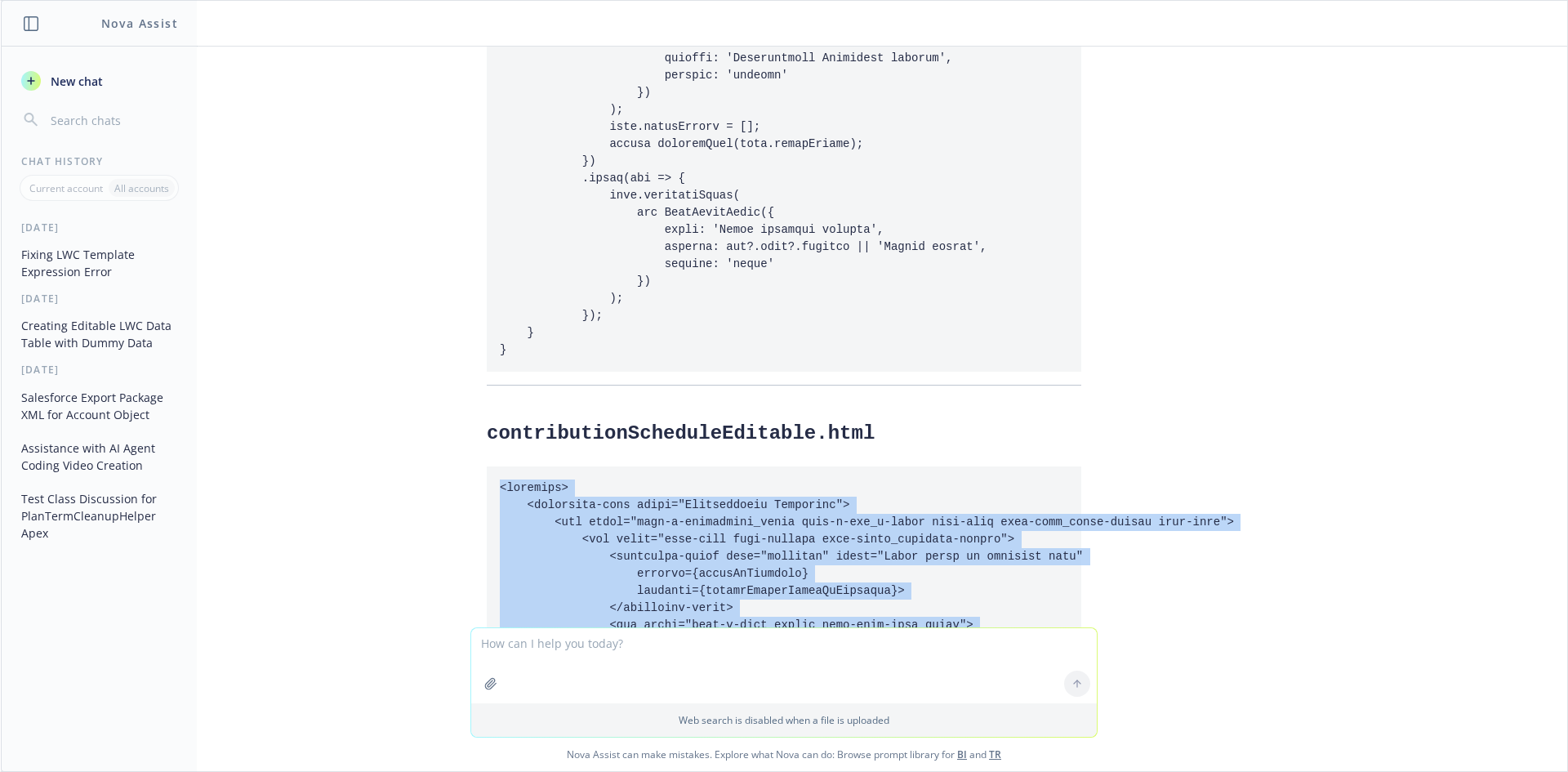
click at [1382, 331] on div "select name,IAB_EEERorBoth__c,IAB_UnitofMeasure__c,IAB_Value__c,Contribution_Fr…" at bounding box center [784, 337] width 1566 height 581
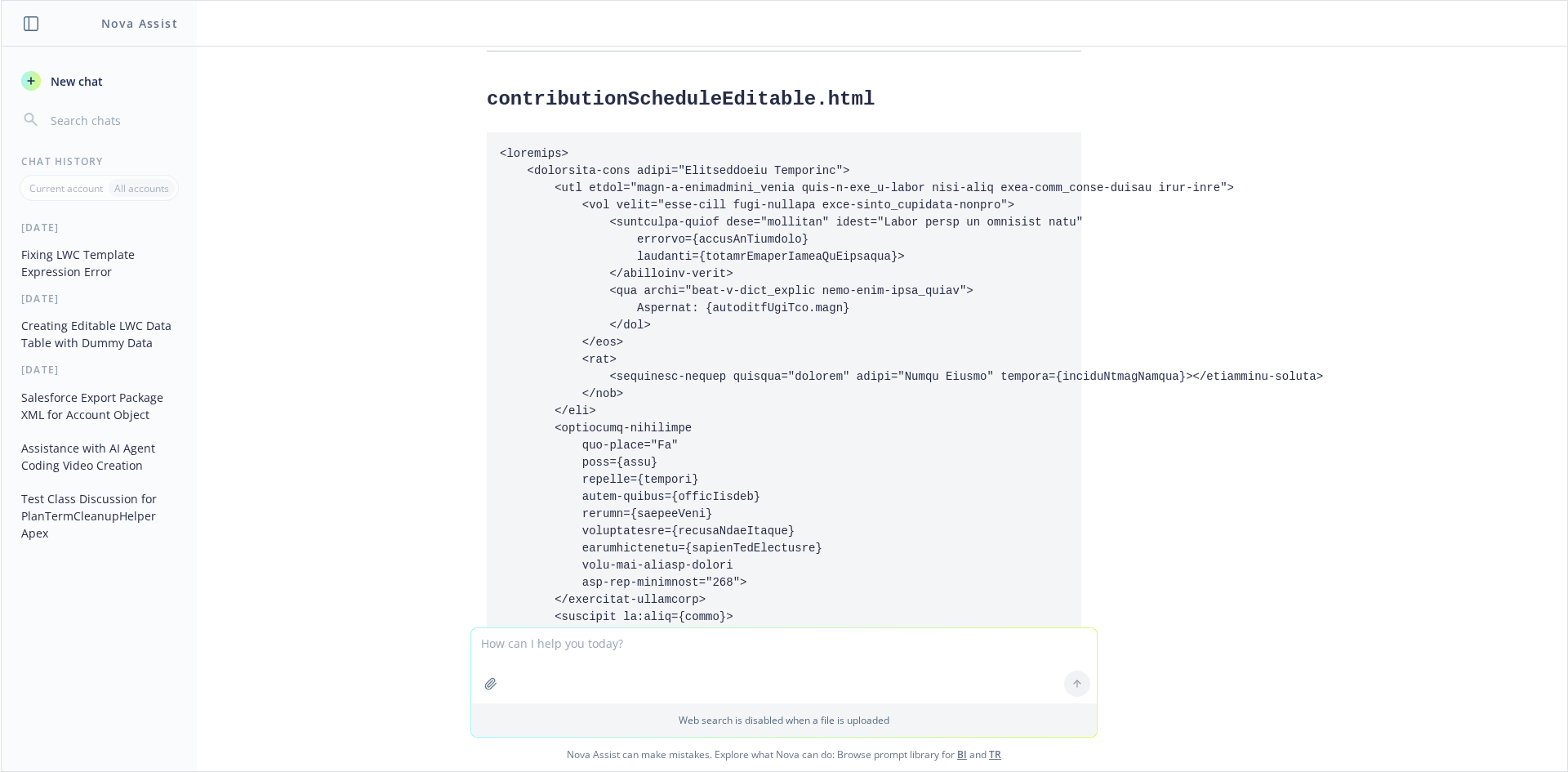
scroll to position [30914, 0]
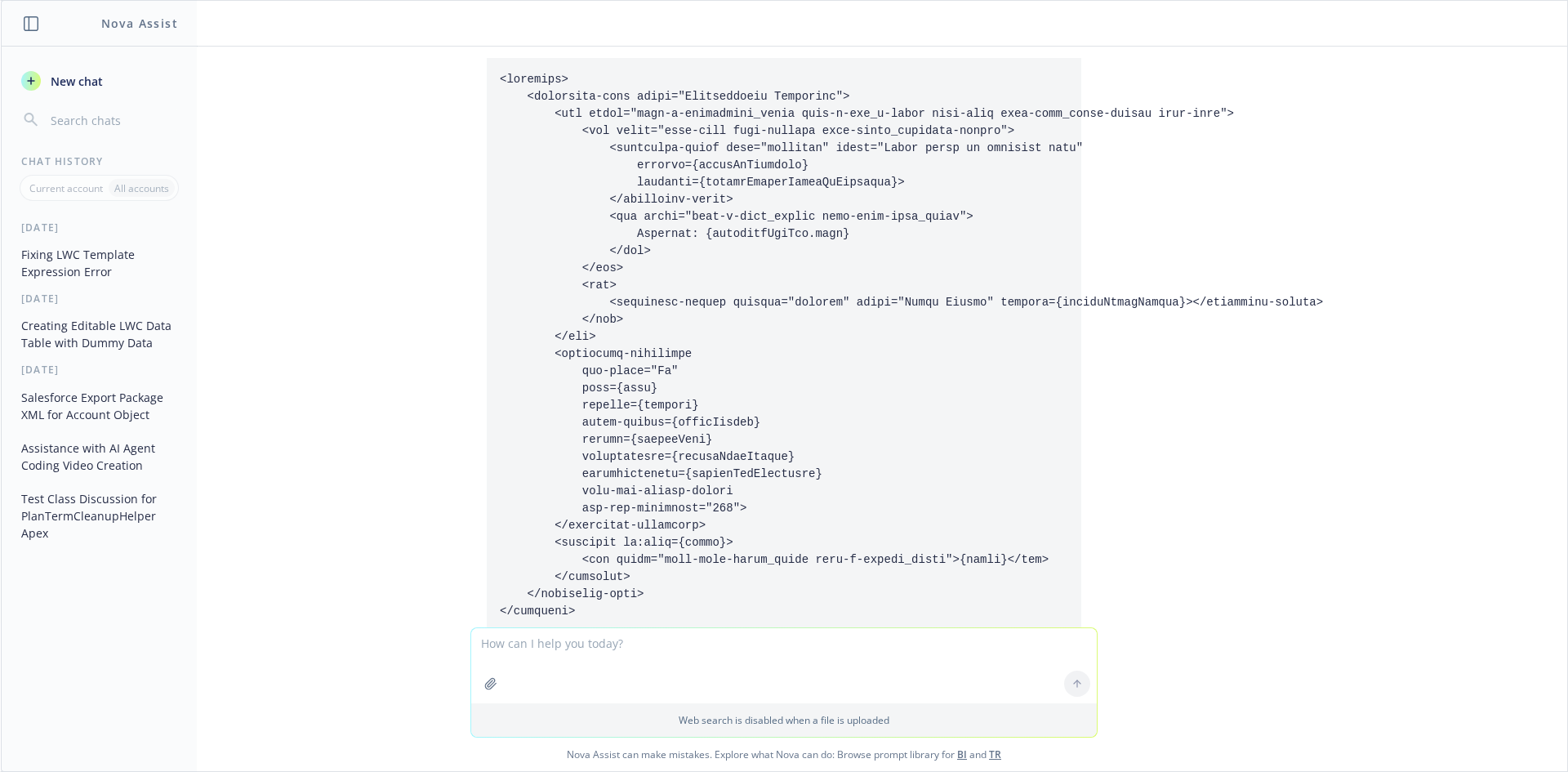
click at [671, 677] on textarea at bounding box center [784, 665] width 626 height 75
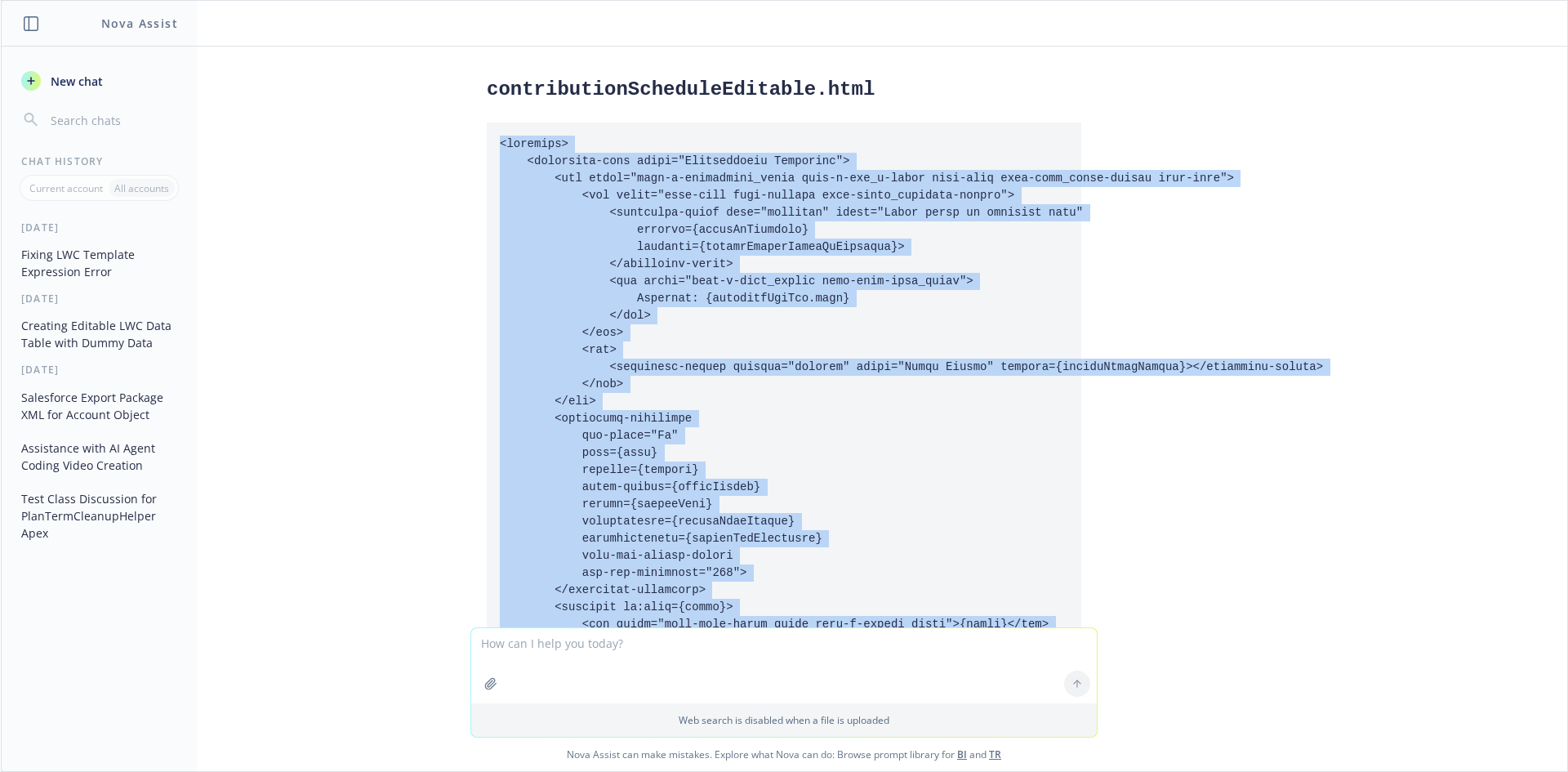
scroll to position [30885, 0]
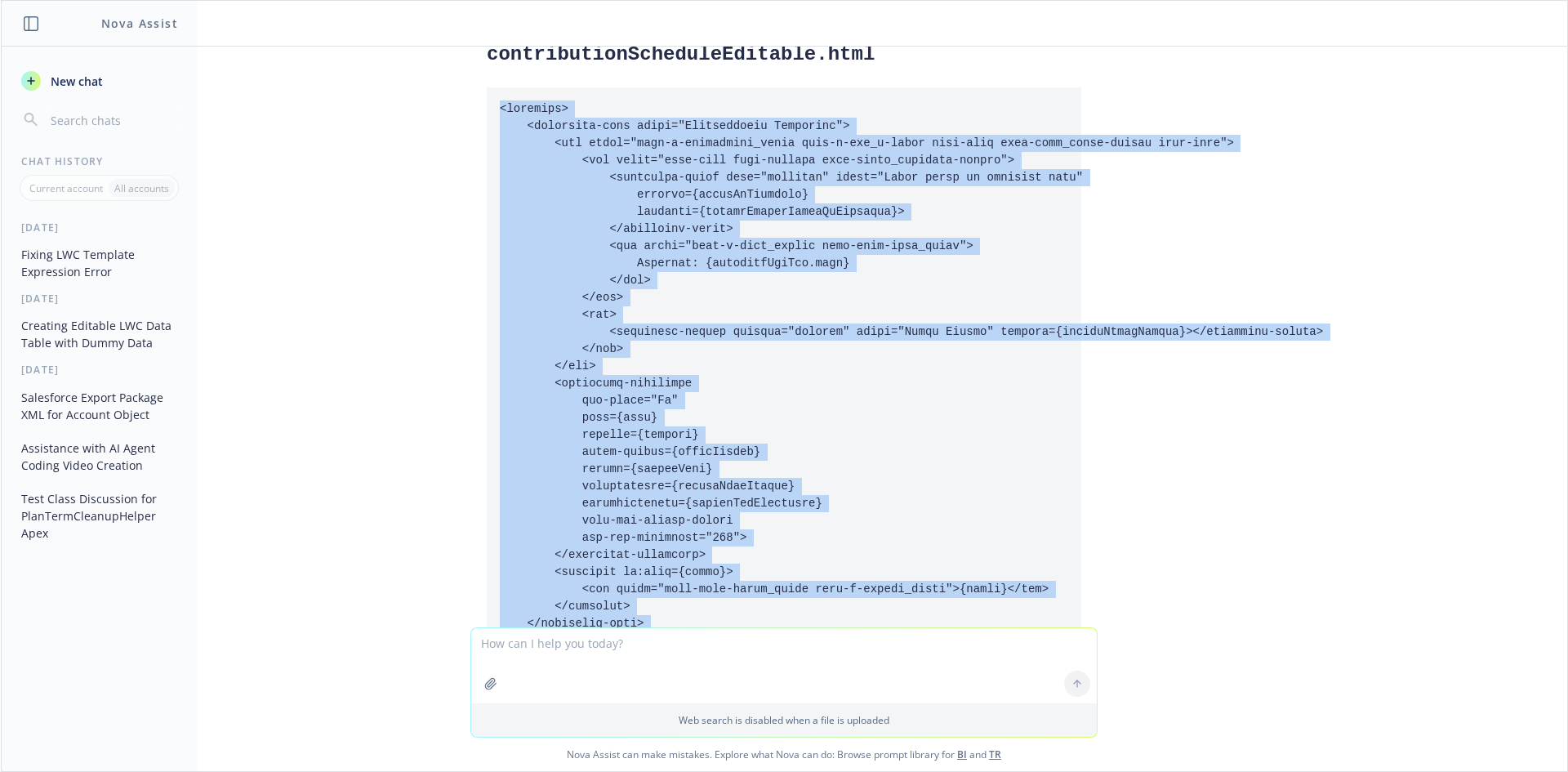
drag, startPoint x: 488, startPoint y: 153, endPoint x: 605, endPoint y: 396, distance: 269.7
click at [605, 396] on pre at bounding box center [783, 375] width 594 height 575
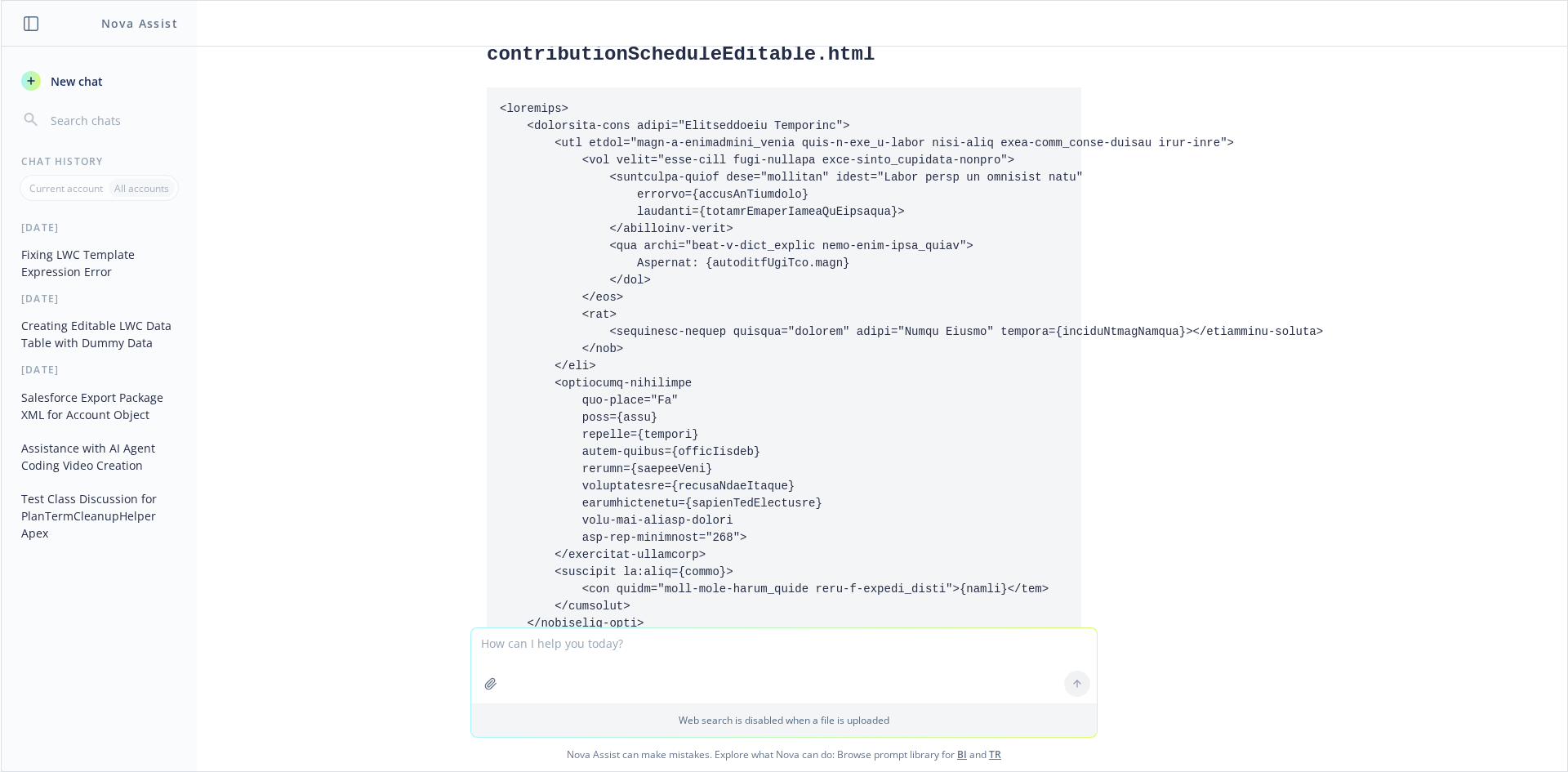
click at [651, 667] on textarea at bounding box center [784, 665] width 626 height 75
type textarea "I still do not see picklist are dynamically loaded"
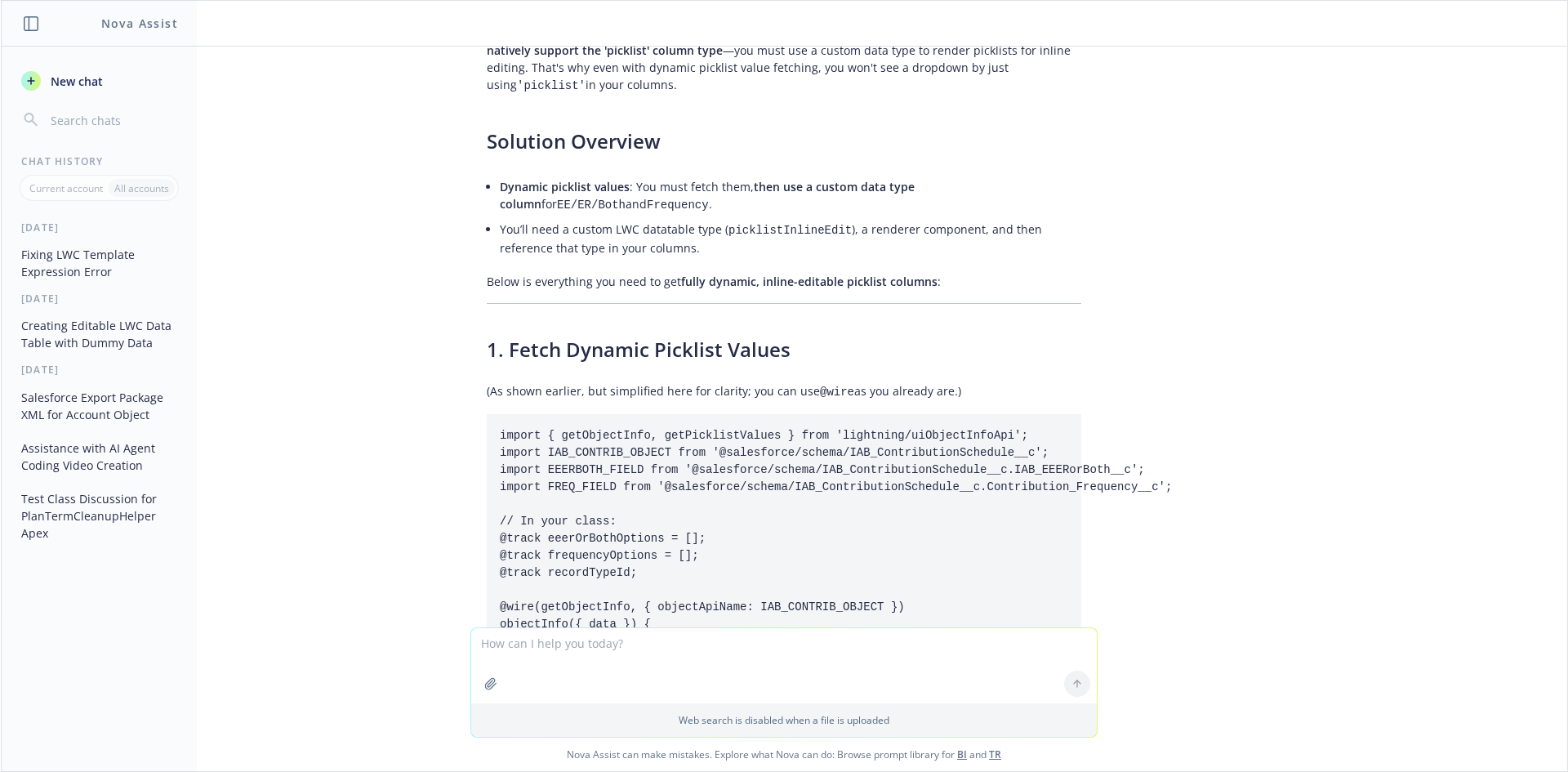
scroll to position [31706, 0]
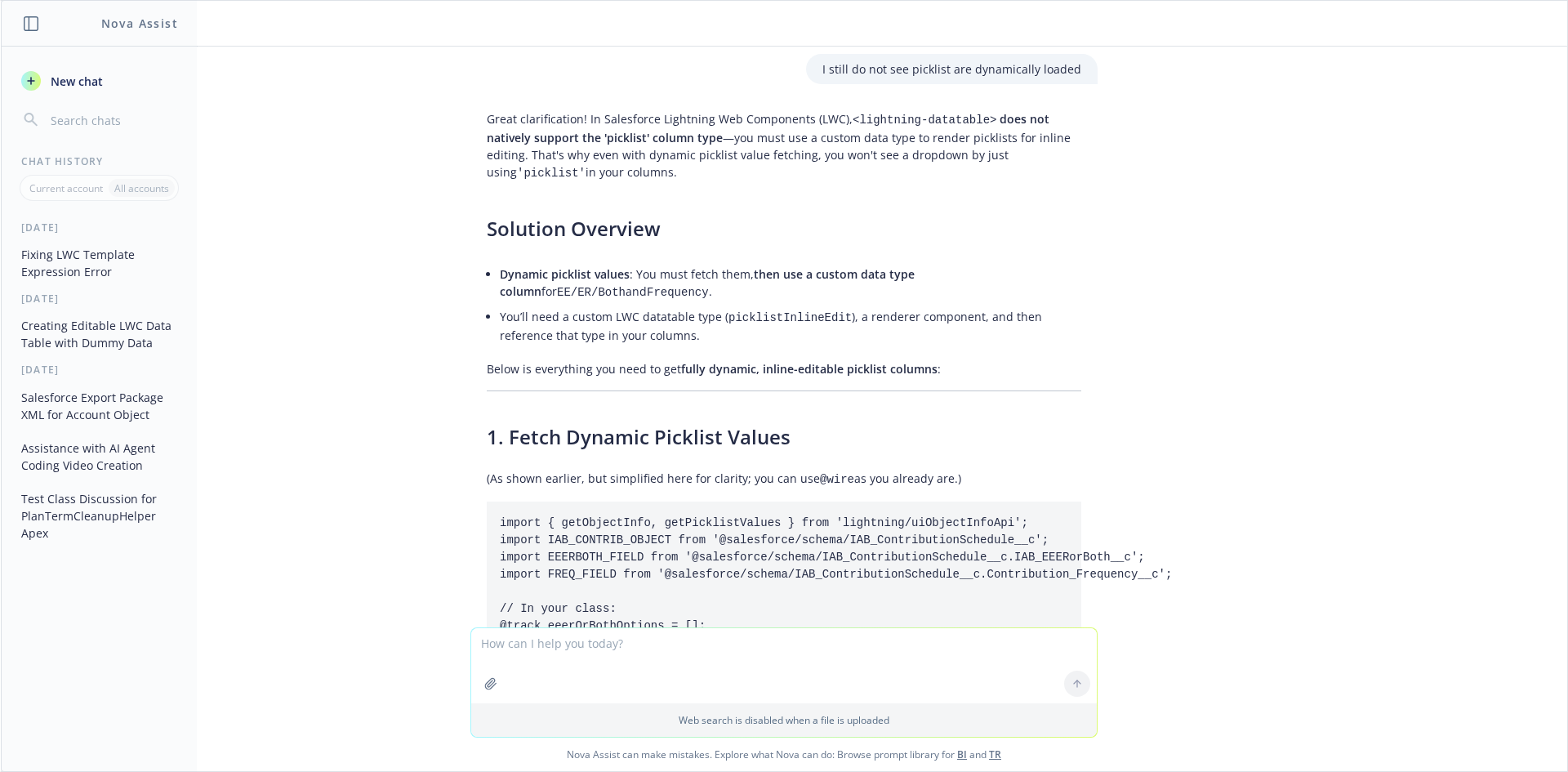
click at [675, 680] on textarea at bounding box center [784, 665] width 626 height 75
click at [691, 665] on textarea at bounding box center [784, 665] width 626 height 75
type textarea "i was able to achive this without additional componet"
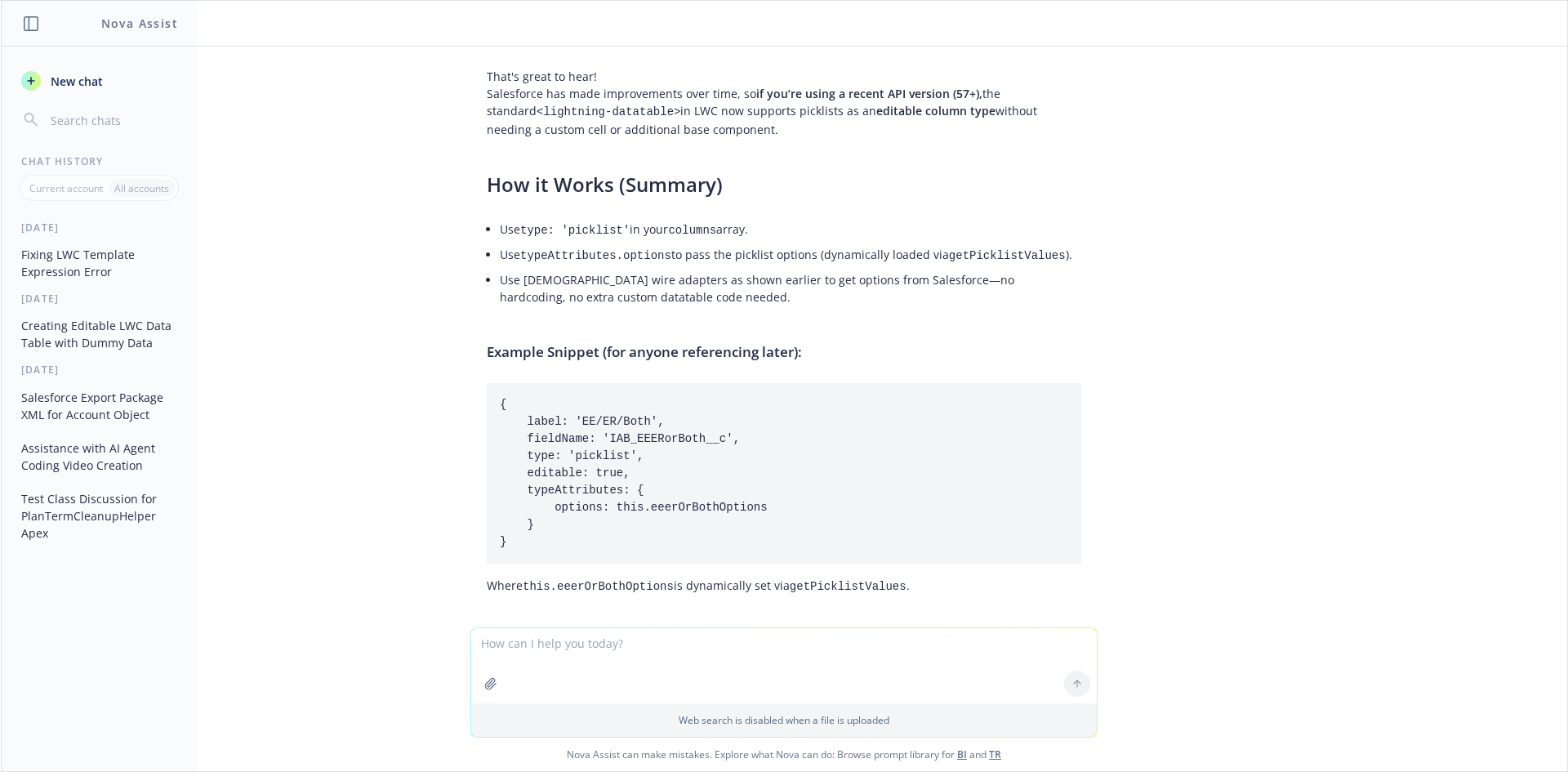
scroll to position [34771, 0]
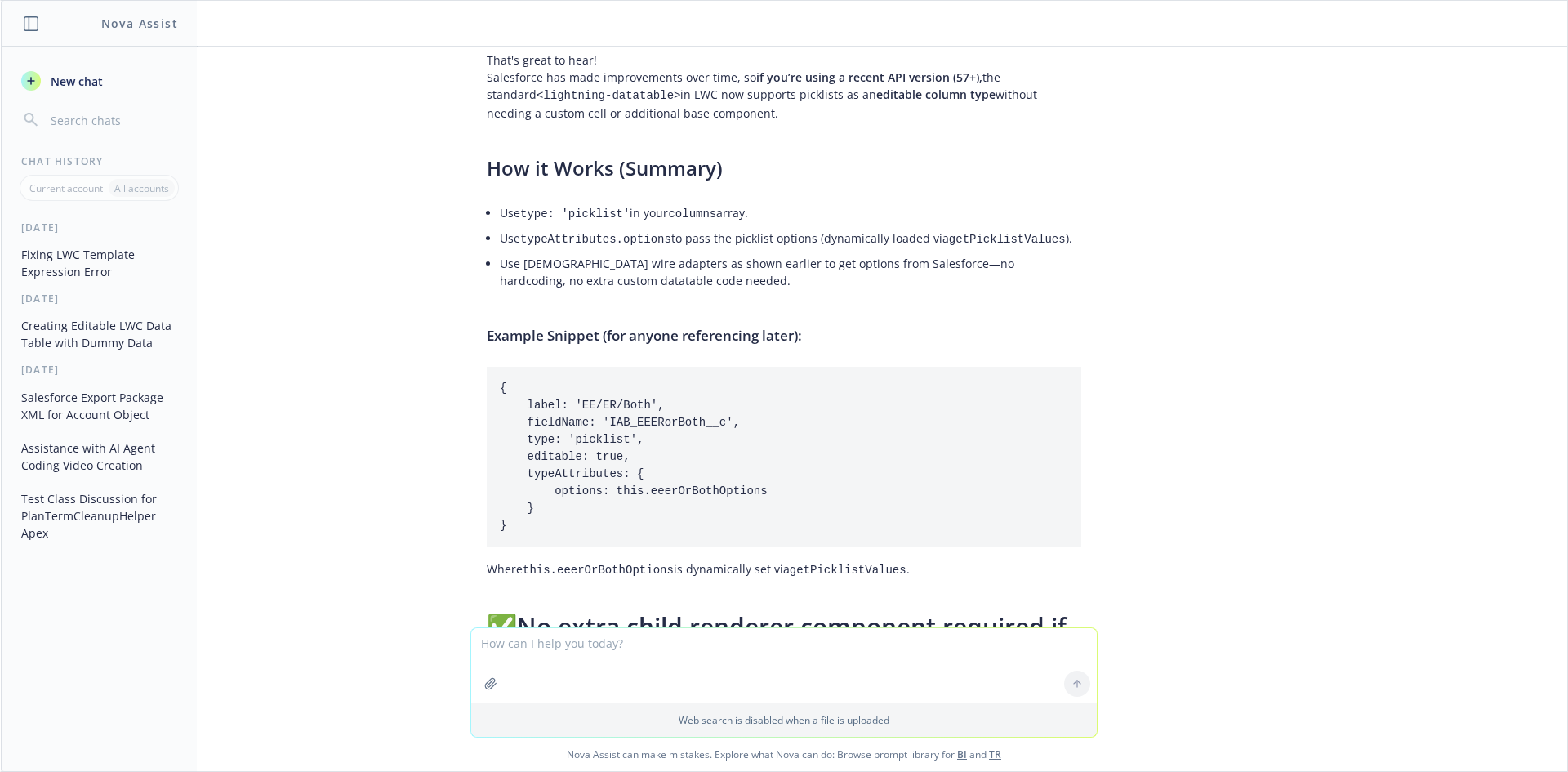
click at [815, 665] on textarea at bounding box center [784, 665] width 626 height 75
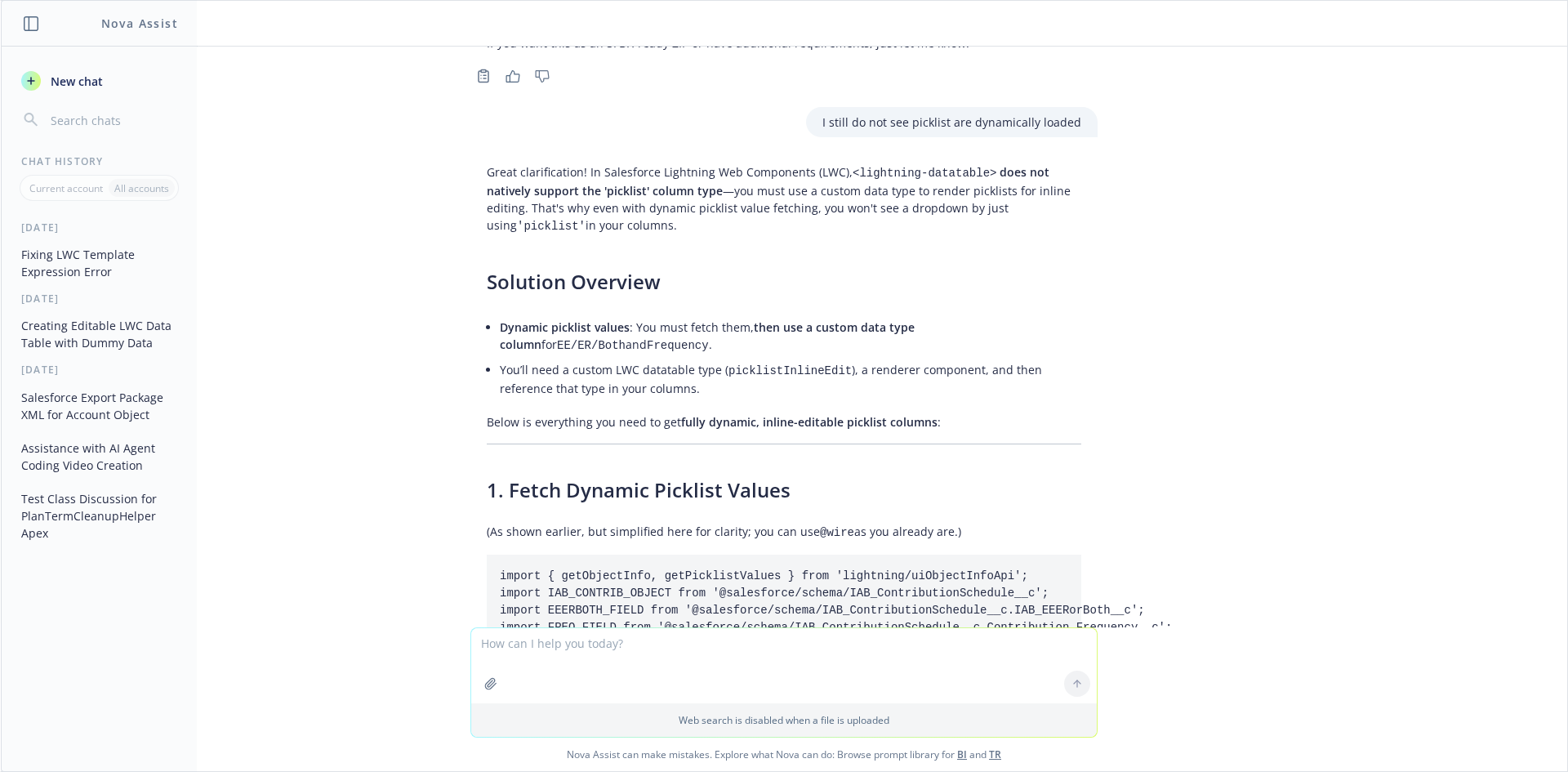
scroll to position [31668, 0]
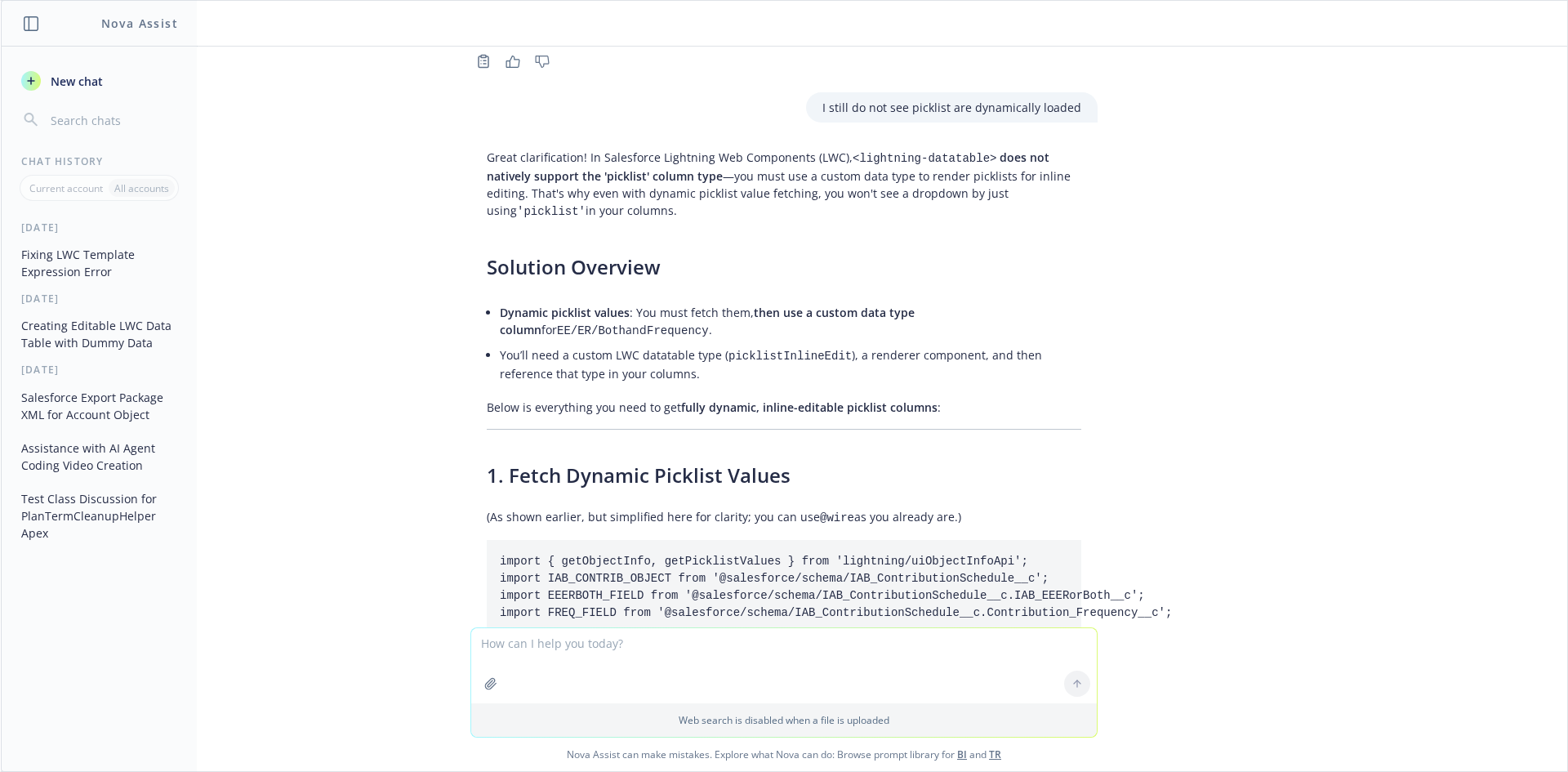
click at [571, 673] on textarea at bounding box center [784, 665] width 626 height 75
type textarea "i want updated LWC which will laod the picklist dynamically"
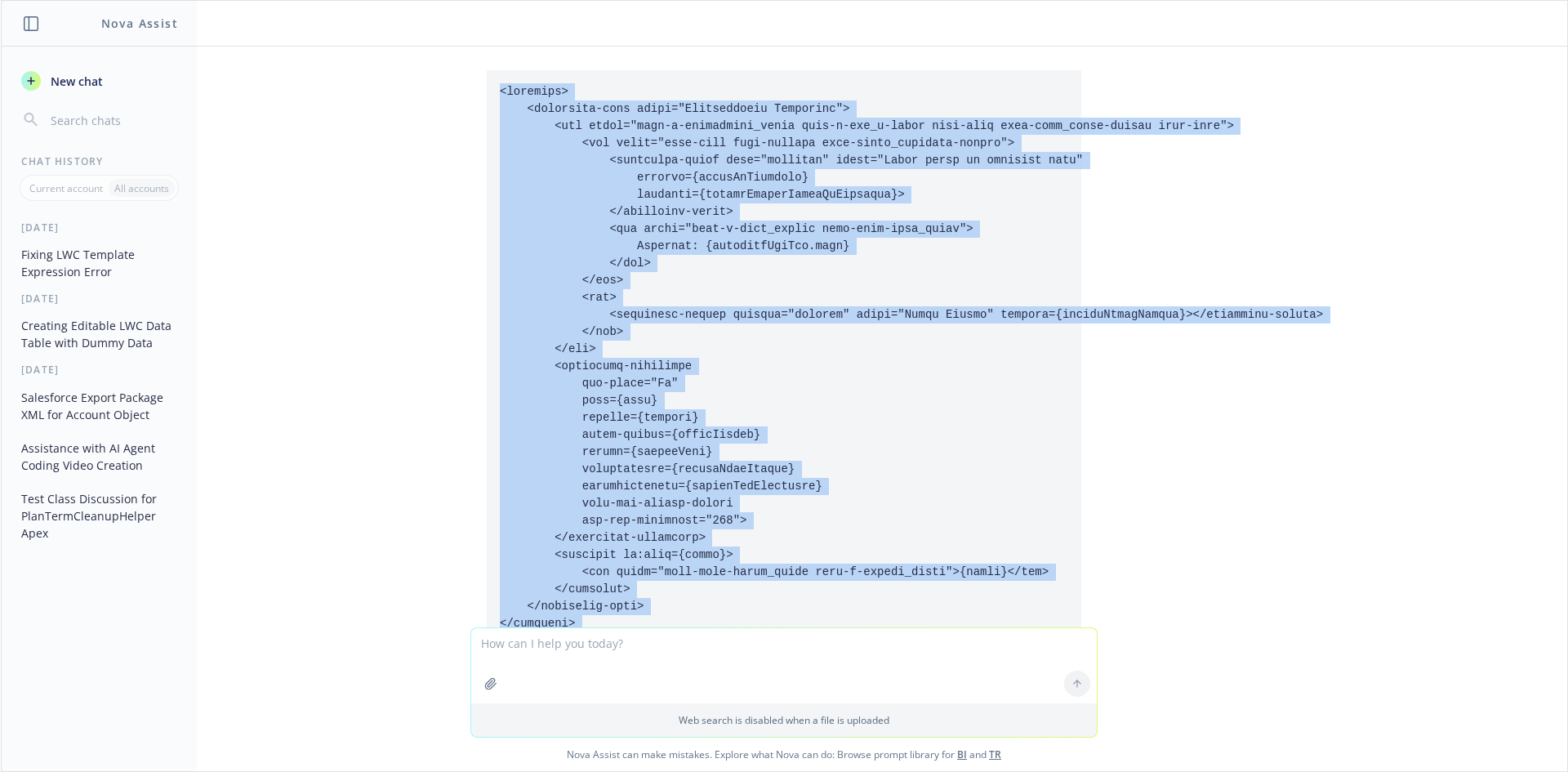
scroll to position [38879, 0]
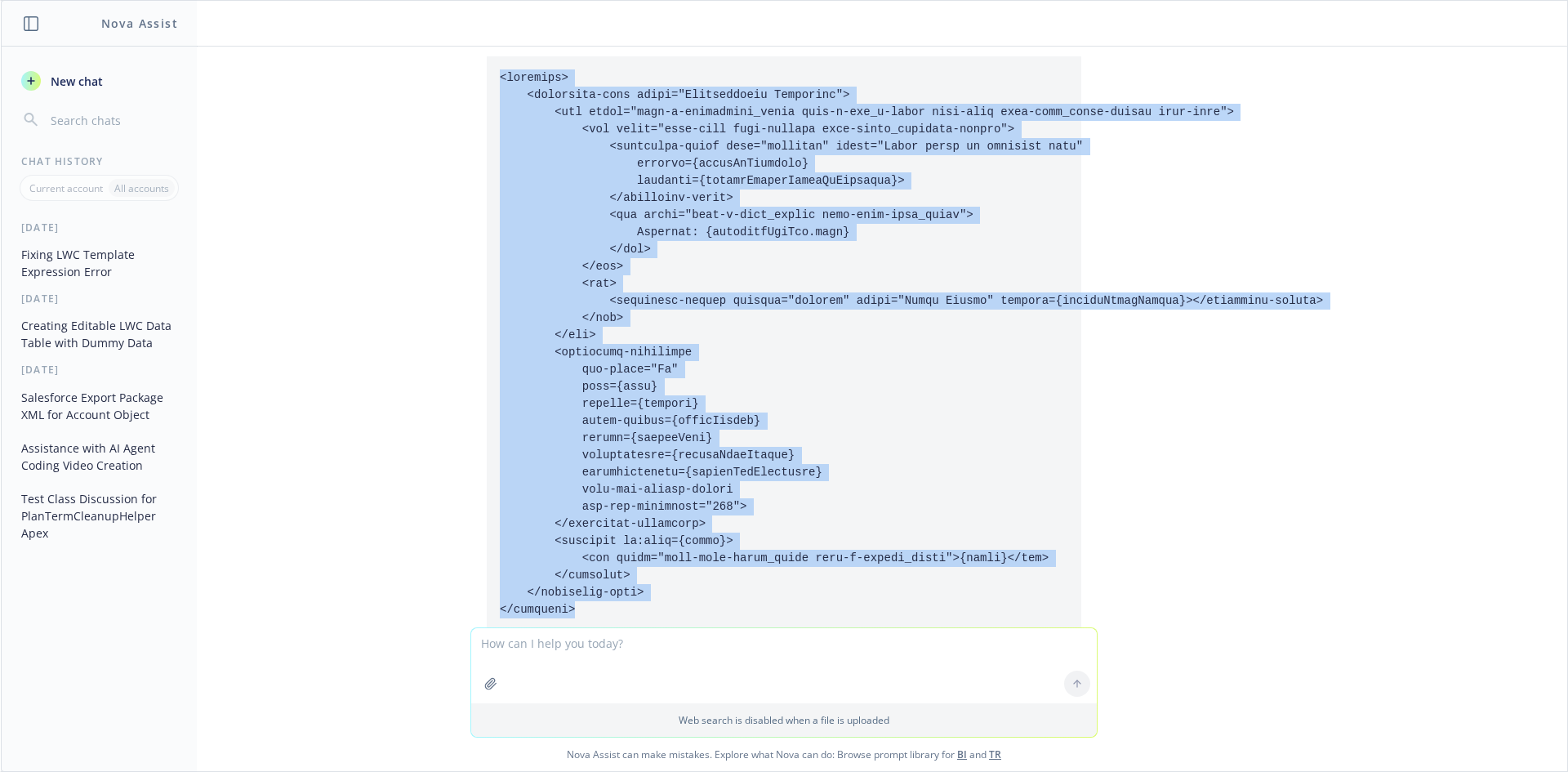
drag, startPoint x: 488, startPoint y: 217, endPoint x: 574, endPoint y: 348, distance: 156.7
click at [574, 348] on pre at bounding box center [783, 344] width 594 height 575
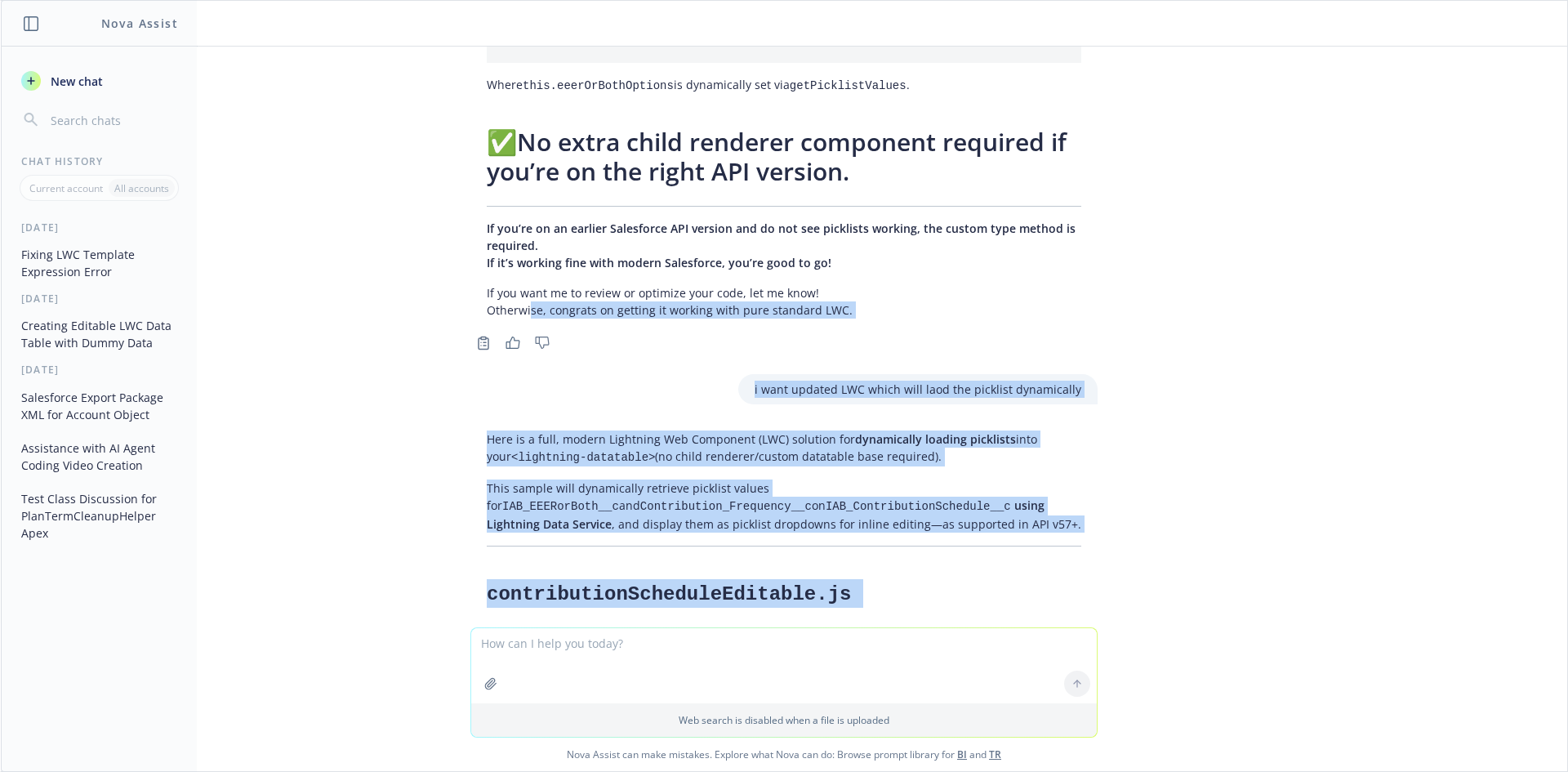
scroll to position [35219, 0]
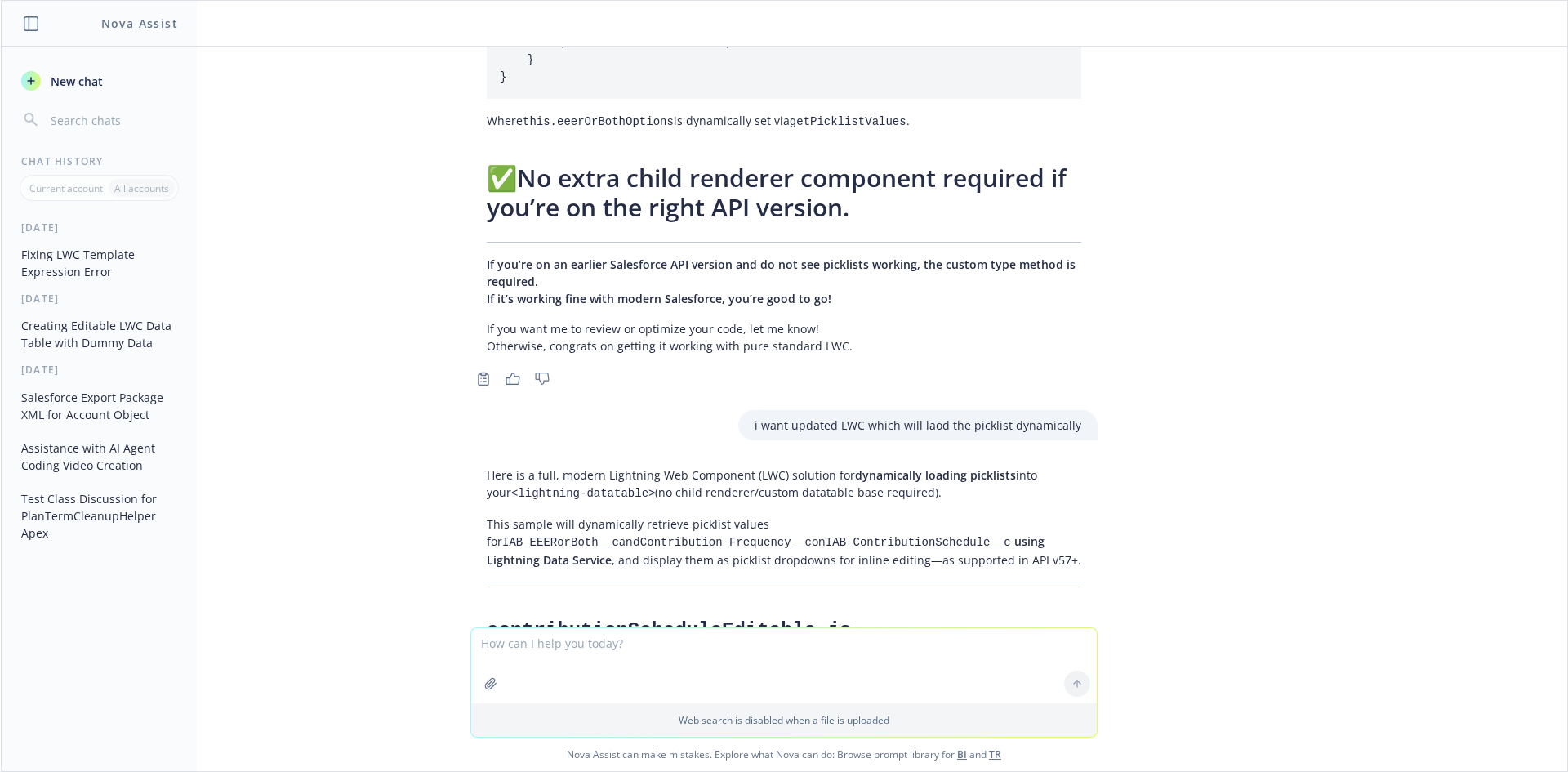
drag, startPoint x: 585, startPoint y: 421, endPoint x: 485, endPoint y: 421, distance: 100.0
